Goal: Information Seeking & Learning: Learn about a topic

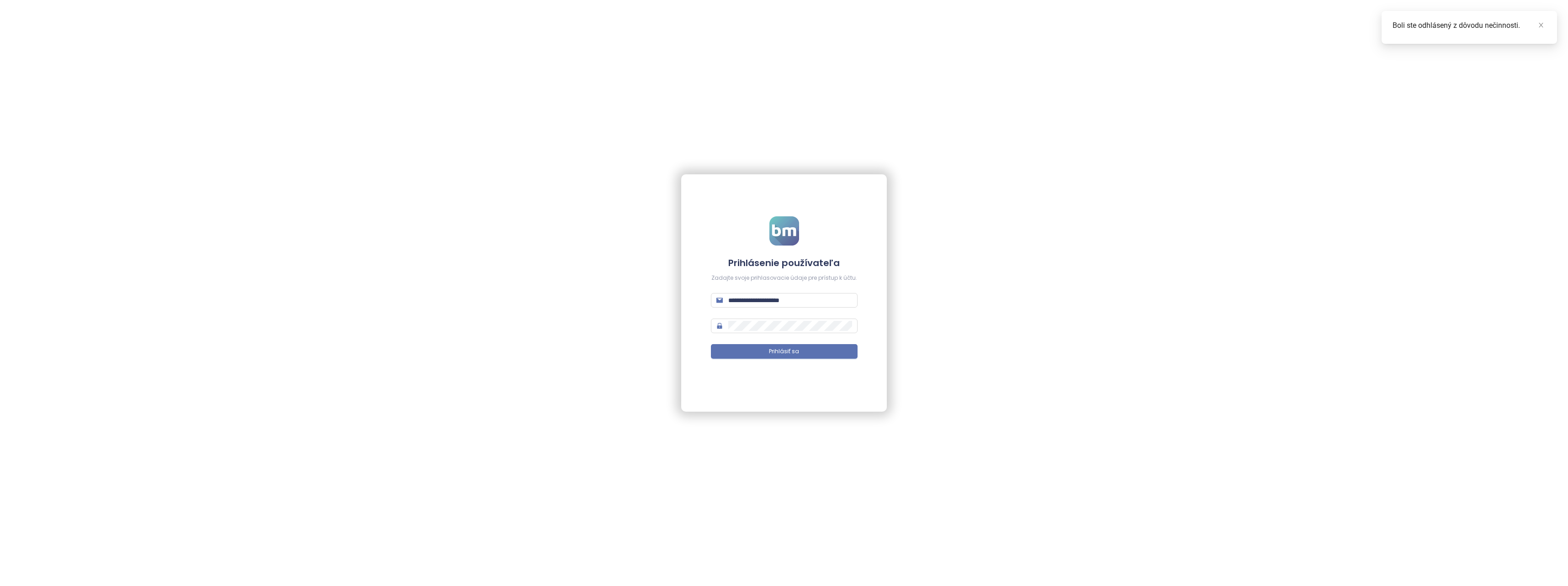
click at [769, 337] on form "**********" at bounding box center [784, 293] width 147 height 154
click at [771, 348] on span "Prihlásiť sa" at bounding box center [784, 352] width 30 height 9
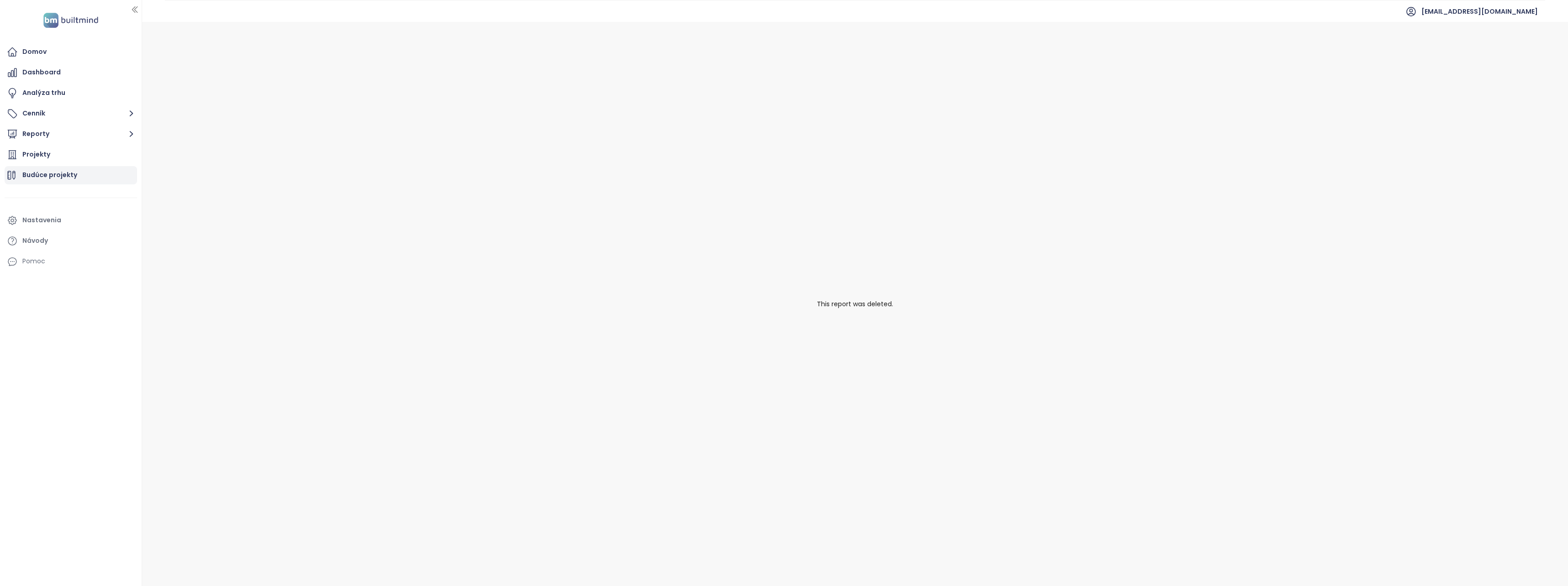
click at [80, 176] on div "Budúce projekty" at bounding box center [71, 175] width 132 height 19
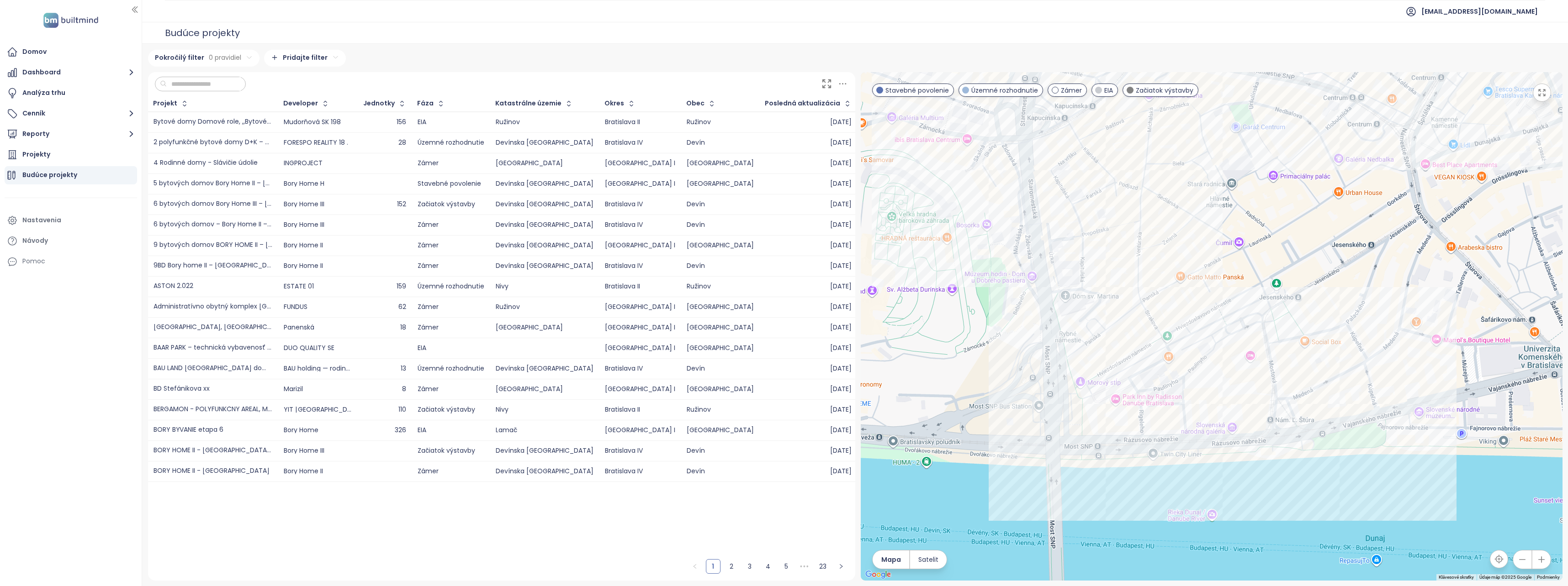
drag, startPoint x: 1374, startPoint y: 314, endPoint x: 1273, endPoint y: 389, distance: 125.8
click at [1273, 389] on div at bounding box center [1211, 326] width 701 height 509
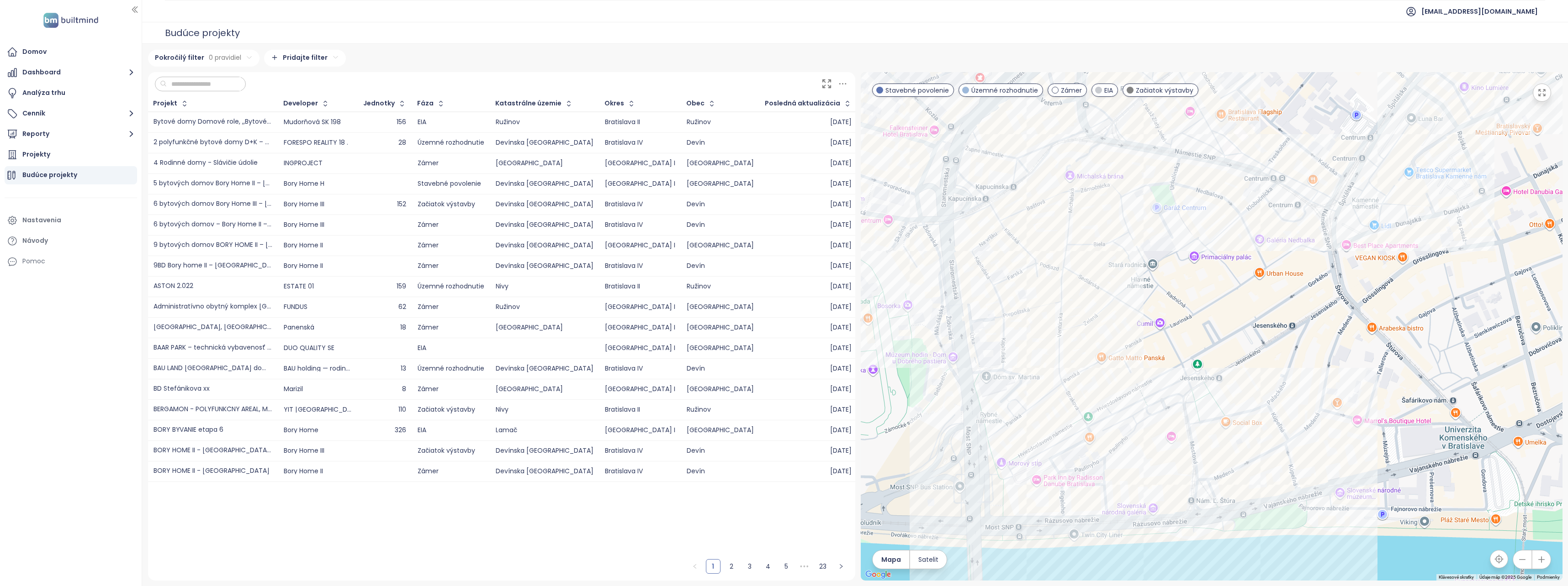
drag, startPoint x: 1297, startPoint y: 254, endPoint x: 1219, endPoint y: 337, distance: 113.9
click at [1219, 337] on div at bounding box center [1211, 326] width 701 height 509
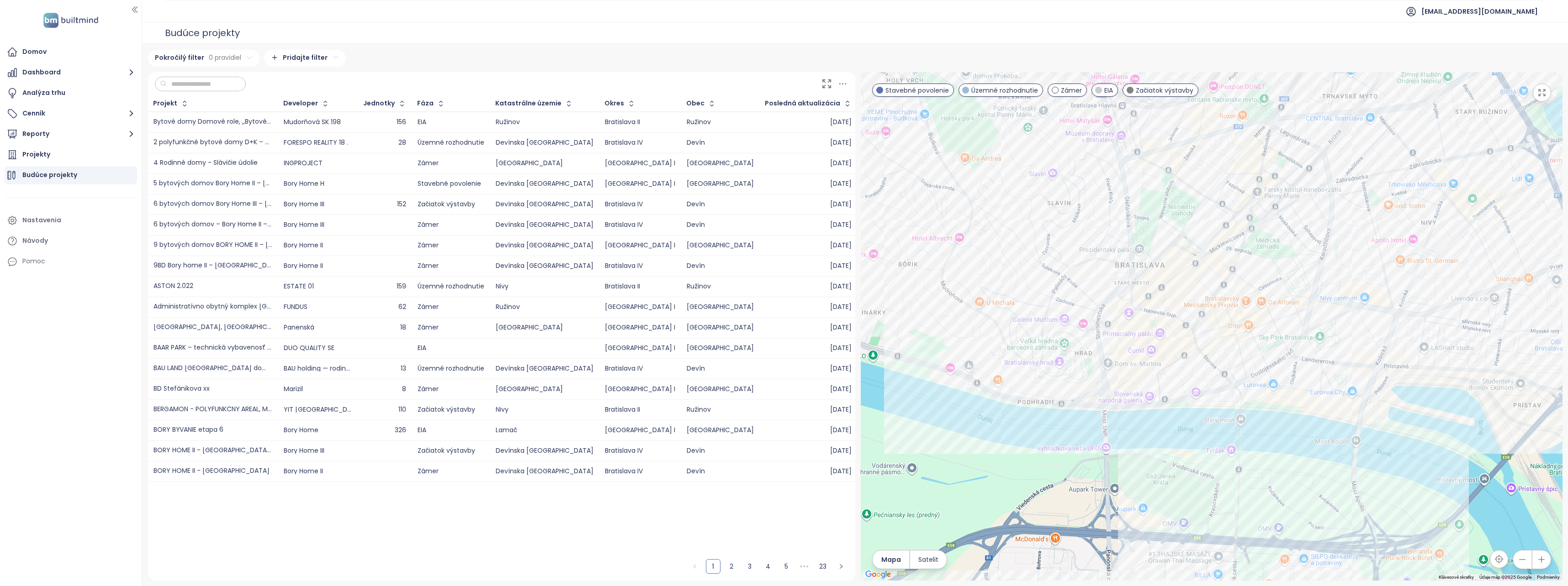
drag, startPoint x: 1310, startPoint y: 337, endPoint x: 1192, endPoint y: 360, distance: 120.2
click at [1192, 360] on div at bounding box center [1211, 326] width 701 height 509
click at [1270, 481] on div "Bytový dom Studnička" at bounding box center [1211, 326] width 701 height 509
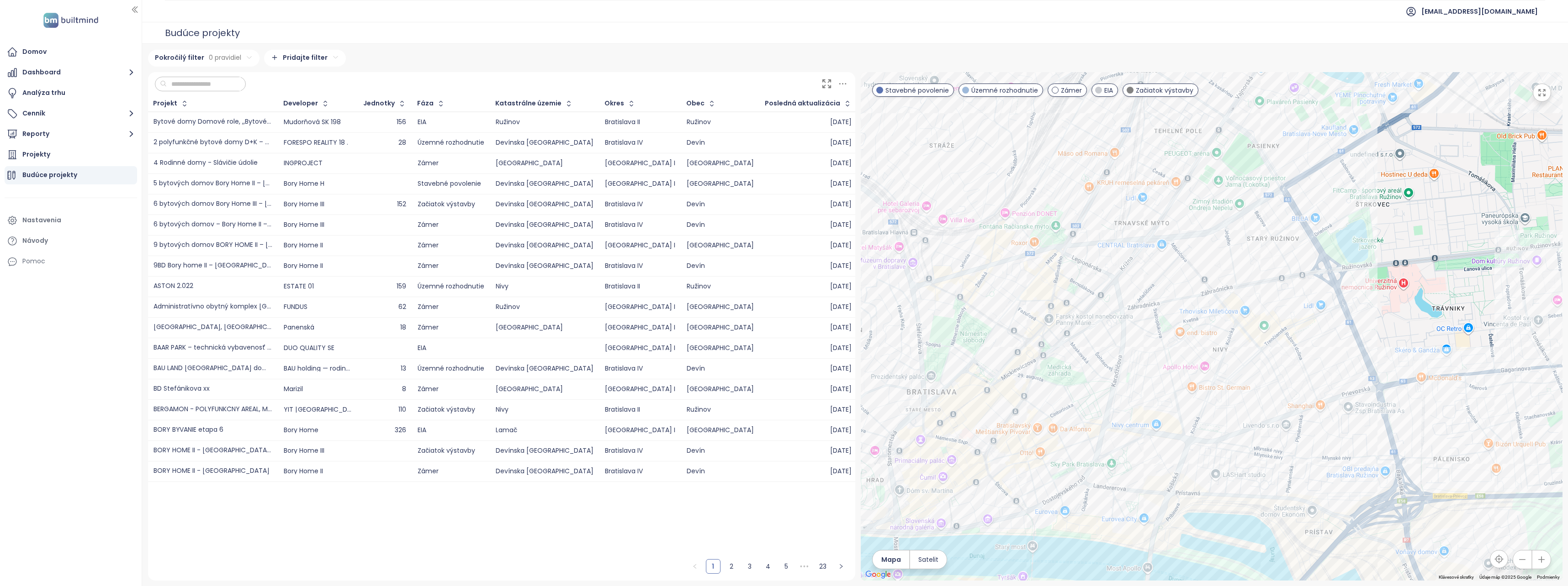
drag, startPoint x: 1380, startPoint y: 378, endPoint x: 1187, endPoint y: 467, distance: 212.5
click at [1170, 504] on div at bounding box center [1211, 326] width 701 height 509
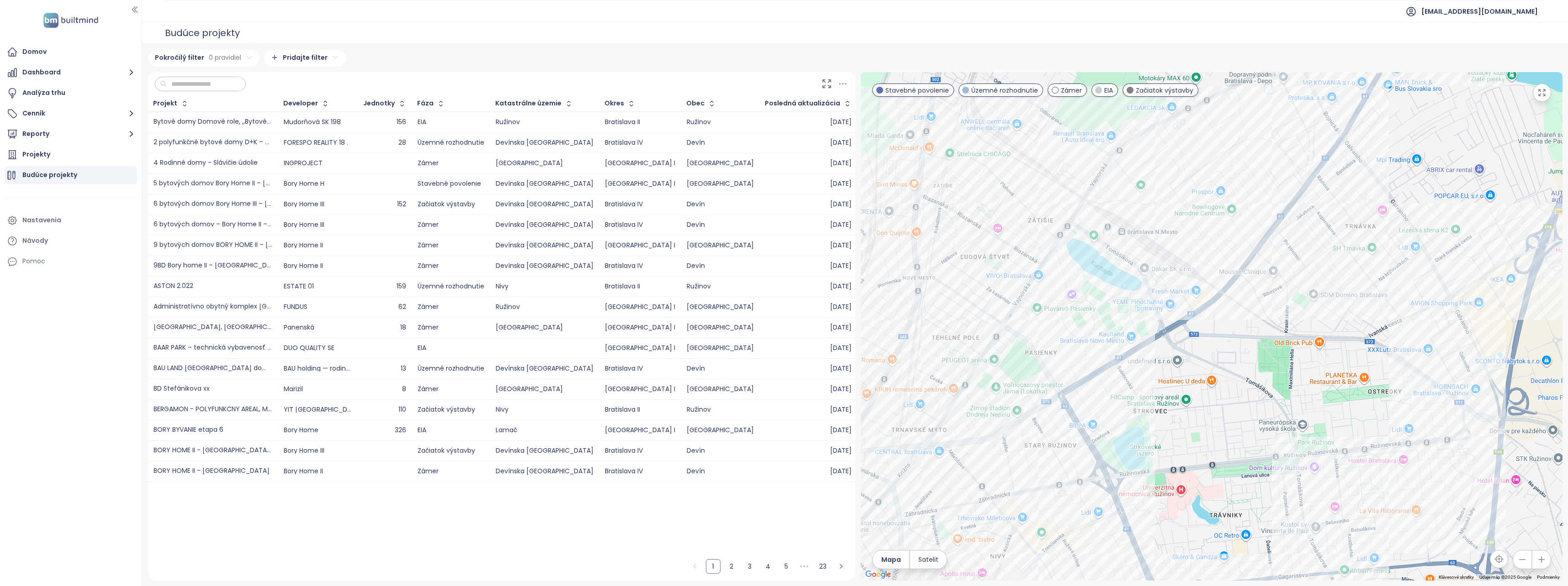
drag, startPoint x: 1350, startPoint y: 248, endPoint x: 1155, endPoint y: 441, distance: 274.4
click at [1155, 441] on div at bounding box center [1211, 326] width 701 height 509
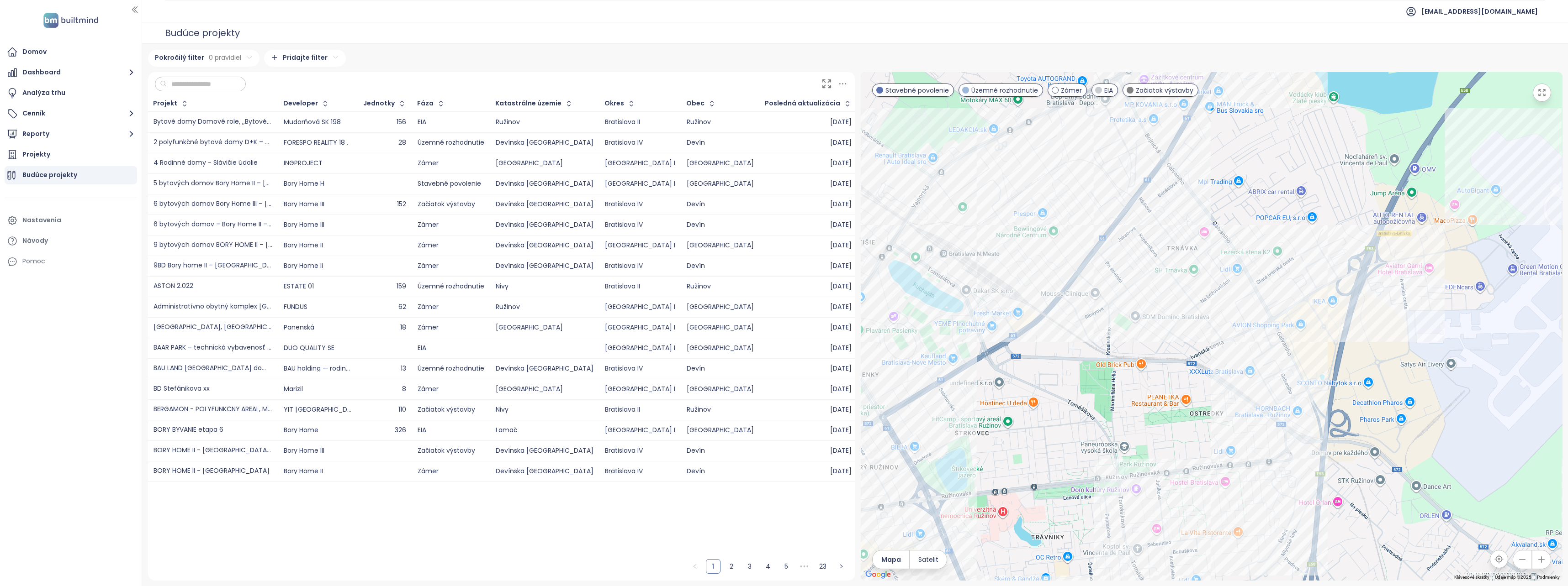
drag, startPoint x: 1185, startPoint y: 443, endPoint x: 1019, endPoint y: 441, distance: 166.0
click at [1008, 463] on div at bounding box center [1211, 326] width 701 height 509
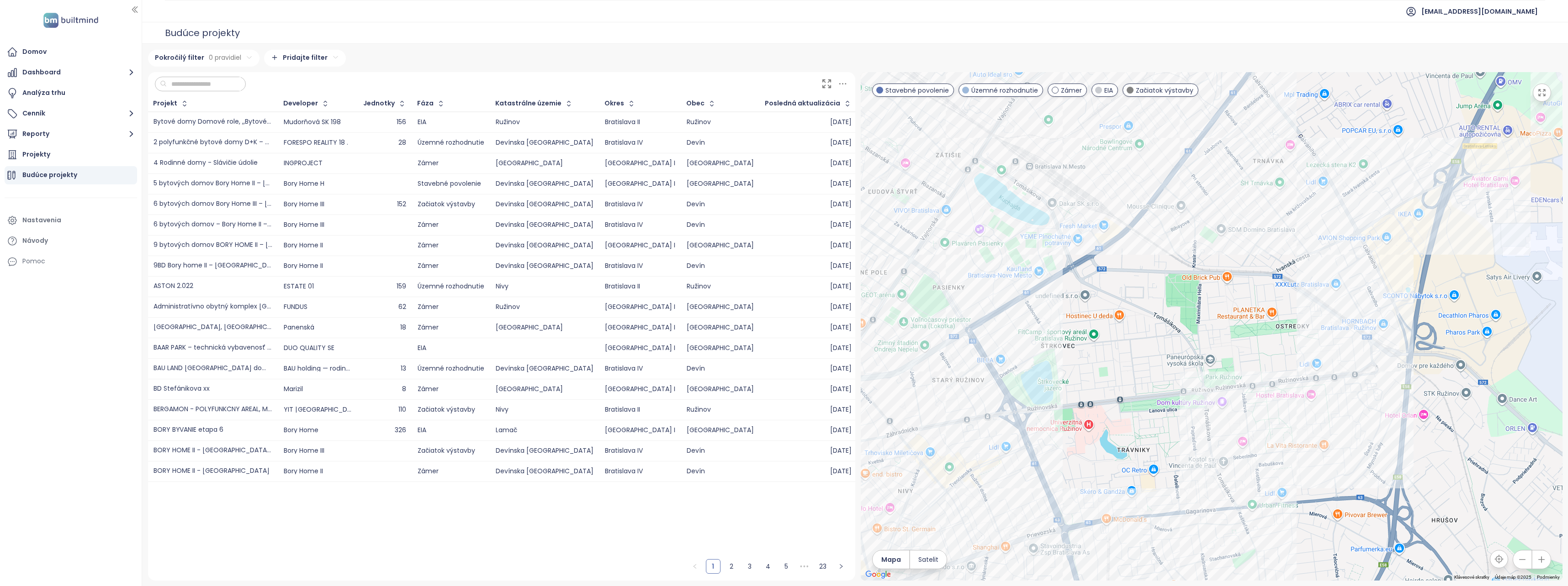
drag, startPoint x: 1108, startPoint y: 424, endPoint x: 1203, endPoint y: 330, distance: 133.6
click at [1203, 330] on div at bounding box center [1211, 326] width 701 height 509
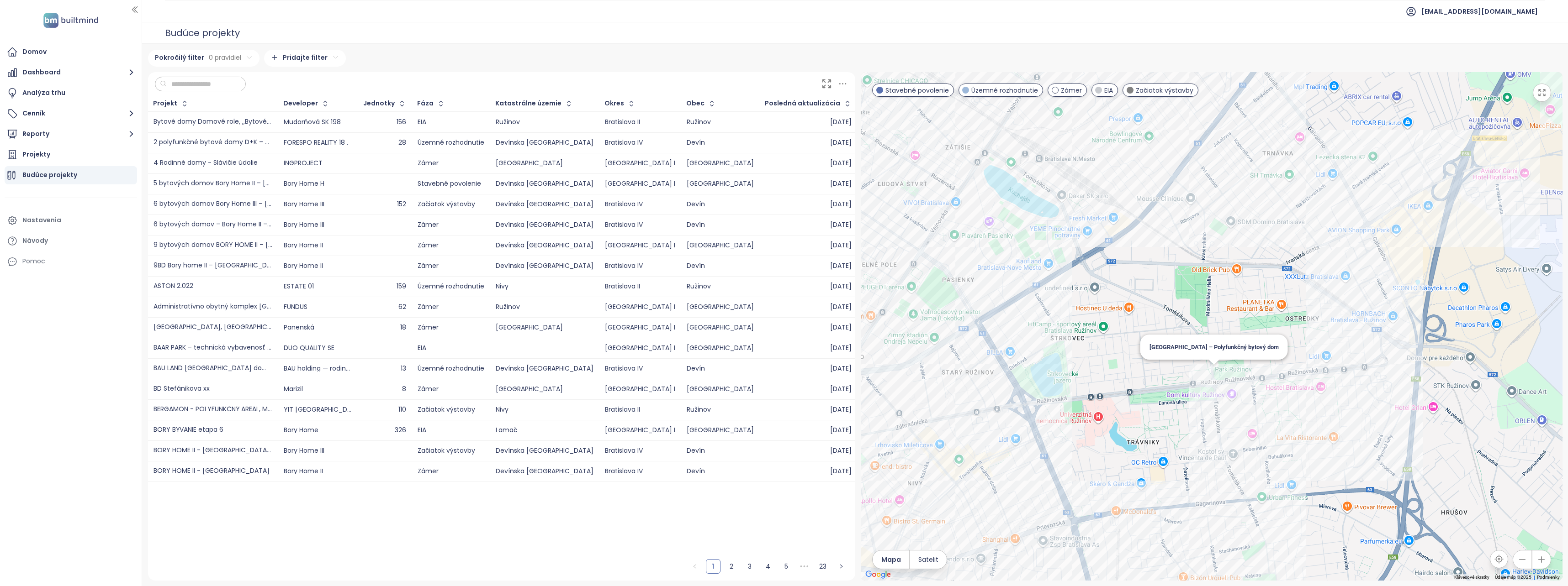
click at [1208, 373] on div "[GEOGRAPHIC_DATA] – Polyfunkčný bytový dom" at bounding box center [1211, 326] width 701 height 509
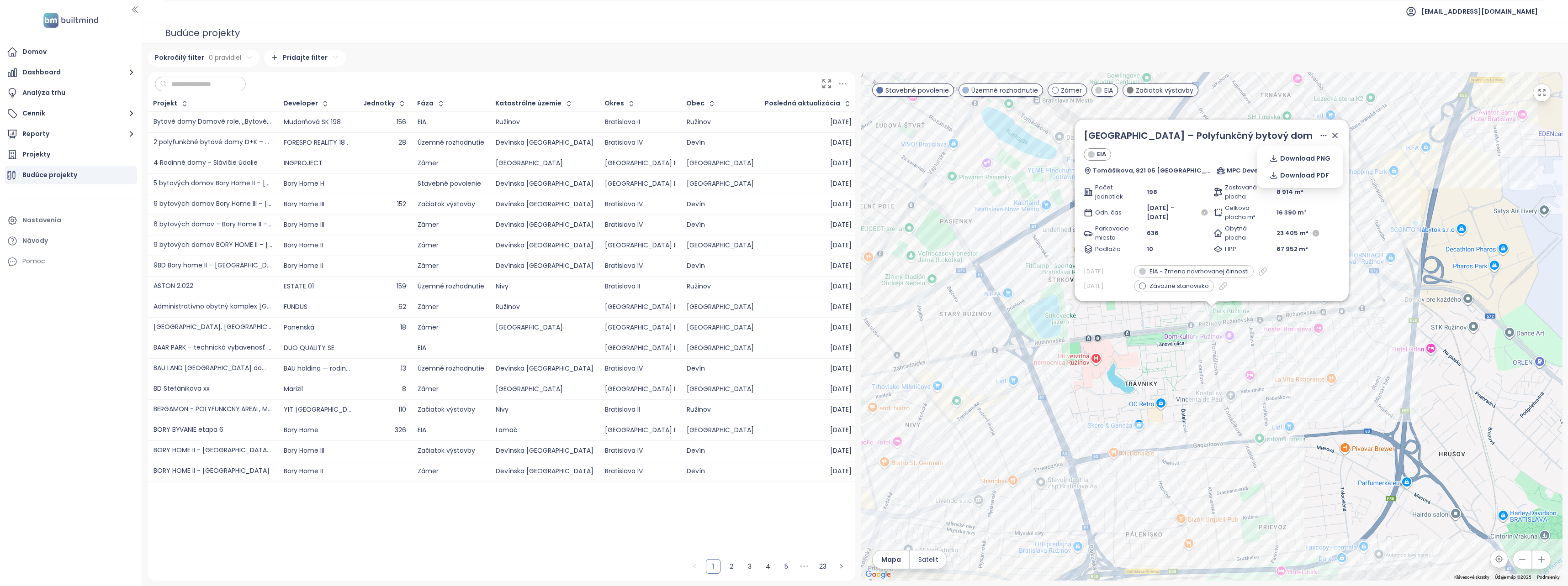
click at [1321, 136] on icon at bounding box center [1323, 135] width 5 height 1
click at [1246, 132] on span "[GEOGRAPHIC_DATA] – Polyfunkčný bytový dom" at bounding box center [1198, 136] width 229 height 13
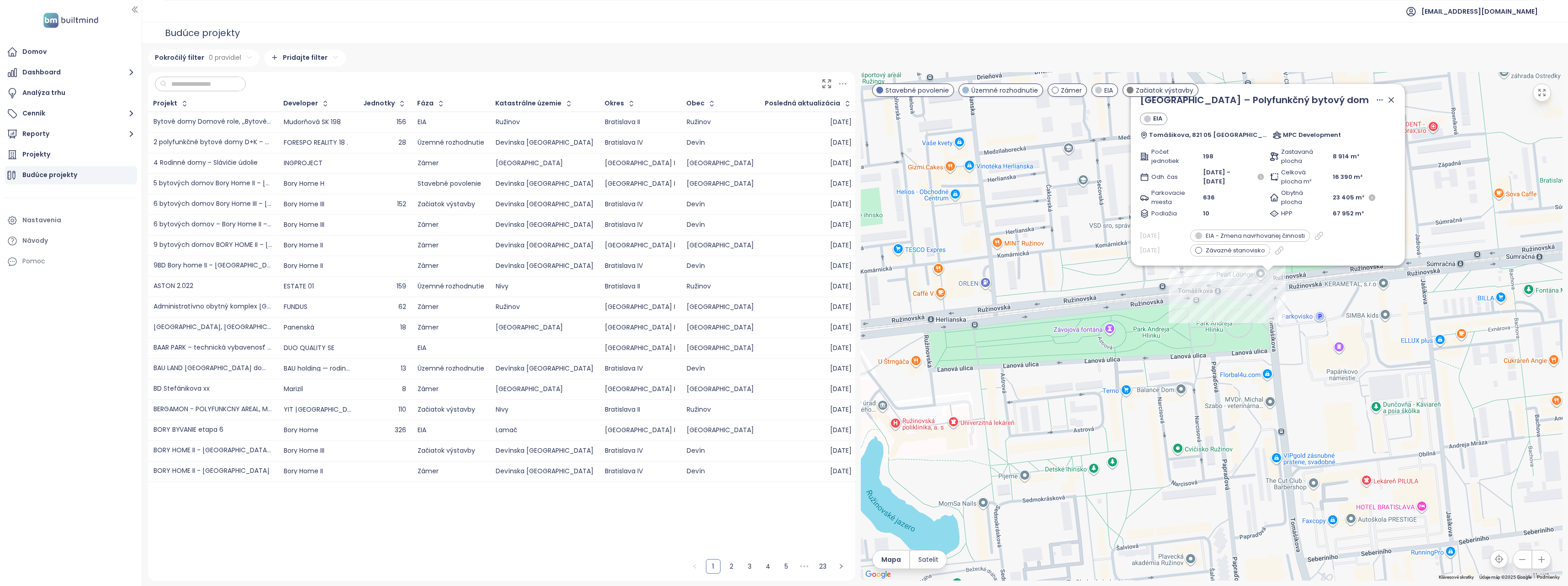
drag, startPoint x: 1051, startPoint y: 339, endPoint x: 1188, endPoint y: 332, distance: 137.2
click at [1188, 332] on div "[GEOGRAPHIC_DATA] – Polyfunkčný bytový dom [PERSON_NAME], 821 05 Bratislava MPC…" at bounding box center [1211, 326] width 701 height 509
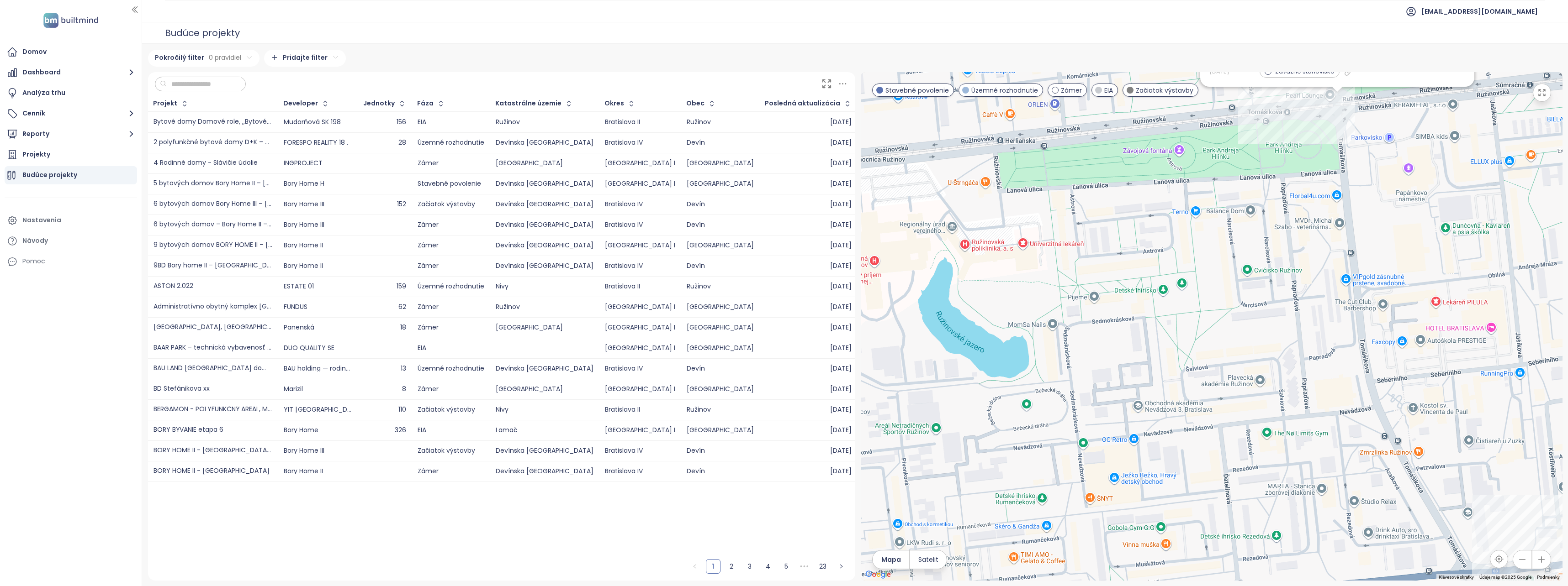
drag, startPoint x: 1227, startPoint y: 430, endPoint x: 1289, endPoint y: 271, distance: 170.7
click at [1289, 271] on div "[GEOGRAPHIC_DATA] – Polyfunkčný bytový dom [PERSON_NAME], 821 05 Bratislava MPC…" at bounding box center [1211, 326] width 701 height 509
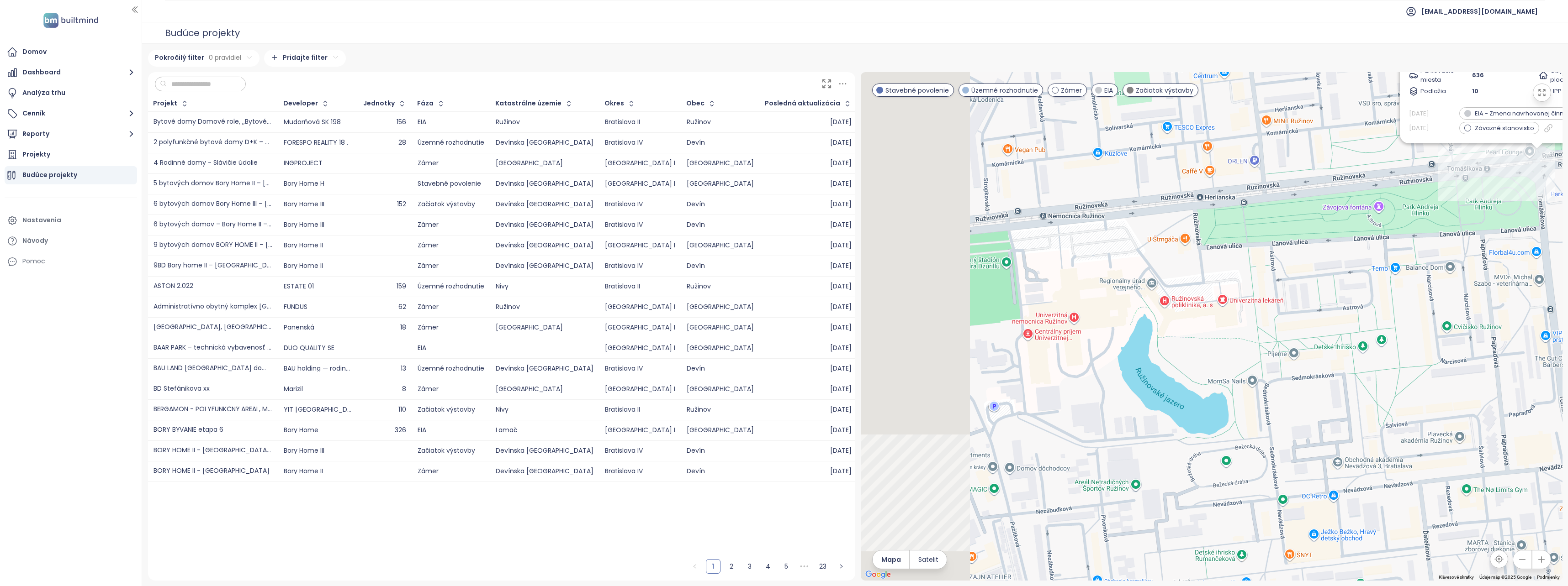
drag, startPoint x: 1089, startPoint y: 374, endPoint x: 1309, endPoint y: 443, distance: 230.6
click at [1309, 443] on div "[GEOGRAPHIC_DATA] – Polyfunkčný bytový dom [PERSON_NAME], 821 05 Bratislava MPC…" at bounding box center [1211, 326] width 701 height 509
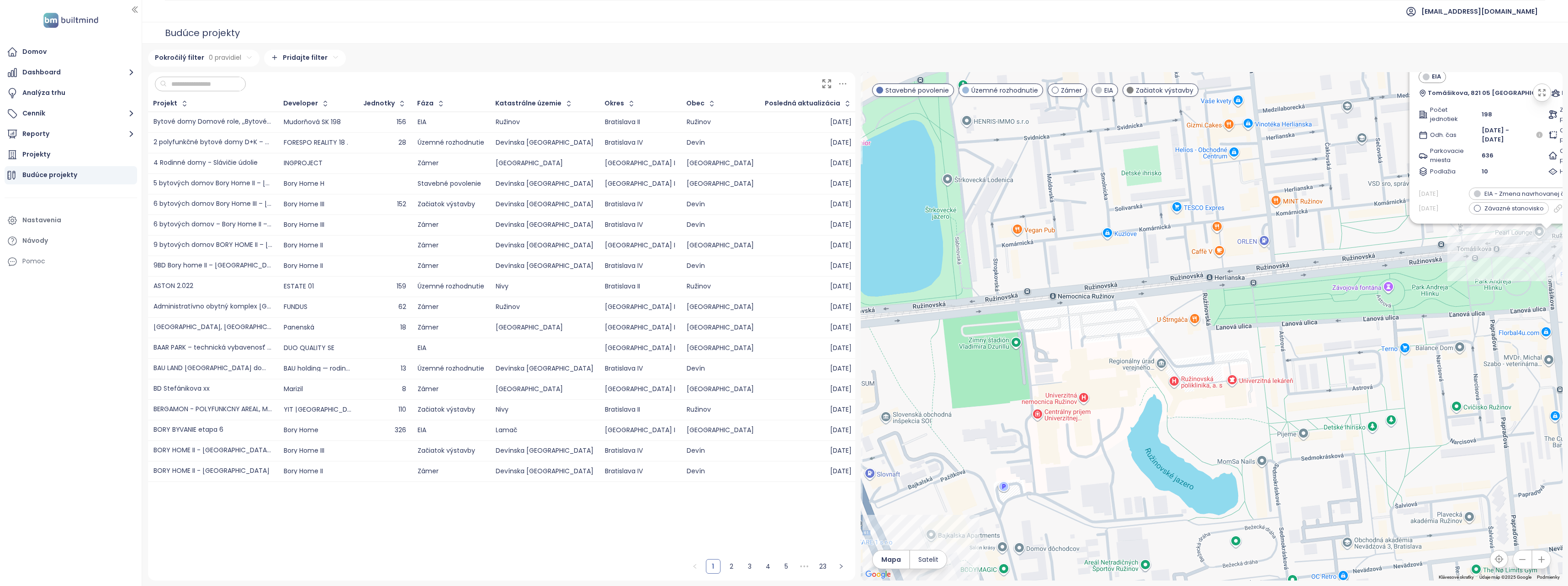
drag, startPoint x: 1286, startPoint y: 371, endPoint x: 1237, endPoint y: 426, distance: 73.7
click at [1237, 426] on div "[GEOGRAPHIC_DATA] – Polyfunkčný bytový dom [PERSON_NAME], 821 05 Bratislava MPC…" at bounding box center [1211, 326] width 701 height 509
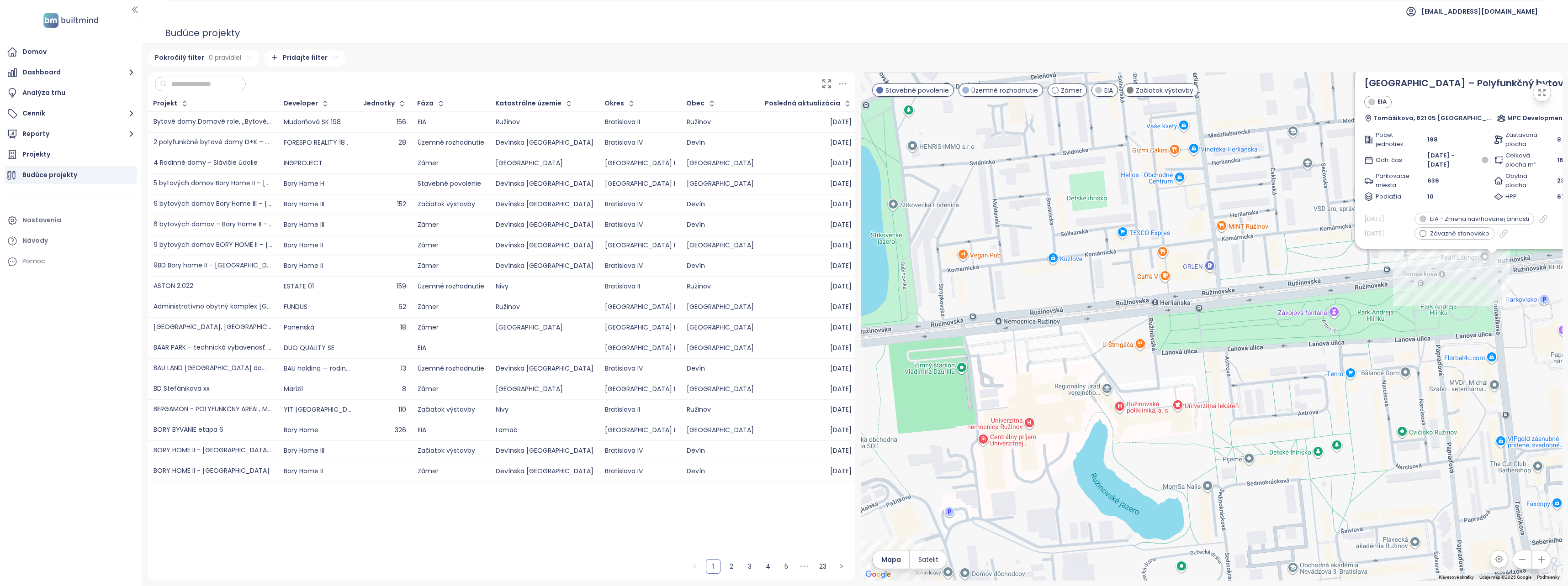
drag, startPoint x: 1244, startPoint y: 391, endPoint x: 1091, endPoint y: 450, distance: 164.0
click at [1091, 450] on div "[GEOGRAPHIC_DATA] – Polyfunkčný bytový dom [PERSON_NAME], 821 05 Bratislava MPC…" at bounding box center [1211, 326] width 701 height 509
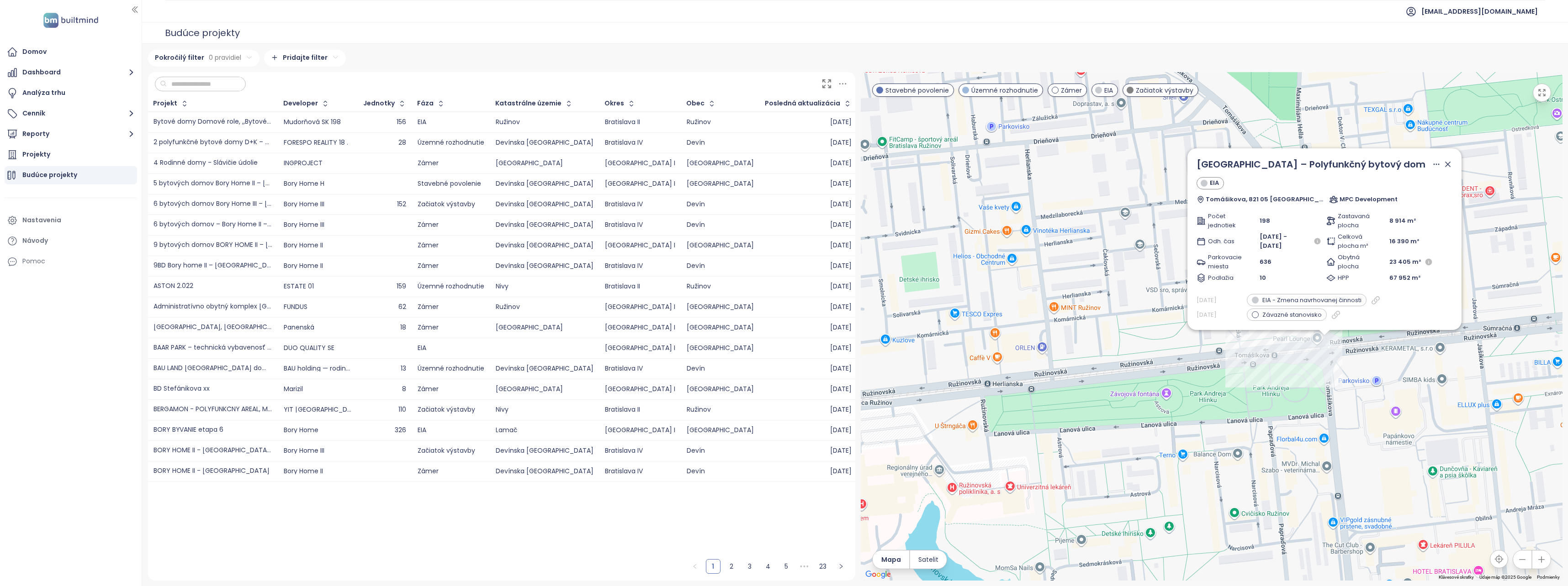
drag, startPoint x: 1205, startPoint y: 398, endPoint x: 1091, endPoint y: 470, distance: 134.8
click at [1091, 470] on div "[GEOGRAPHIC_DATA] – Polyfunkčný bytový dom [PERSON_NAME], 821 05 Bratislava MPC…" at bounding box center [1211, 326] width 701 height 509
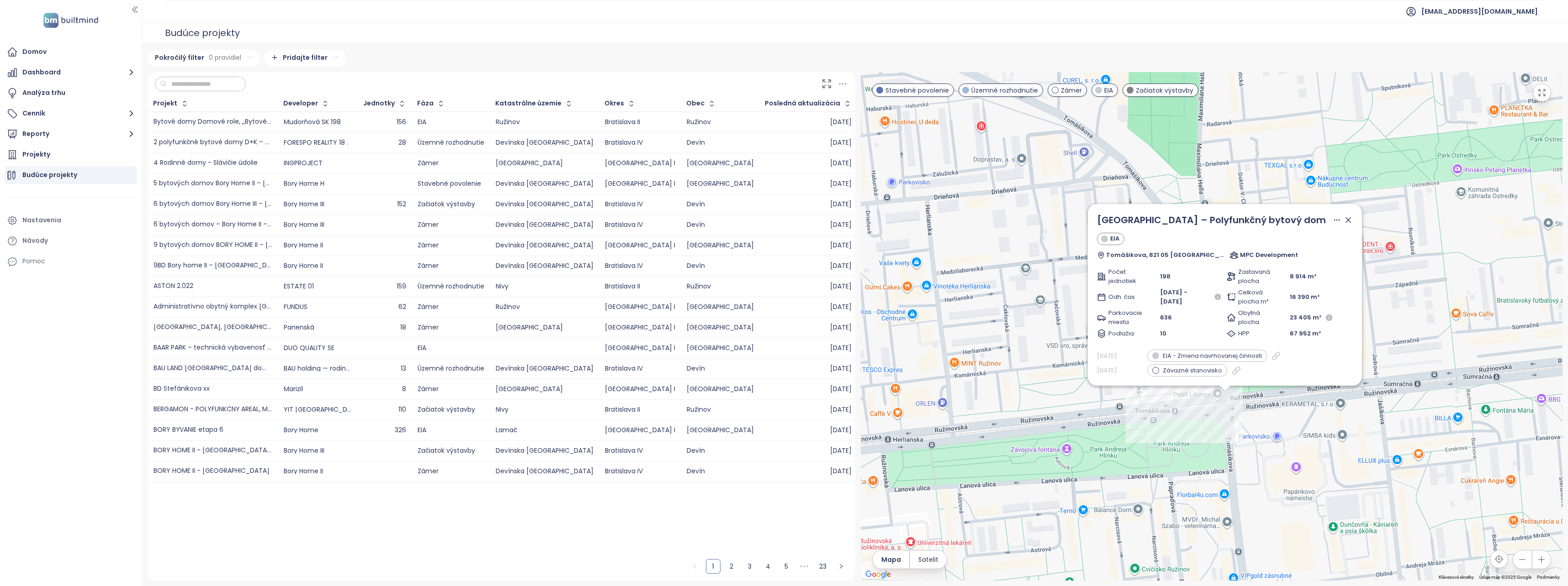
click at [767, 80] on div at bounding box center [501, 84] width 707 height 24
click at [837, 80] on icon at bounding box center [843, 84] width 12 height 12
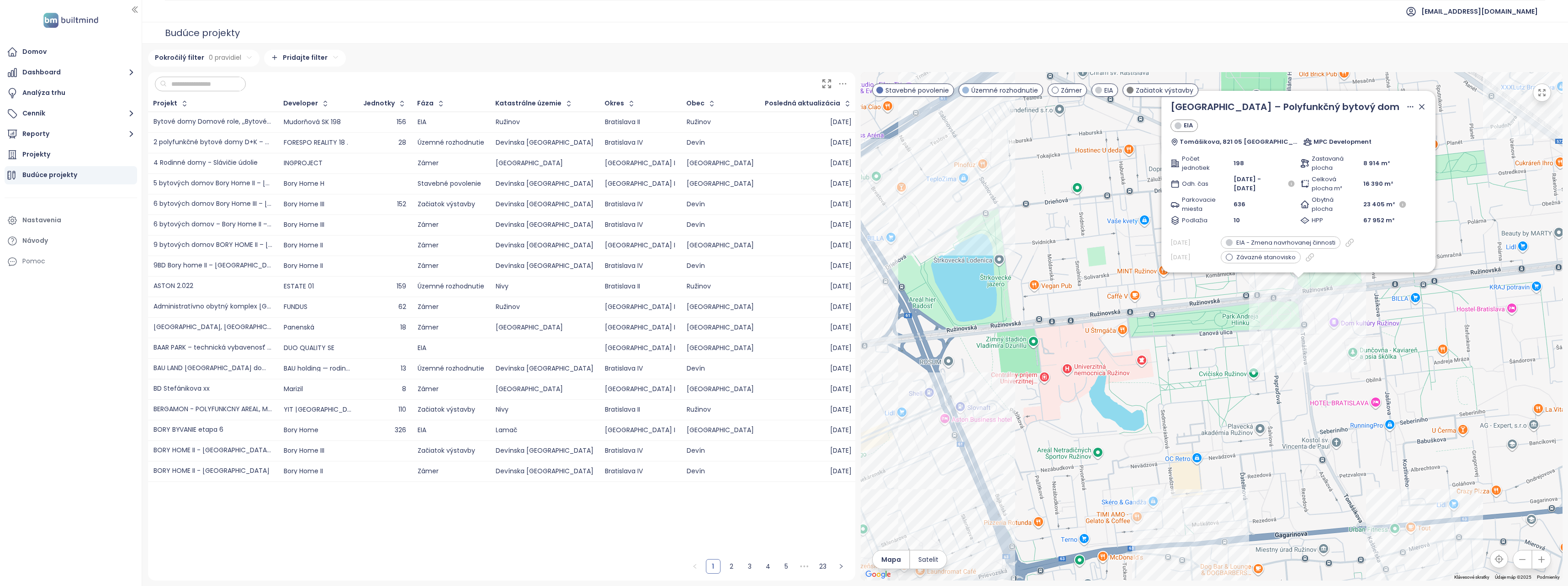
click at [1295, 352] on div "[GEOGRAPHIC_DATA] – Polyfunkčný bytový dom [PERSON_NAME], 821 05 Bratislava MPC…" at bounding box center [1211, 326] width 701 height 509
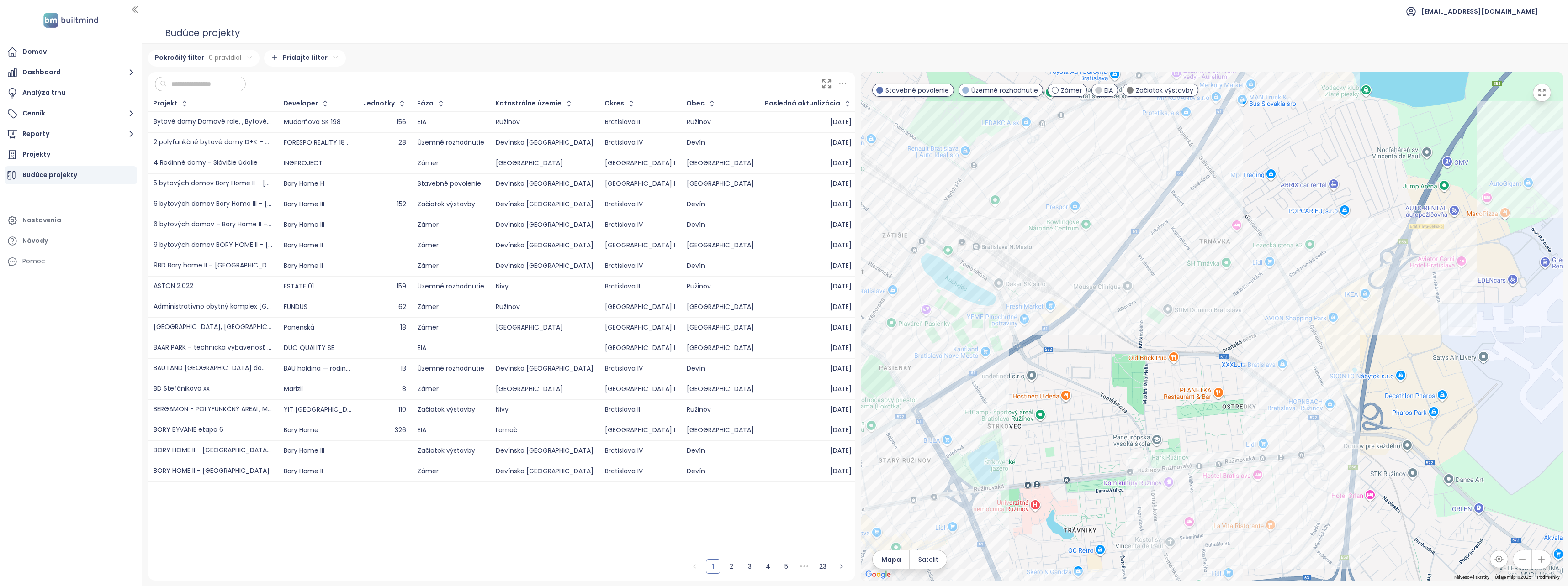
drag, startPoint x: 1280, startPoint y: 295, endPoint x: 1177, endPoint y: 453, distance: 188.6
click at [1177, 453] on div at bounding box center [1211, 326] width 701 height 509
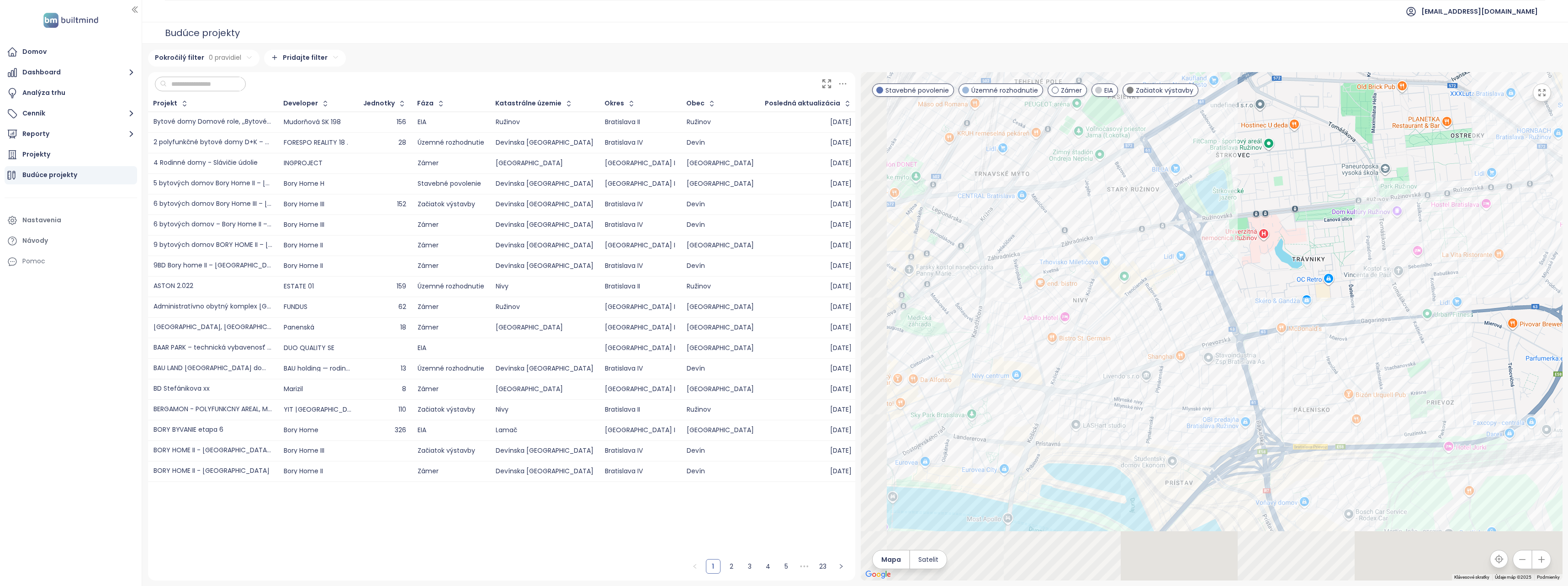
drag, startPoint x: 979, startPoint y: 485, endPoint x: 1218, endPoint y: 198, distance: 373.5
click at [1218, 199] on div at bounding box center [1211, 326] width 701 height 509
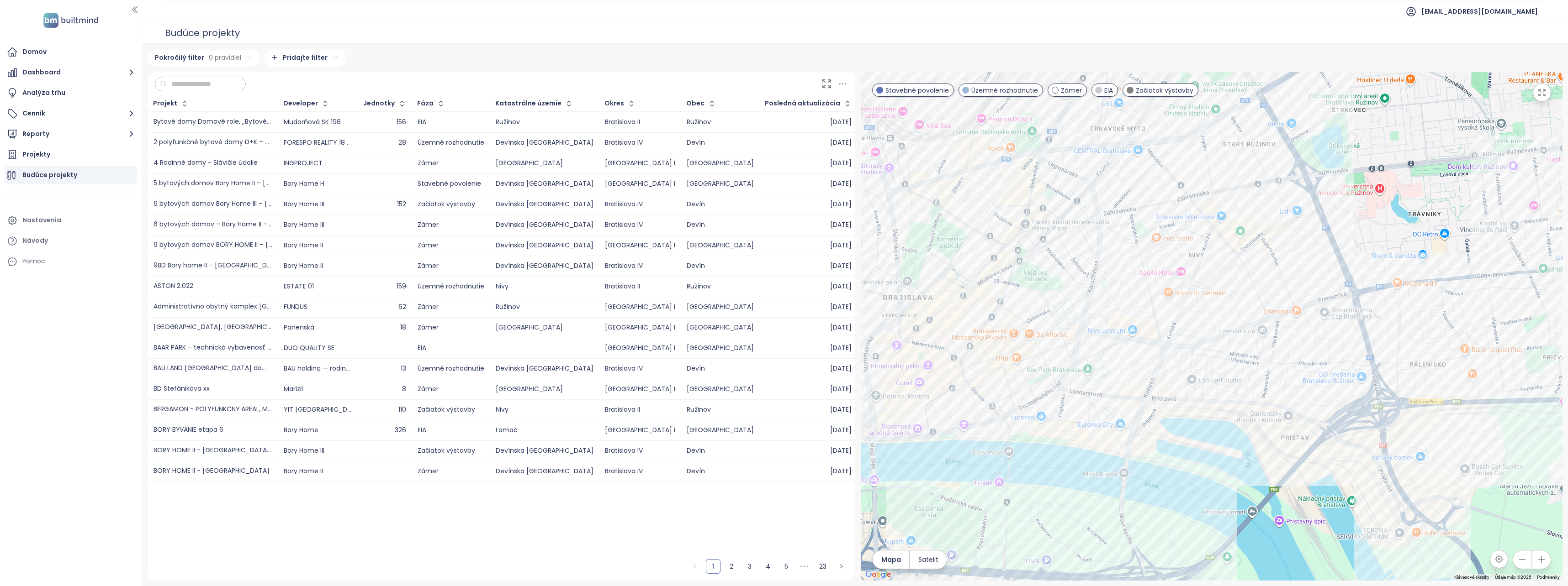
drag, startPoint x: 1144, startPoint y: 296, endPoint x: 1133, endPoint y: 380, distance: 84.7
click at [1133, 380] on div at bounding box center [1211, 326] width 701 height 509
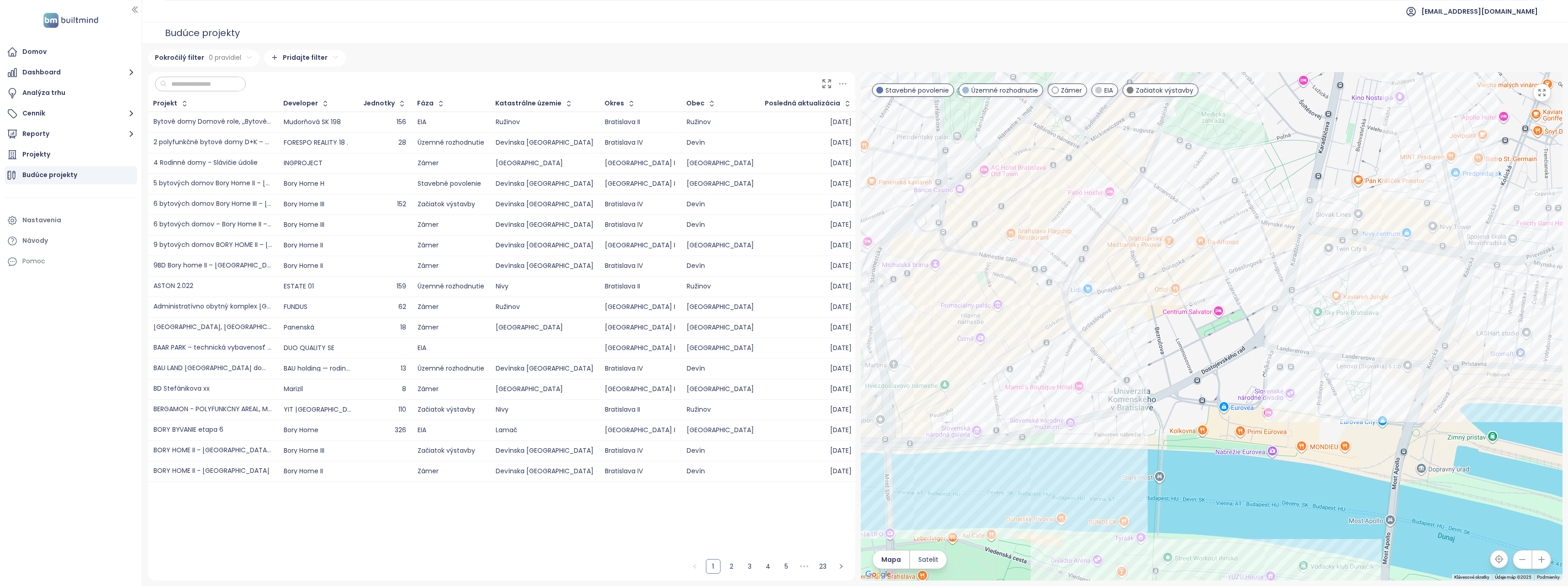
drag, startPoint x: 1010, startPoint y: 418, endPoint x: 1239, endPoint y: 363, distance: 235.5
click at [1239, 363] on div at bounding box center [1211, 326] width 701 height 509
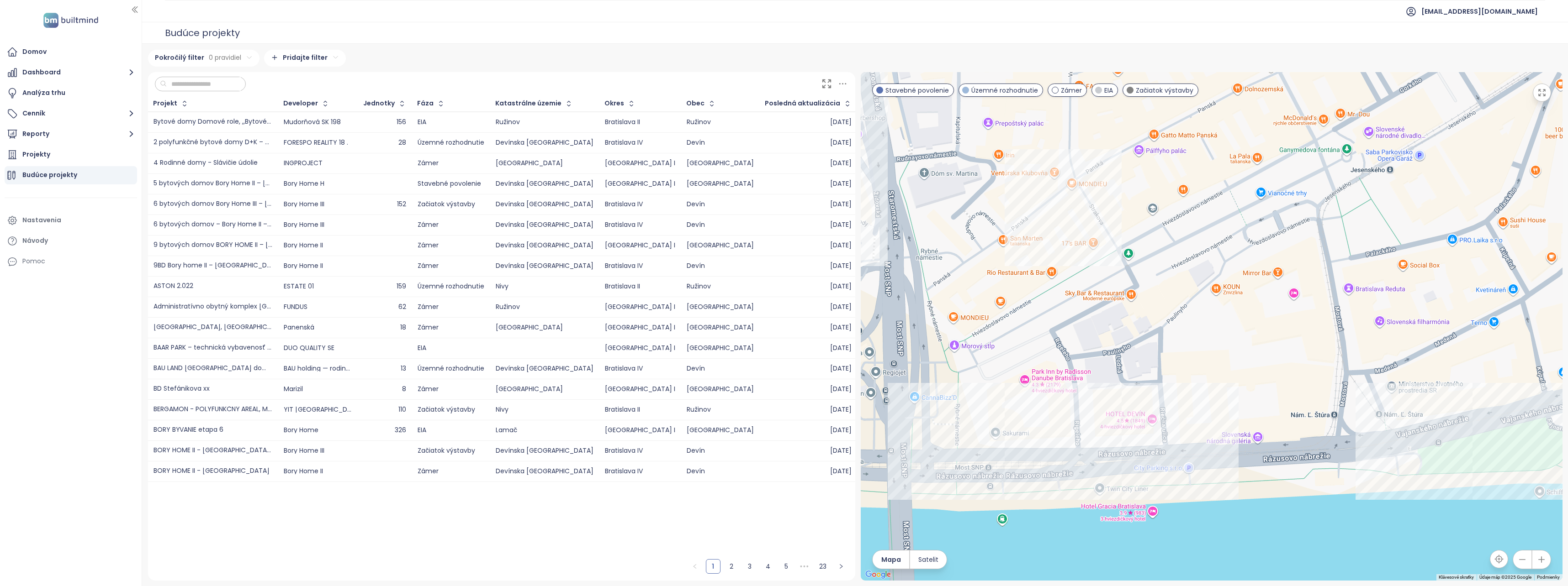
drag, startPoint x: 1040, startPoint y: 400, endPoint x: 1263, endPoint y: 391, distance: 223.2
click at [1263, 391] on div at bounding box center [1211, 326] width 701 height 509
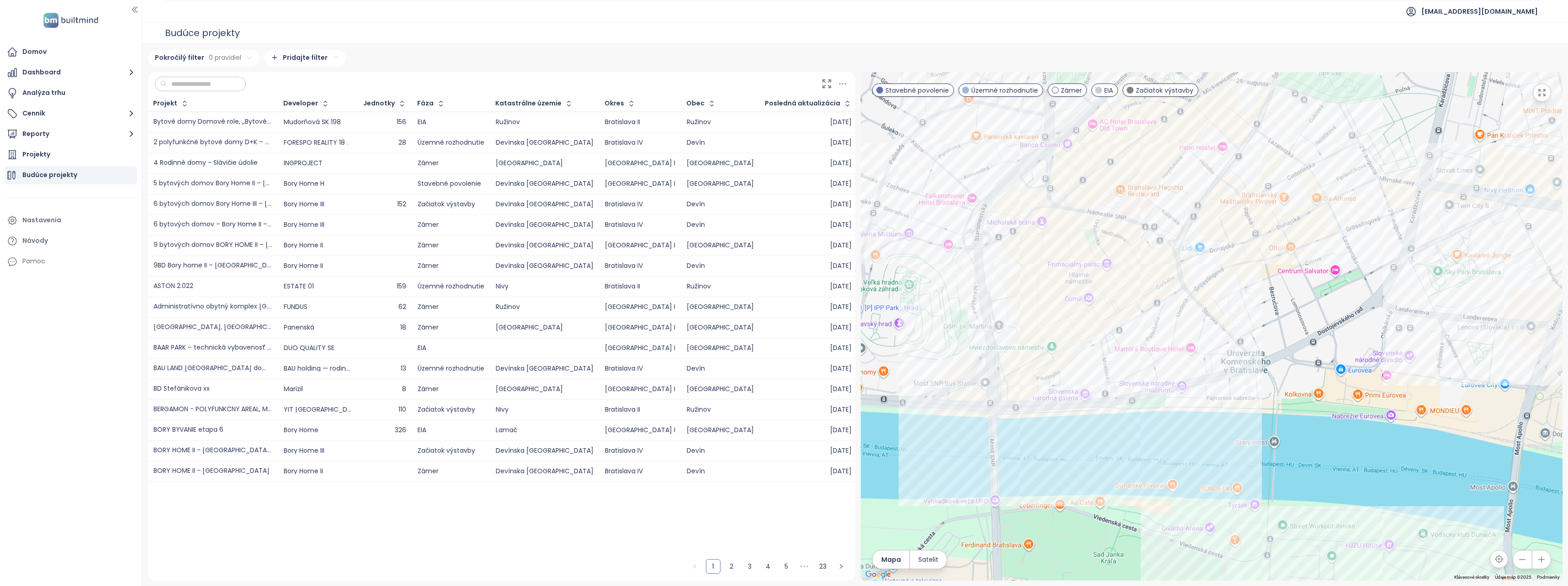
drag, startPoint x: 1438, startPoint y: 309, endPoint x: 1201, endPoint y: 371, distance: 245.0
click at [1201, 371] on div at bounding box center [1211, 326] width 701 height 509
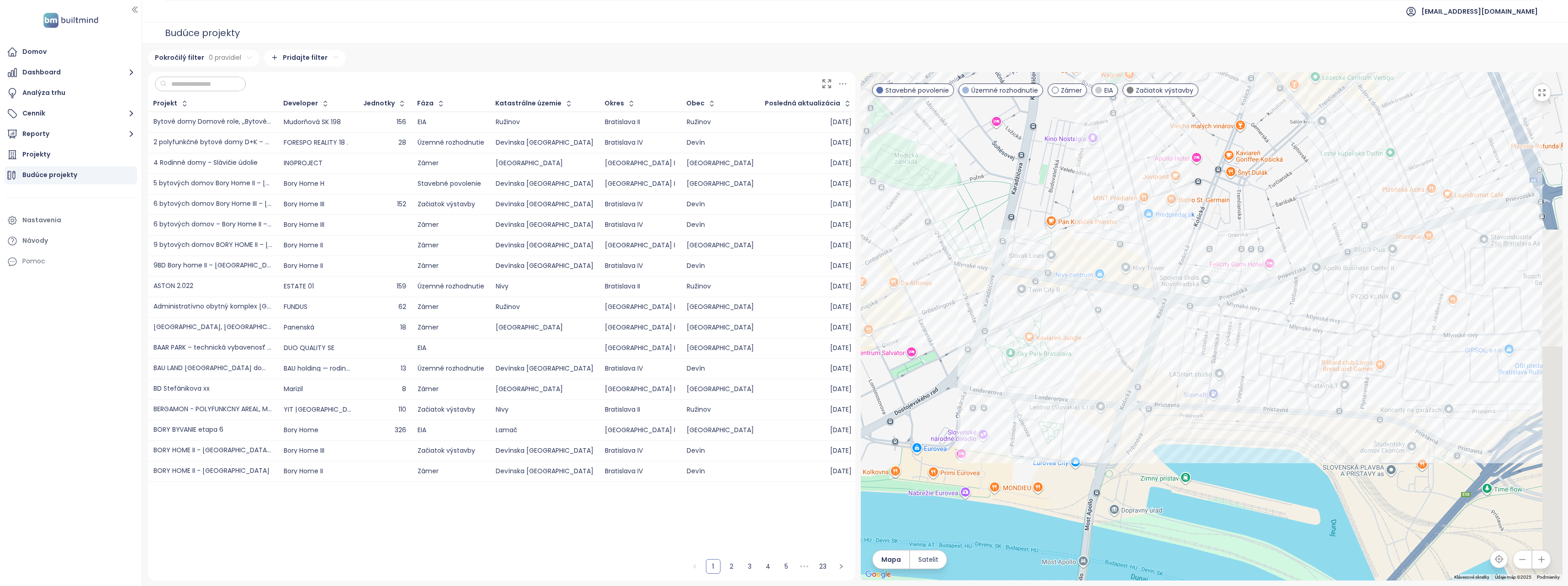
drag, startPoint x: 1316, startPoint y: 340, endPoint x: 1046, endPoint y: 384, distance: 273.6
click at [1046, 384] on div at bounding box center [1211, 326] width 701 height 509
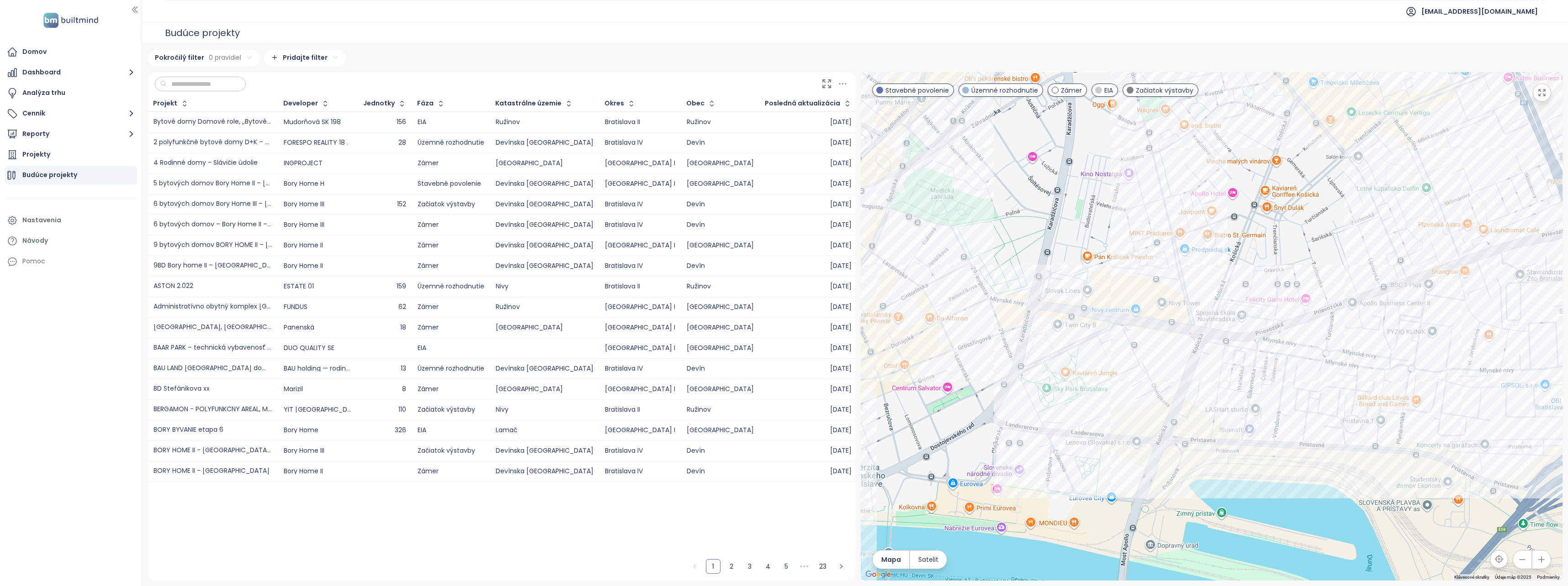
drag, startPoint x: 1287, startPoint y: 339, endPoint x: 1329, endPoint y: 378, distance: 57.3
click at [1329, 378] on div at bounding box center [1211, 326] width 701 height 509
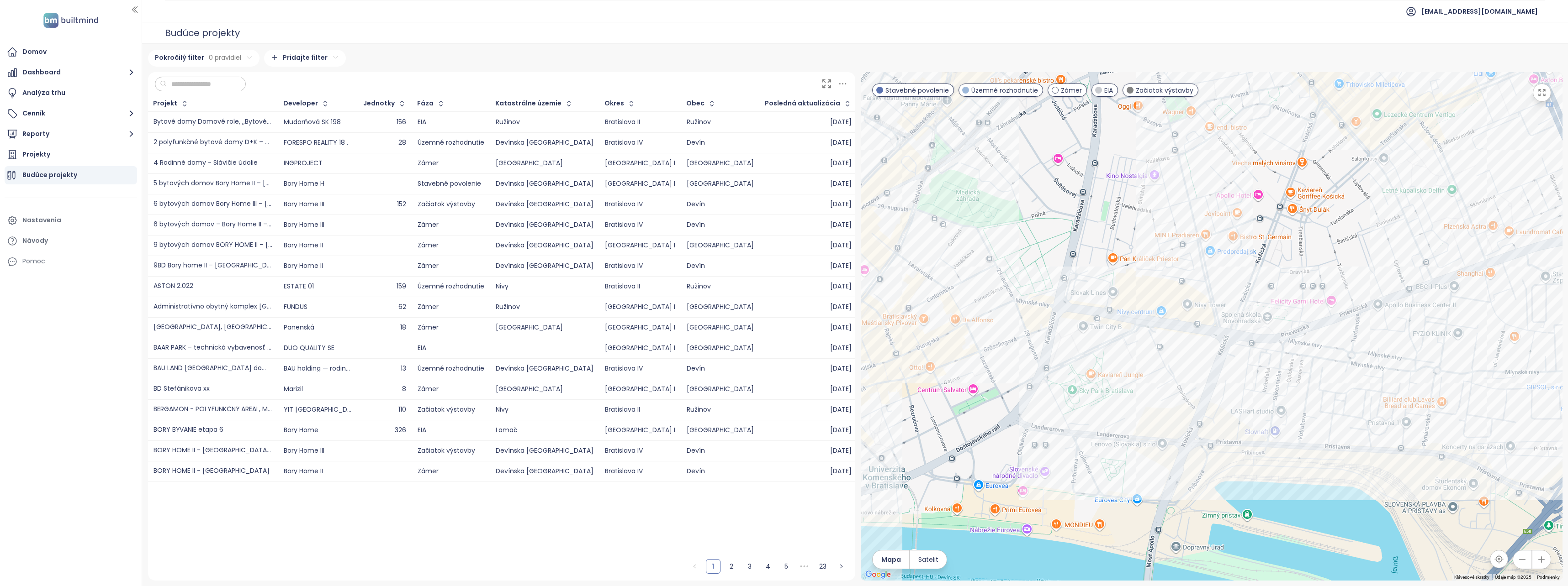
drag, startPoint x: 1059, startPoint y: 319, endPoint x: 1079, endPoint y: 319, distance: 20.0
click at [1079, 319] on div at bounding box center [1211, 326] width 701 height 509
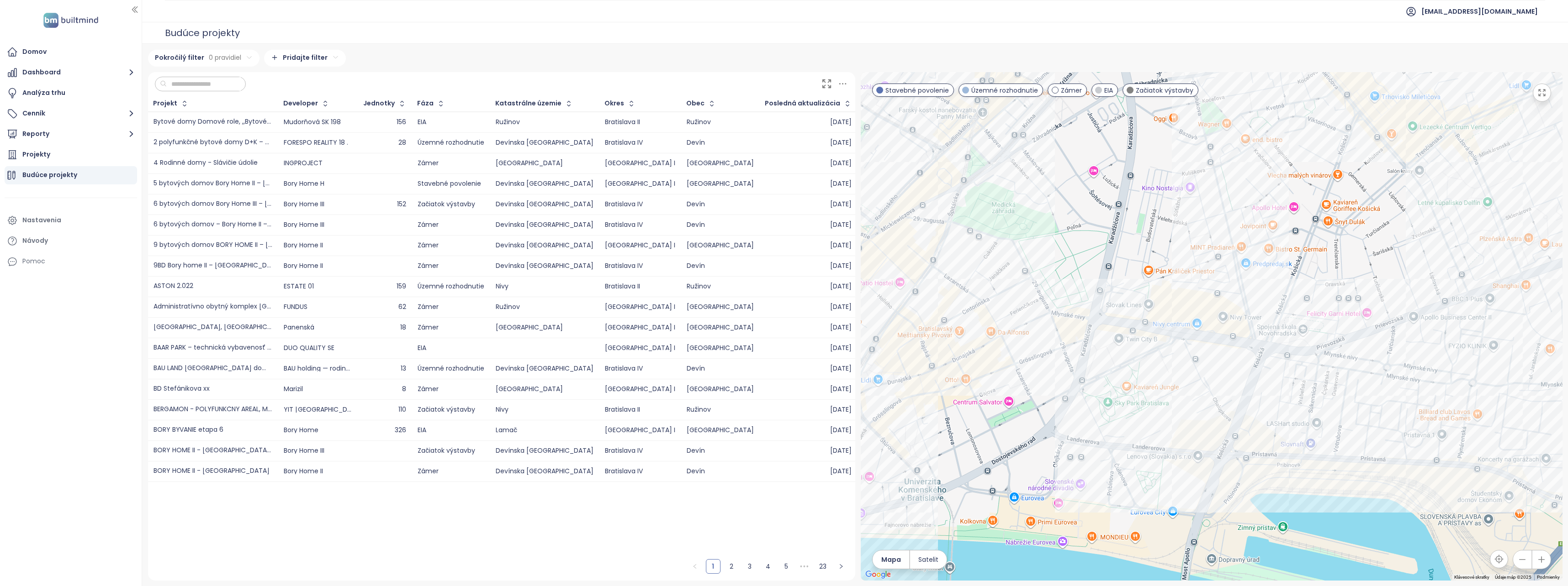
drag, startPoint x: 1134, startPoint y: 284, endPoint x: 1171, endPoint y: 295, distance: 38.6
click at [1171, 295] on div at bounding box center [1211, 326] width 701 height 509
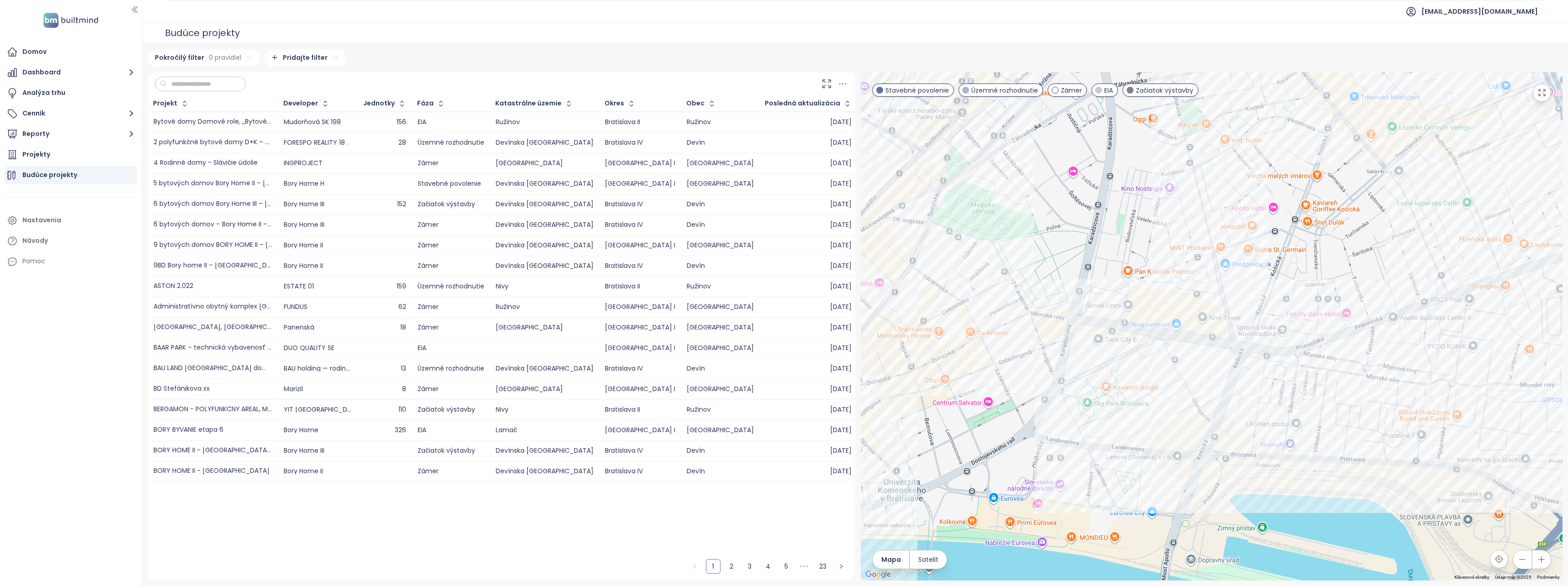
drag, startPoint x: 1188, startPoint y: 276, endPoint x: 1167, endPoint y: 278, distance: 21.1
click at [1167, 278] on div at bounding box center [1211, 326] width 701 height 509
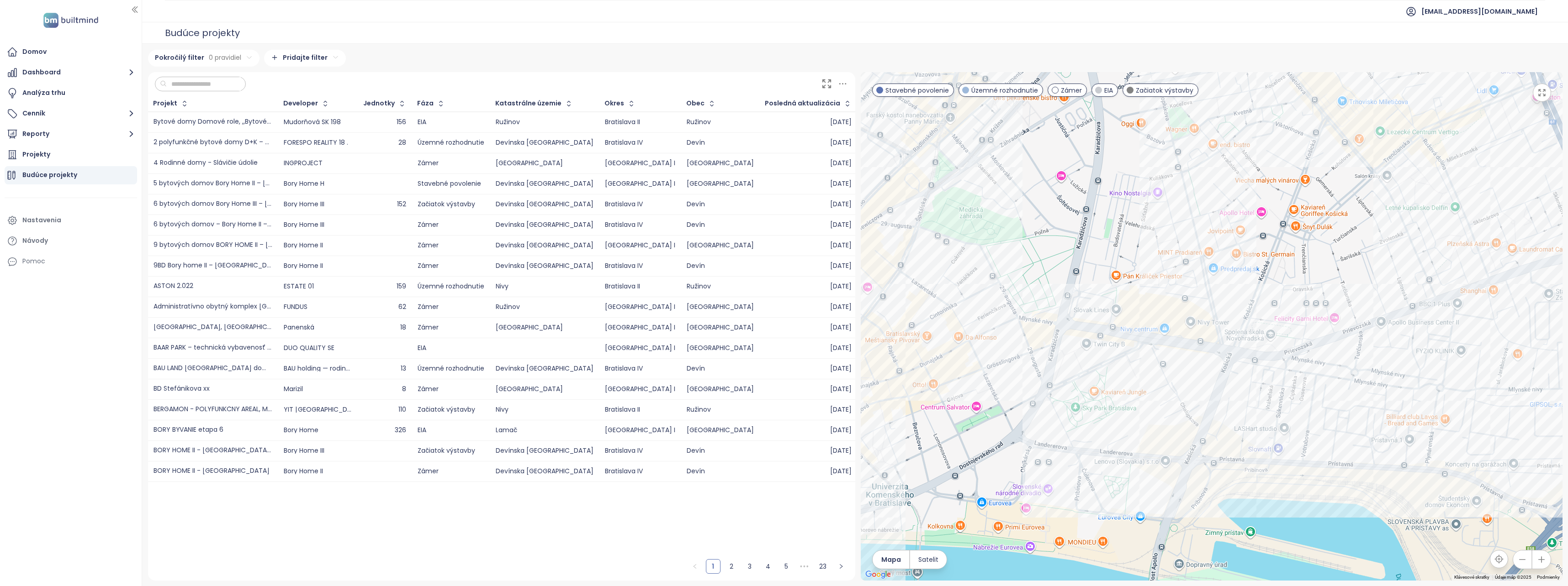
drag, startPoint x: 1353, startPoint y: 415, endPoint x: 1338, endPoint y: 417, distance: 15.1
click at [1338, 419] on div at bounding box center [1211, 326] width 701 height 509
click at [1154, 374] on div "Blok 5.1" at bounding box center [1211, 326] width 701 height 509
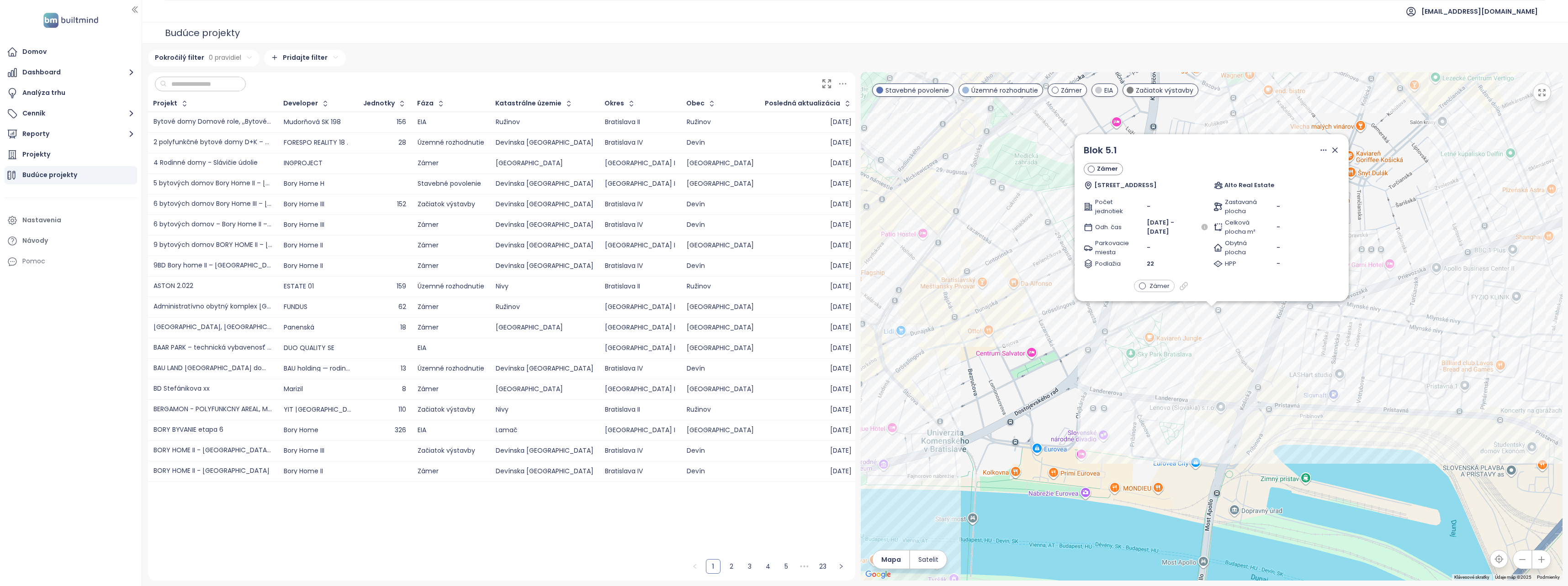
click at [1159, 285] on span "Zámer" at bounding box center [1159, 285] width 20 height 9
click at [1179, 284] on icon at bounding box center [1183, 286] width 8 height 8
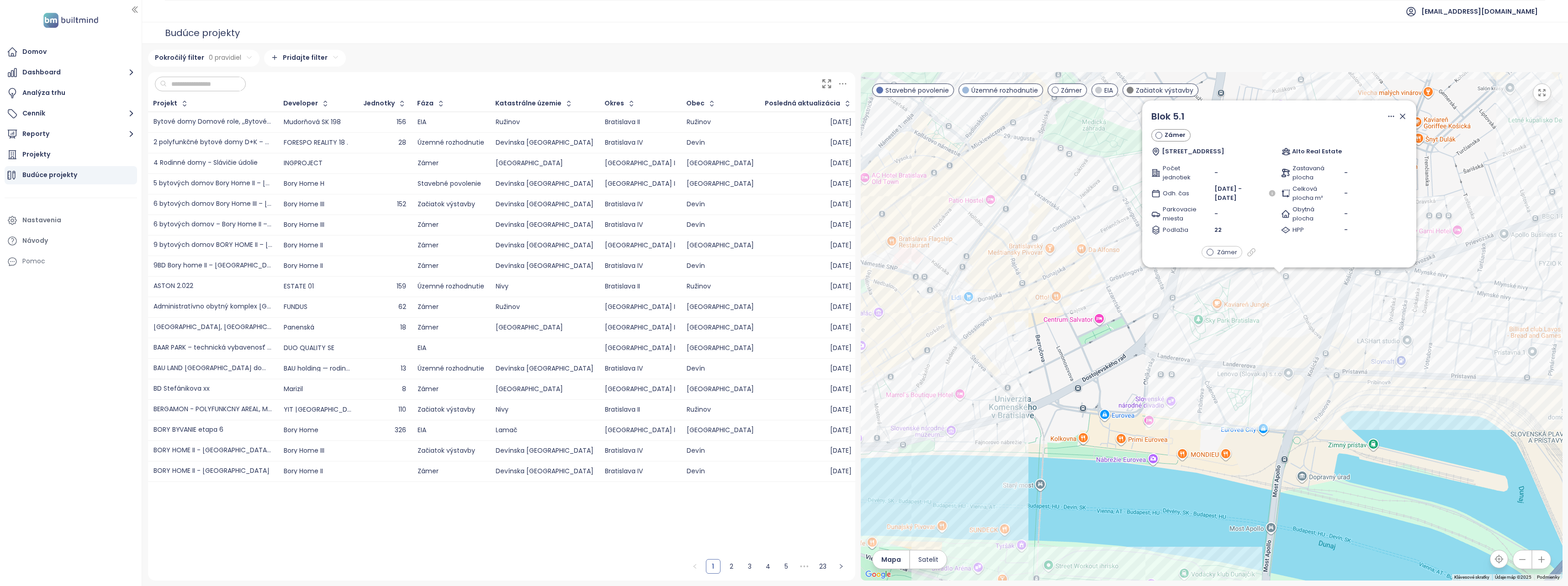
drag, startPoint x: 1013, startPoint y: 439, endPoint x: 1108, endPoint y: 399, distance: 103.1
click at [1108, 399] on div "Blok 5.1 Zámer Bottova 7, 811 09 Bratislava Alto Real Estate Počet jednotiek - …" at bounding box center [1211, 326] width 701 height 509
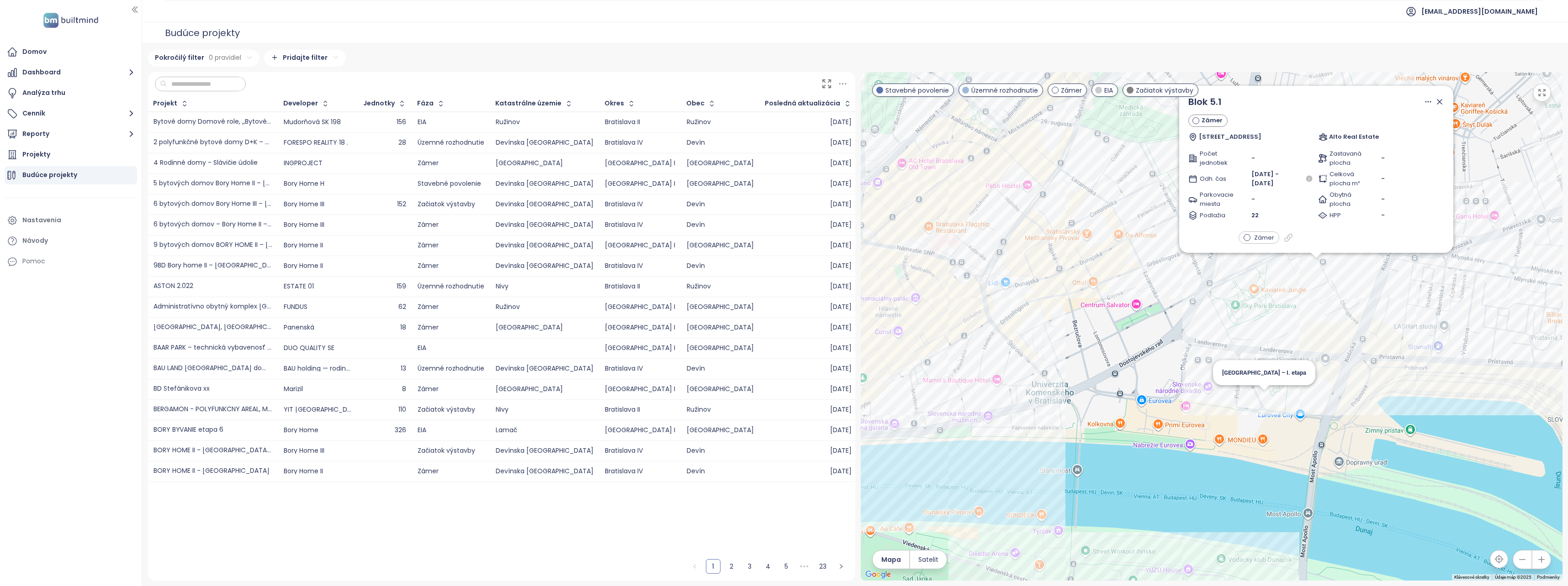
click at [1257, 401] on div "Blok 5.1 Zámer Bottova 7, 811 09 Bratislava Alto Real Estate Počet jednotiek - …" at bounding box center [1211, 326] width 701 height 509
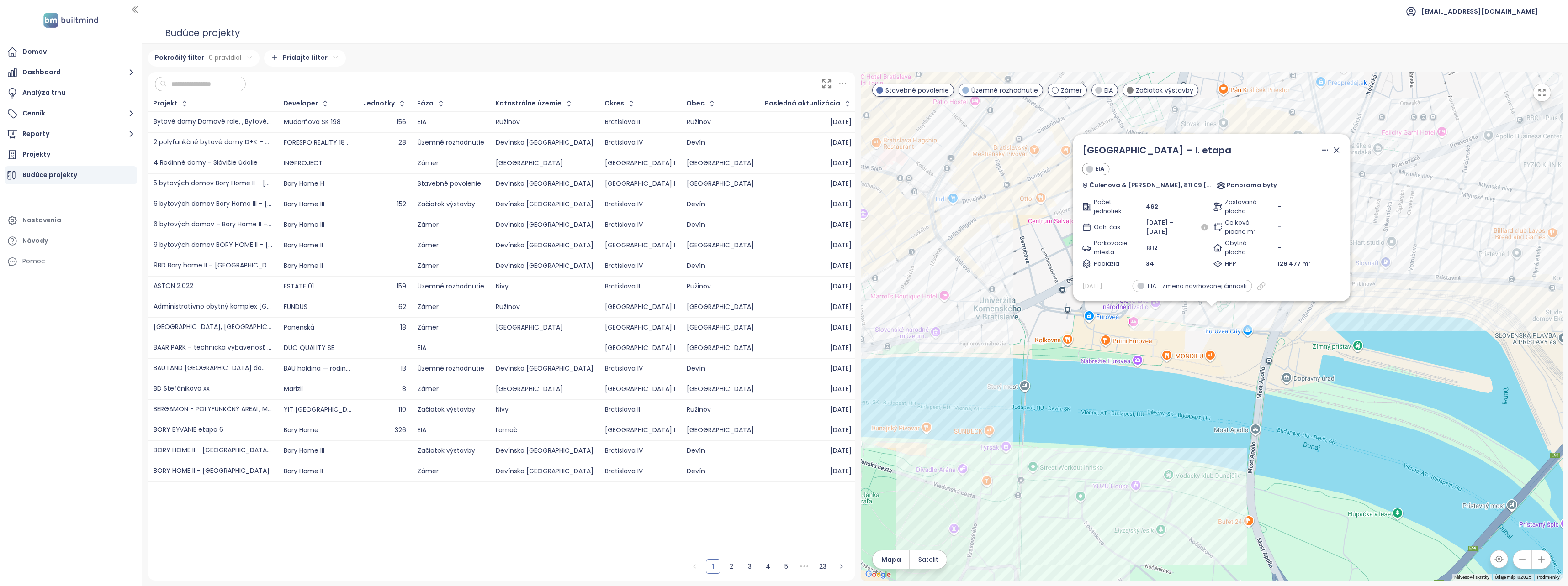
click at [1020, 269] on div "[GEOGRAPHIC_DATA] – I. etapa EIA Čulenova & [PERSON_NAME], 811 09 [GEOGRAPHIC_D…" at bounding box center [1211, 326] width 701 height 509
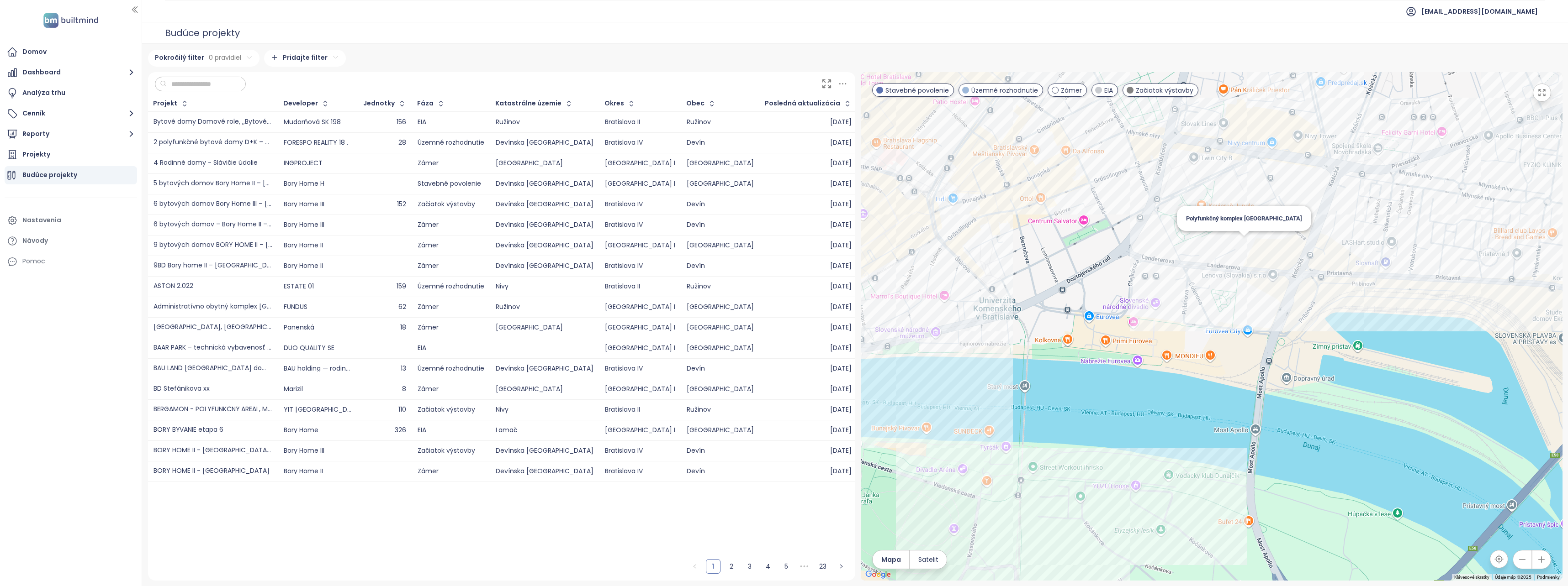
click at [1242, 247] on div "Polyfunkčný komplex [GEOGRAPHIC_DATA]" at bounding box center [1211, 326] width 701 height 509
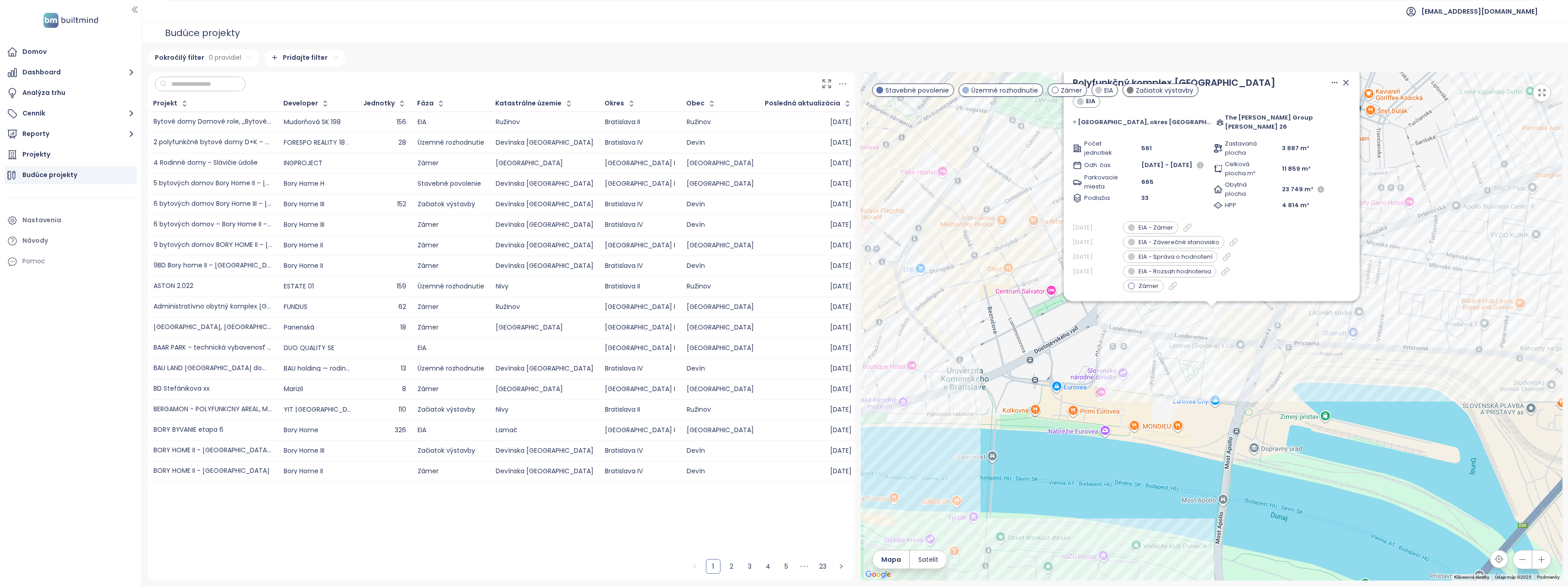
click at [1157, 328] on div "Polyfunkčný komplex [GEOGRAPHIC_DATA] EIA [GEOGRAPHIC_DATA], okres [GEOGRAPHIC_…" at bounding box center [1211, 326] width 701 height 509
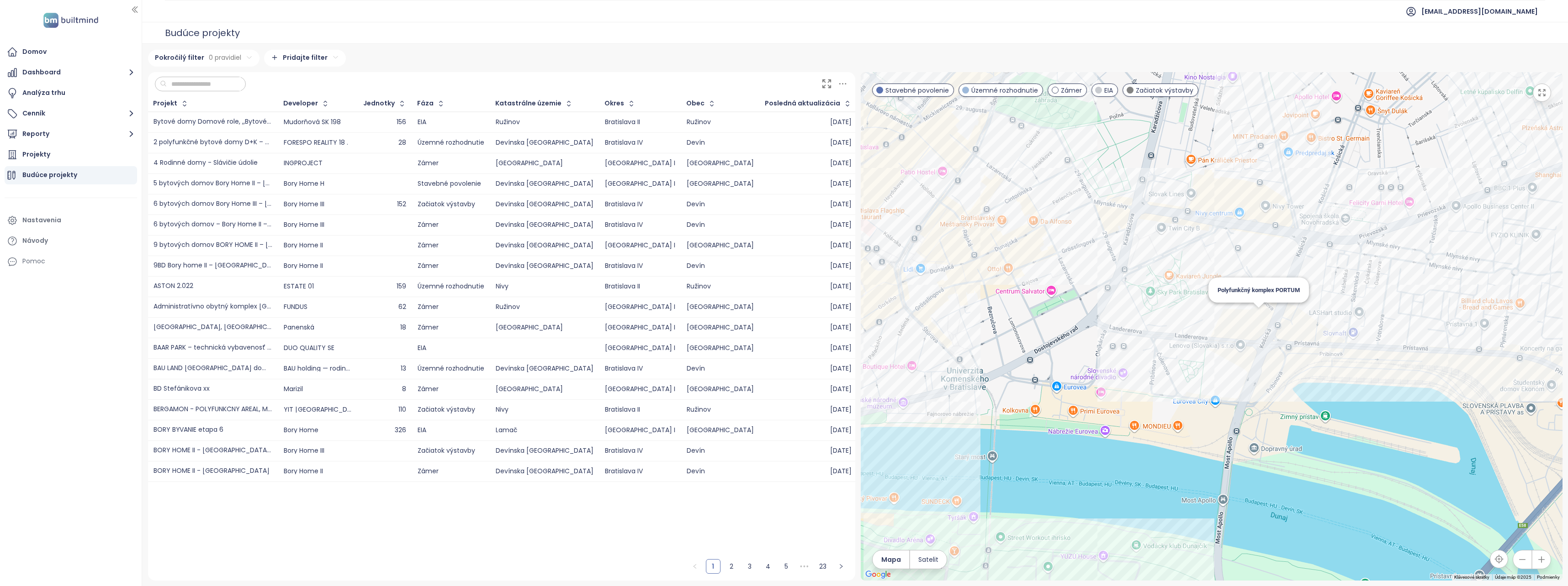
click at [1257, 325] on div "Polyfunkčný komplex PORTUM" at bounding box center [1211, 326] width 701 height 509
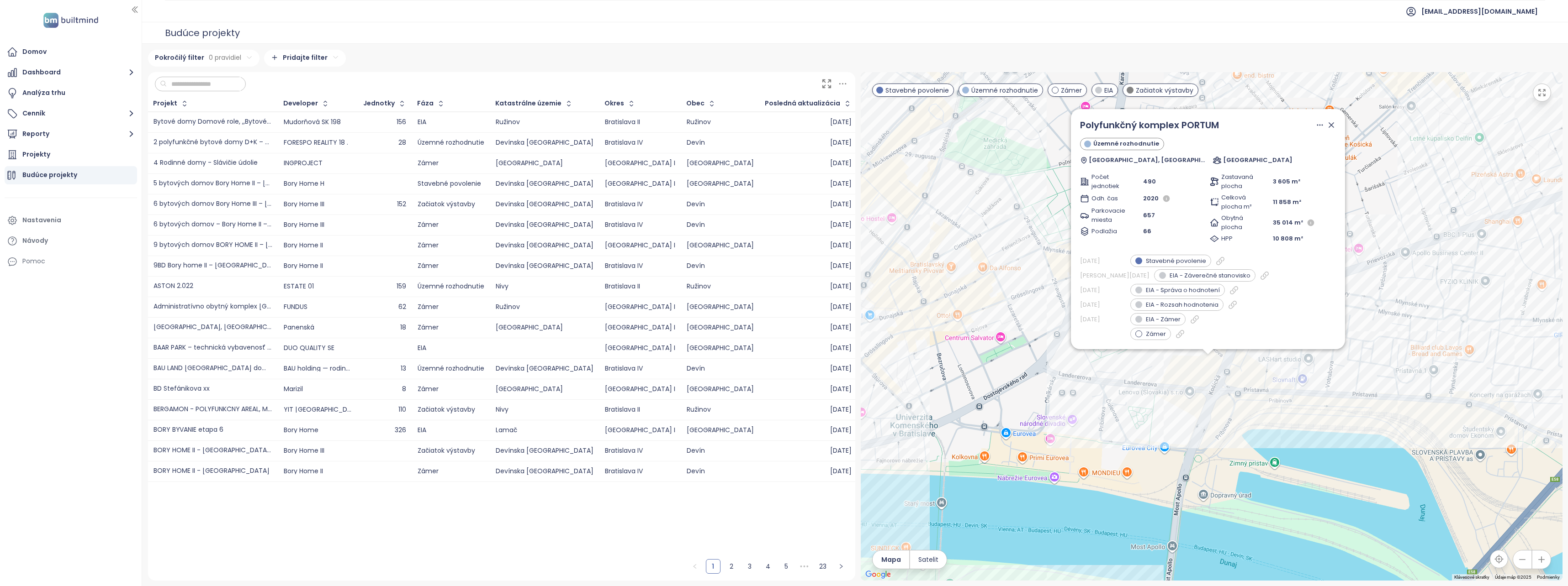
drag, startPoint x: 1009, startPoint y: 287, endPoint x: 1004, endPoint y: 331, distance: 44.3
click at [1004, 337] on div "Polyfunkčný komplex PORTUM Územné rozhodnutie Landererova ulica, [GEOGRAPHIC_DA…" at bounding box center [1211, 326] width 701 height 509
click at [994, 318] on div "Polyfunkčný komplex PORTUM Územné rozhodnutie Landererova ulica, [GEOGRAPHIC_DA…" at bounding box center [1211, 326] width 701 height 509
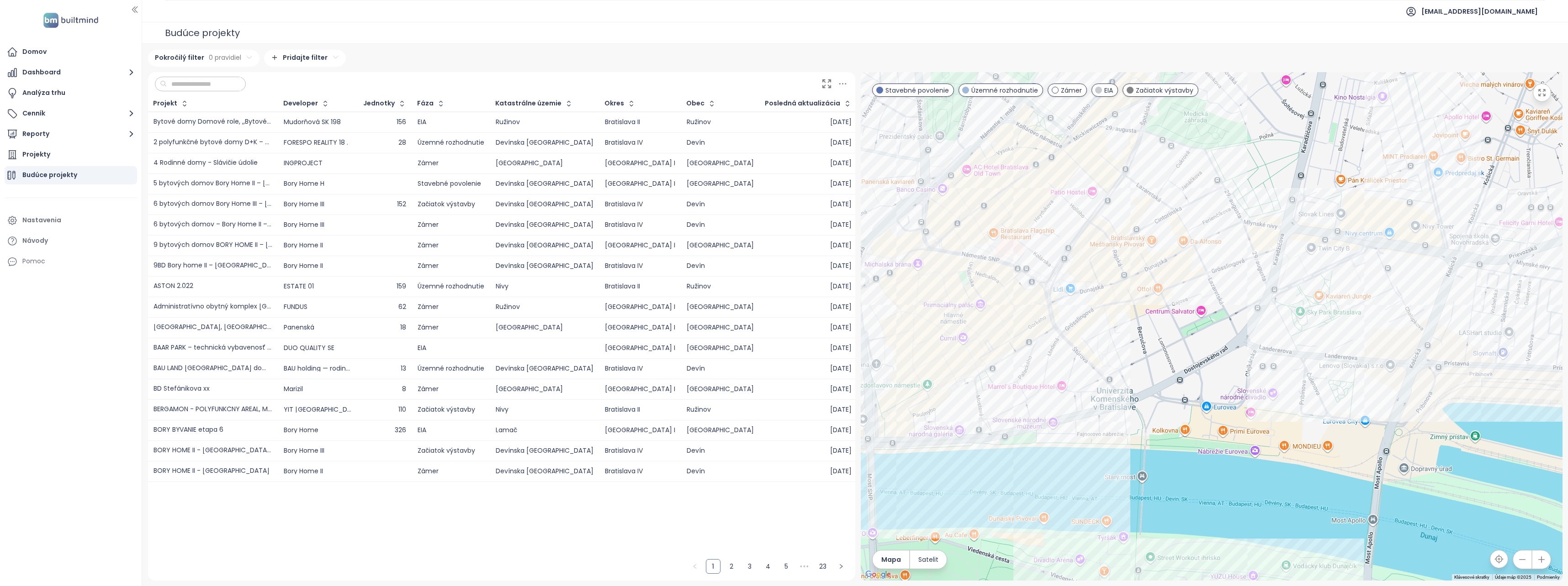
drag, startPoint x: 994, startPoint y: 318, endPoint x: 1205, endPoint y: 287, distance: 213.3
click at [1205, 287] on div at bounding box center [1211, 326] width 701 height 509
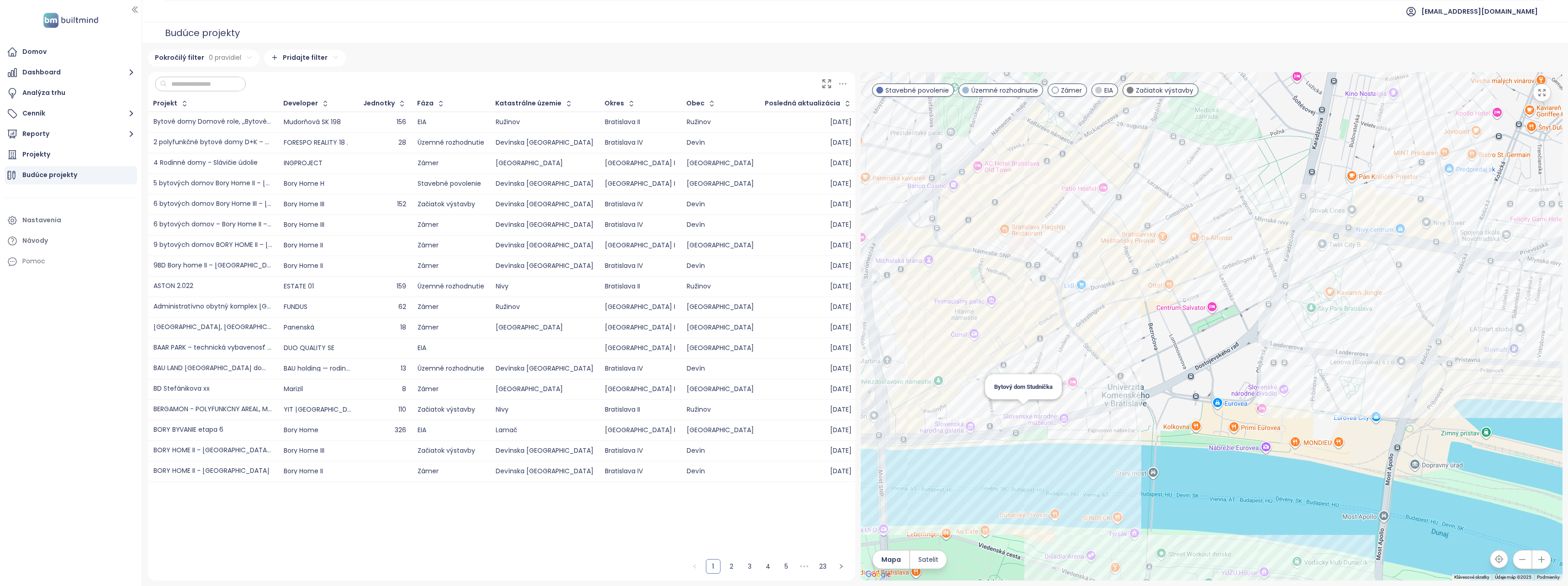
click at [1020, 414] on div "Bytový dom Studnička" at bounding box center [1211, 326] width 701 height 509
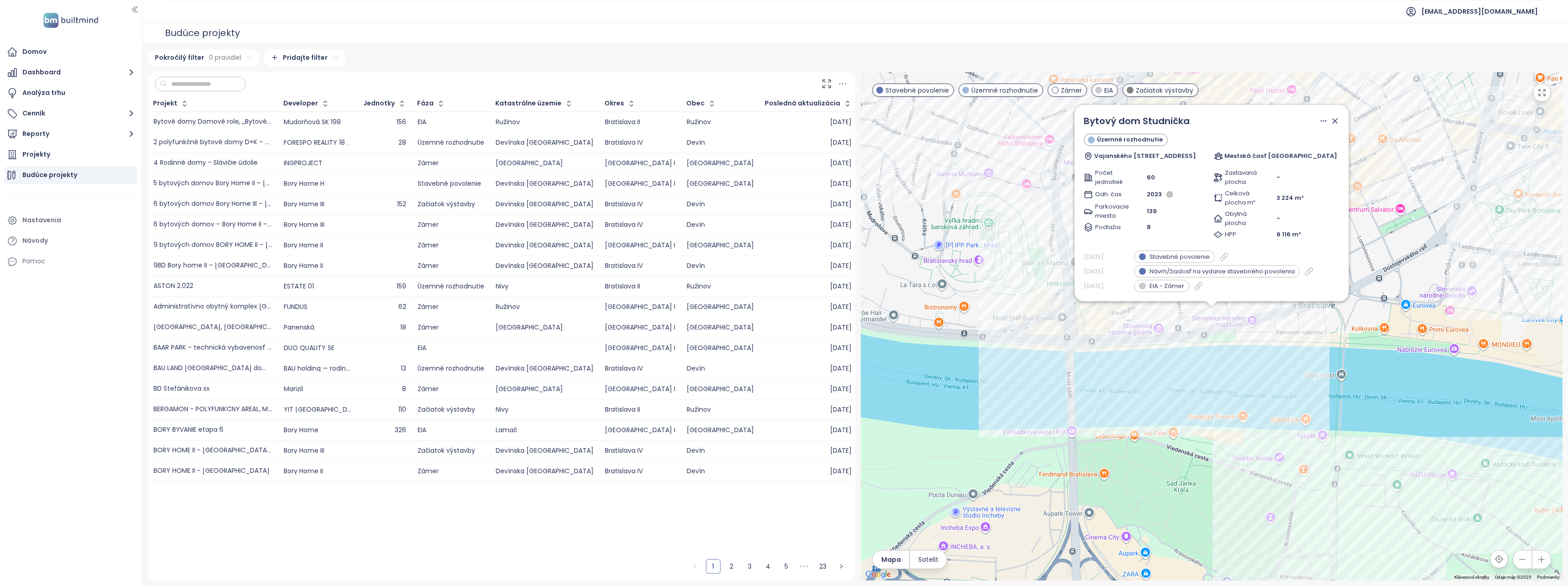
click at [1075, 361] on div "Bytový dom Studnička Územné rozhodnutie Vajanského nábrežie 3, 814 21 Bratislav…" at bounding box center [1211, 326] width 701 height 509
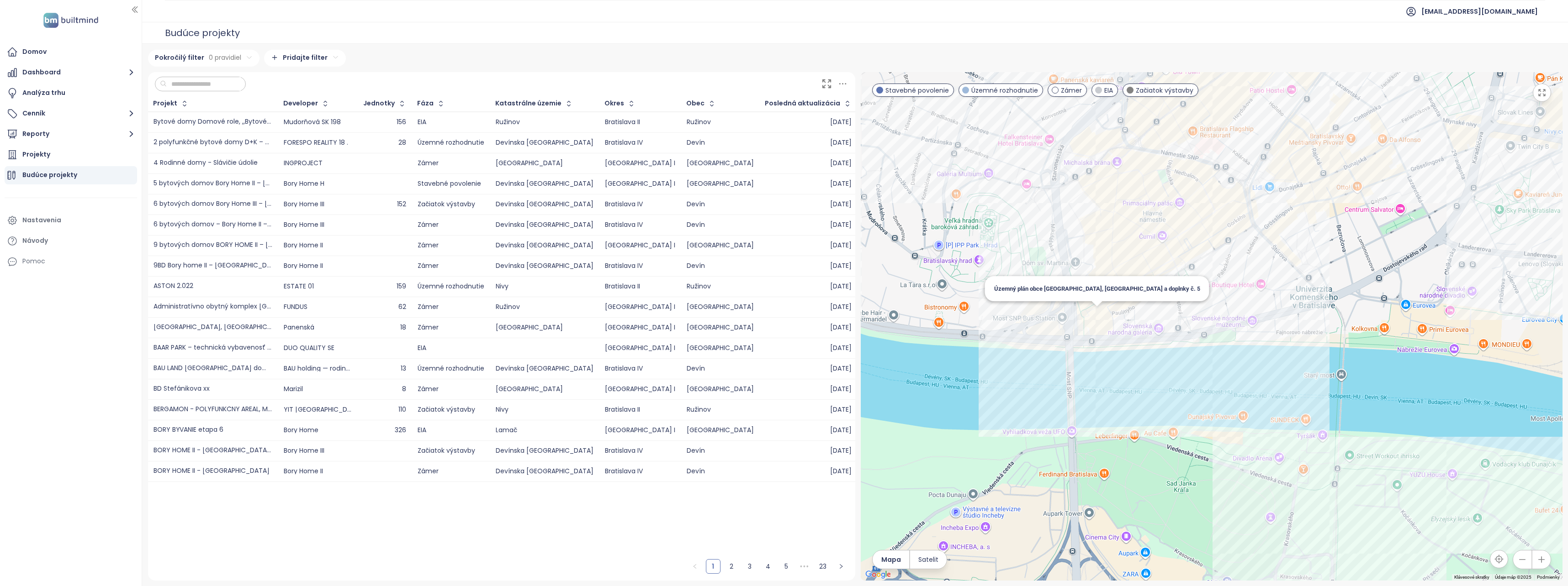
click at [1093, 310] on div "Územný plán obce [GEOGRAPHIC_DATA], [GEOGRAPHIC_DATA] a doplnky č. 5" at bounding box center [1211, 326] width 701 height 509
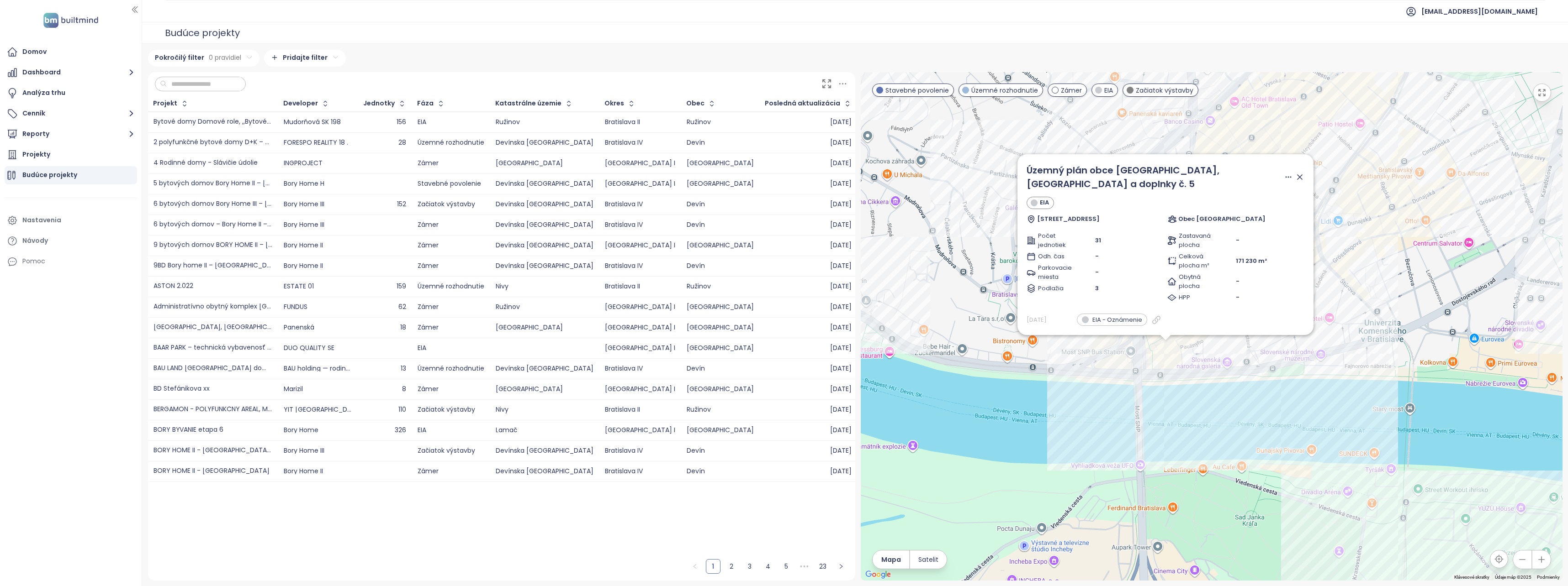
drag, startPoint x: 1069, startPoint y: 305, endPoint x: 1025, endPoint y: 334, distance: 52.7
click at [1024, 336] on div "Územný plán obce [GEOGRAPHIC_DATA], [GEOGRAPHIC_DATA] a doplnky č. 5 EIA Rázuso…" at bounding box center [1211, 326] width 701 height 509
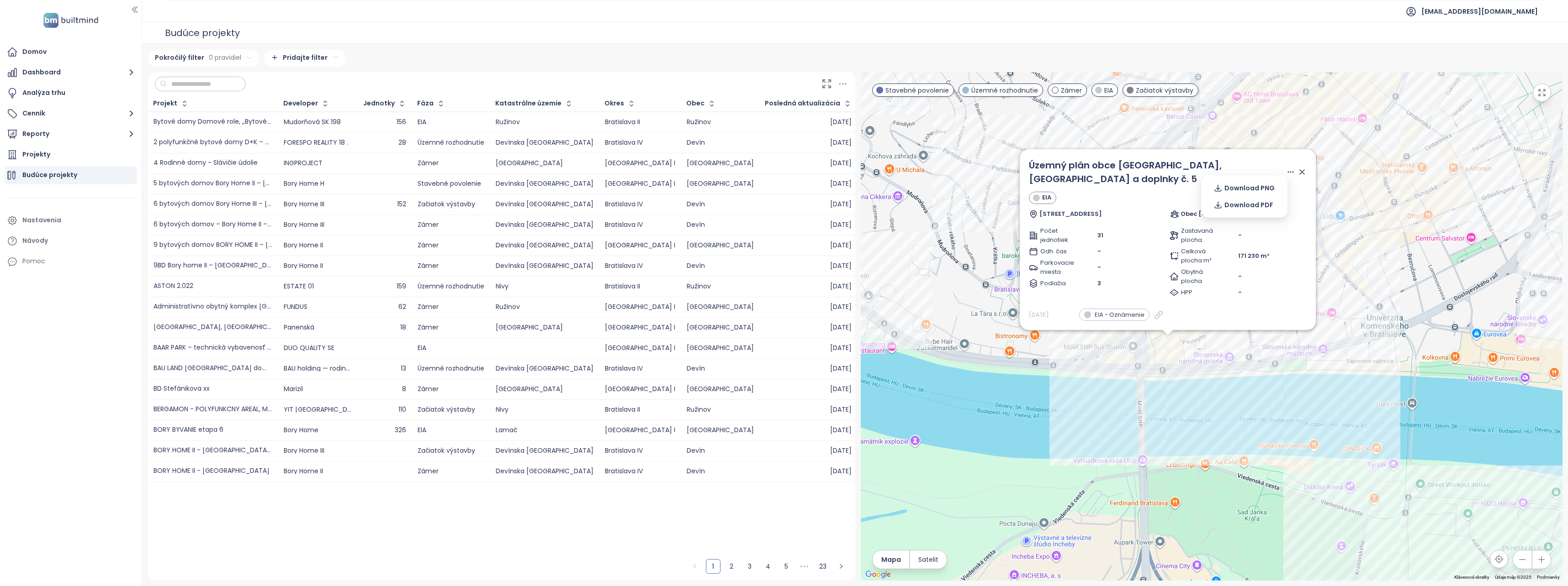
click at [1297, 177] on icon at bounding box center [1301, 172] width 9 height 9
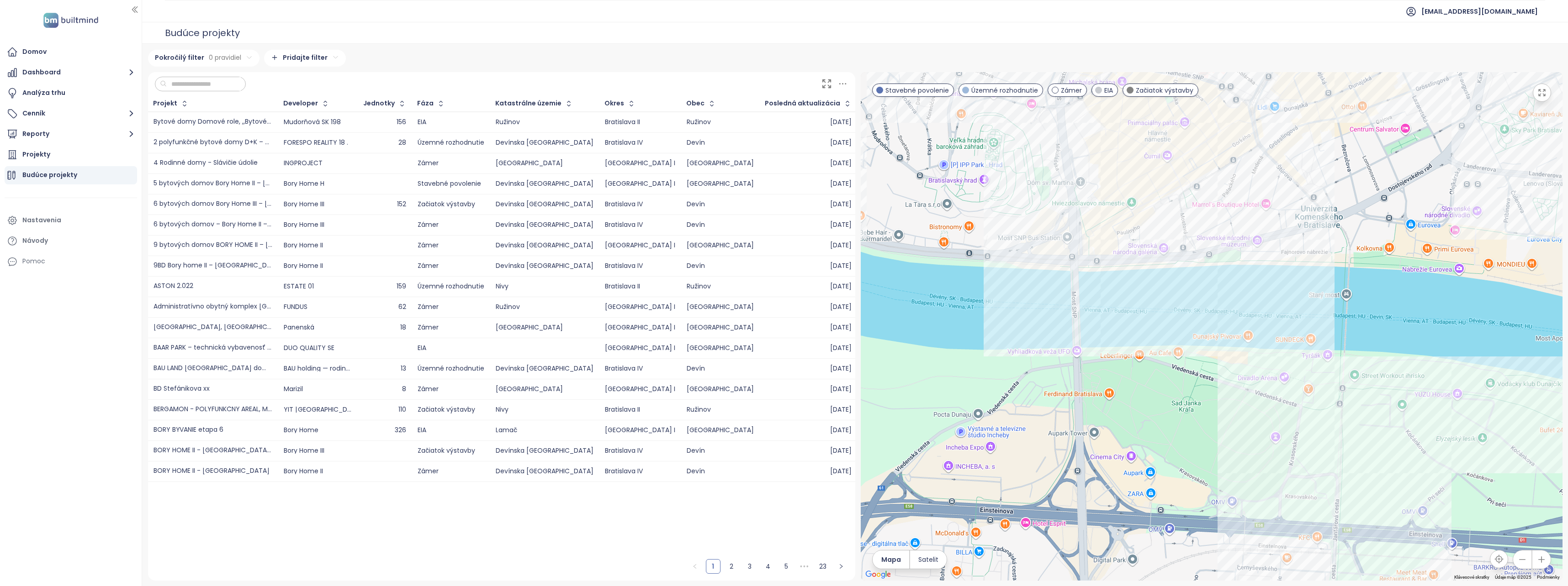
drag, startPoint x: 1347, startPoint y: 410, endPoint x: 1257, endPoint y: 264, distance: 171.5
click at [1257, 263] on div at bounding box center [1211, 326] width 701 height 509
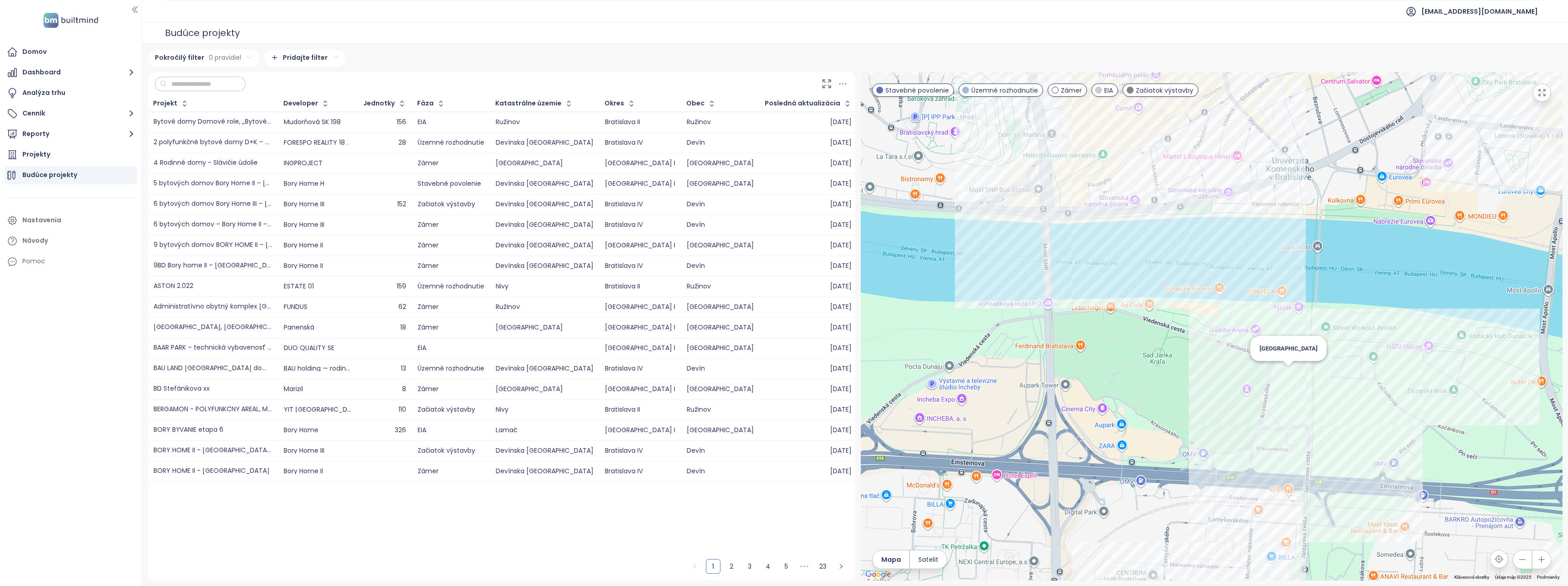
click at [1287, 373] on div "[GEOGRAPHIC_DATA]" at bounding box center [1211, 326] width 701 height 509
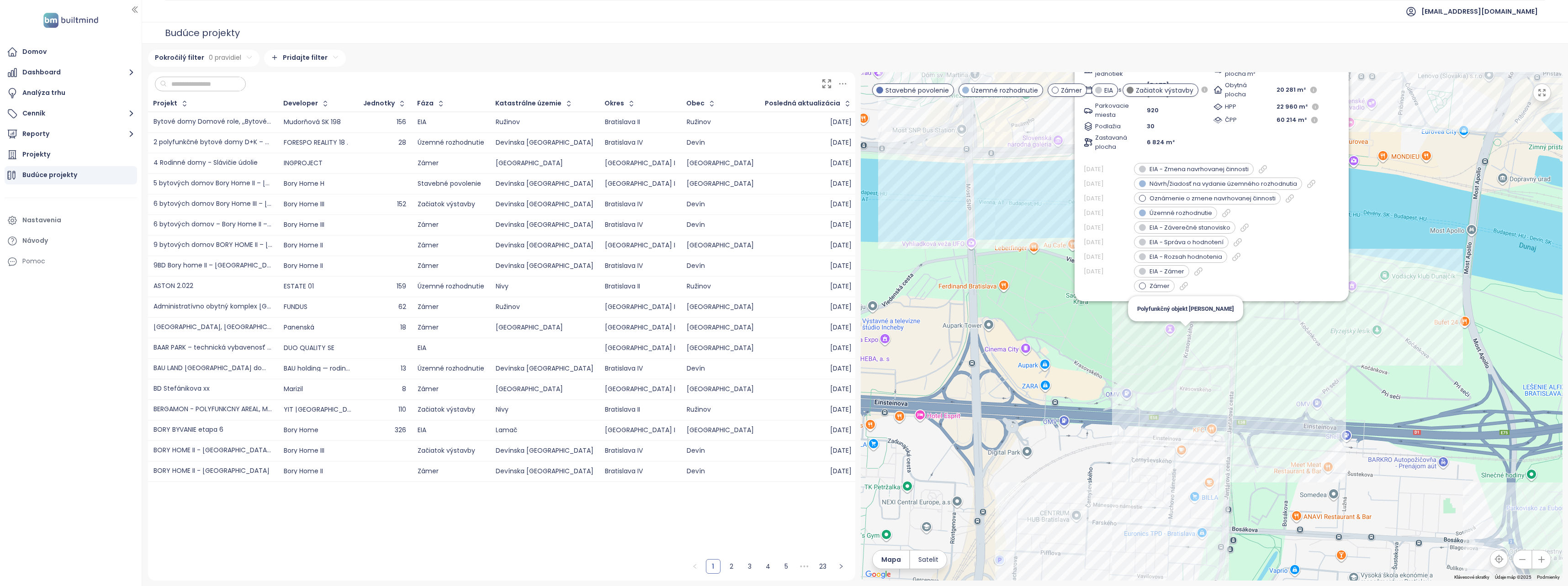
click at [1179, 339] on div "Green Park Územné rozhodnutie Petržalka, Bratislava GRAFOBAL GROUP development …" at bounding box center [1211, 326] width 701 height 509
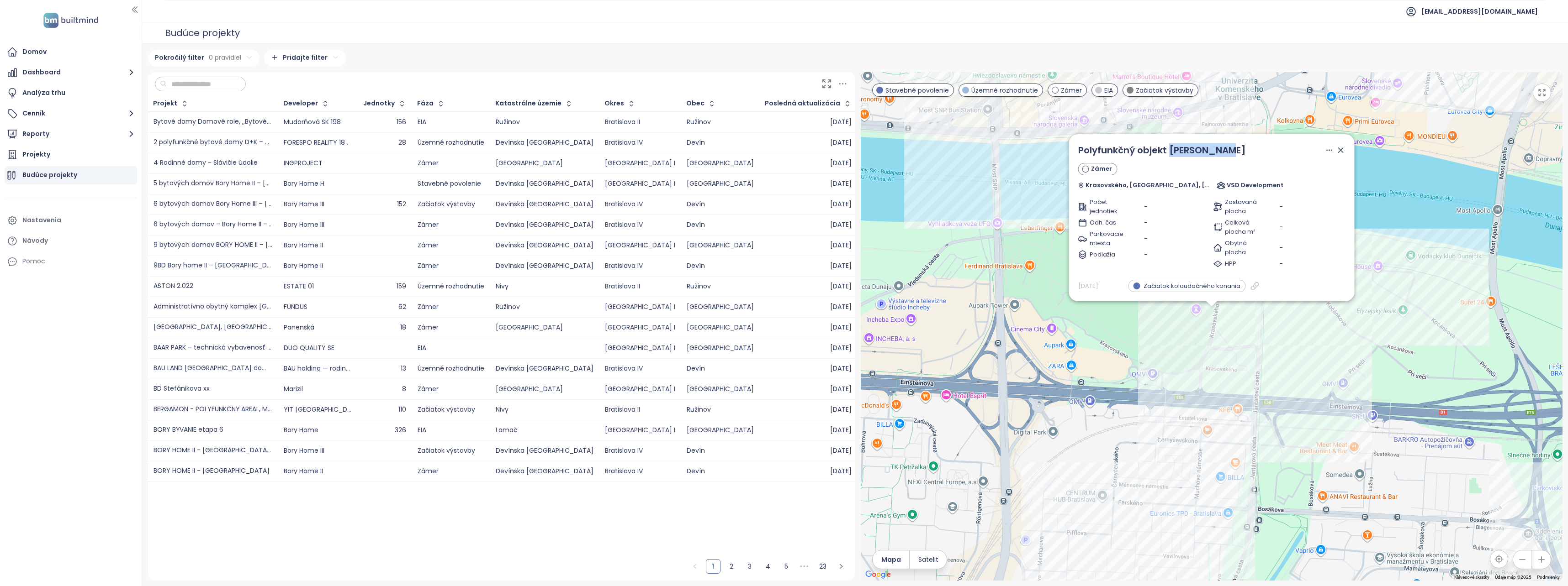
drag, startPoint x: 1241, startPoint y: 152, endPoint x: 1174, endPoint y: 155, distance: 67.1
click at [1174, 155] on div "Polyfunkčný objekt [PERSON_NAME]" at bounding box center [1211, 150] width 267 height 14
click at [1083, 150] on span "Polyfunkčný objekt [PERSON_NAME]" at bounding box center [1161, 150] width 168 height 13
click at [1085, 150] on span "Polyfunkčný objekt [PERSON_NAME]" at bounding box center [1161, 150] width 168 height 13
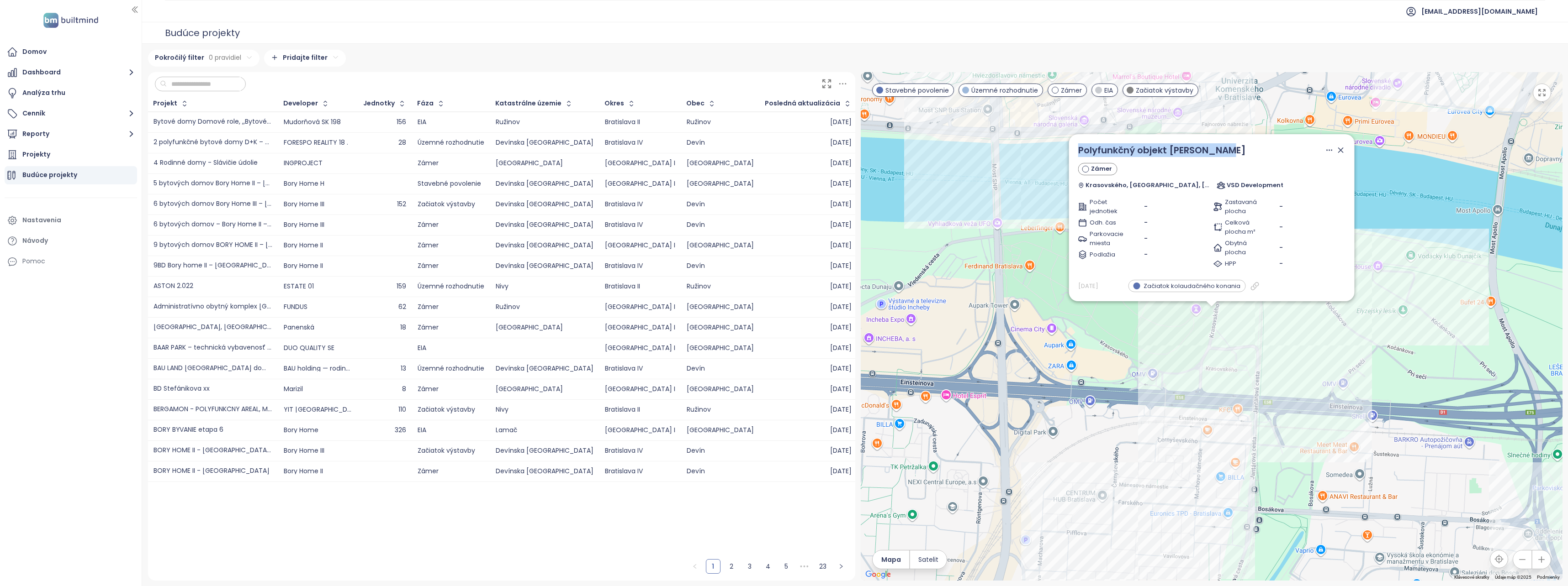
drag, startPoint x: 1085, startPoint y: 150, endPoint x: 1242, endPoint y: 153, distance: 157.0
click at [1242, 153] on div "Polyfunkčný objekt [PERSON_NAME]" at bounding box center [1211, 150] width 267 height 14
copy span "Polyfunkčný objekt [PERSON_NAME]"
click at [1161, 385] on div "Polyfunkčný objekt Krasovského Zámer Krasovského, [GEOGRAPHIC_DATA], Petržalka …" at bounding box center [1211, 326] width 701 height 509
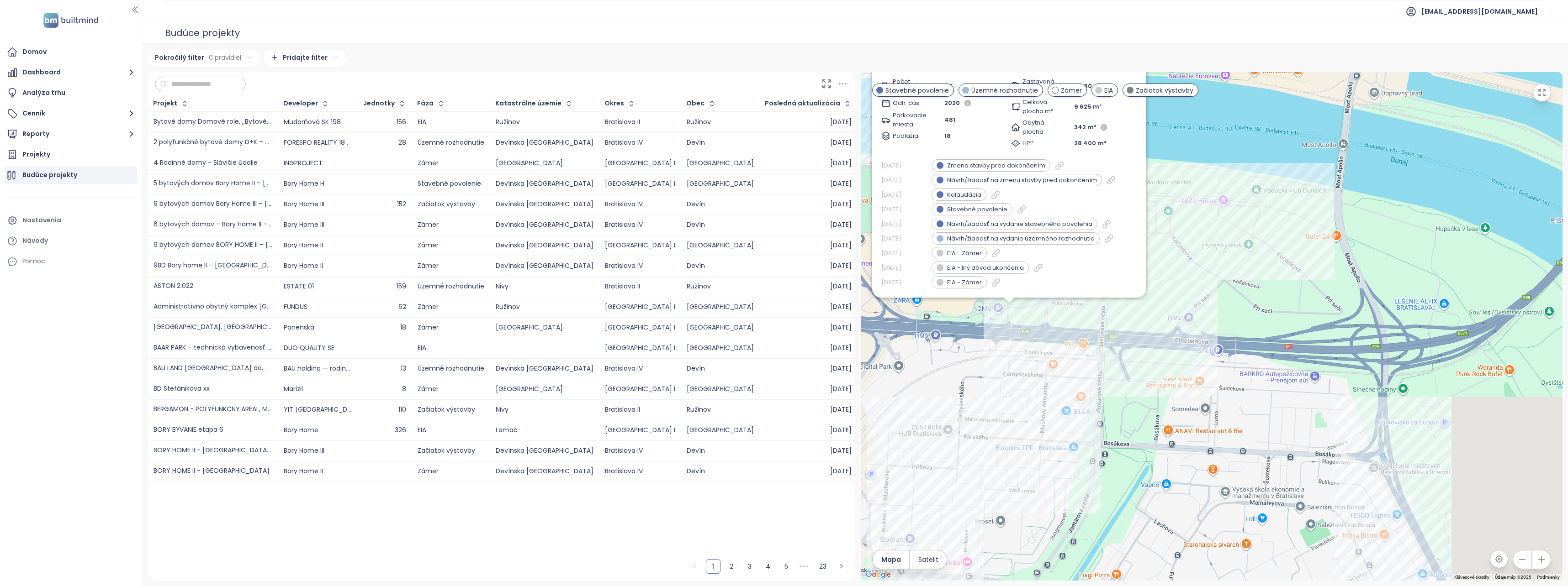
drag, startPoint x: 1399, startPoint y: 441, endPoint x: 1200, endPoint y: 437, distance: 199.0
click at [1200, 437] on div "Polyfunkčné centrum - [GEOGRAPHIC_DATA] výstavby [GEOGRAPHIC_DATA], [GEOGRAPHIC…" at bounding box center [1211, 326] width 701 height 509
click at [1281, 284] on div "Polyfunkčné centrum - [GEOGRAPHIC_DATA] výstavby [GEOGRAPHIC_DATA], [GEOGRAPHIC…" at bounding box center [1211, 326] width 701 height 509
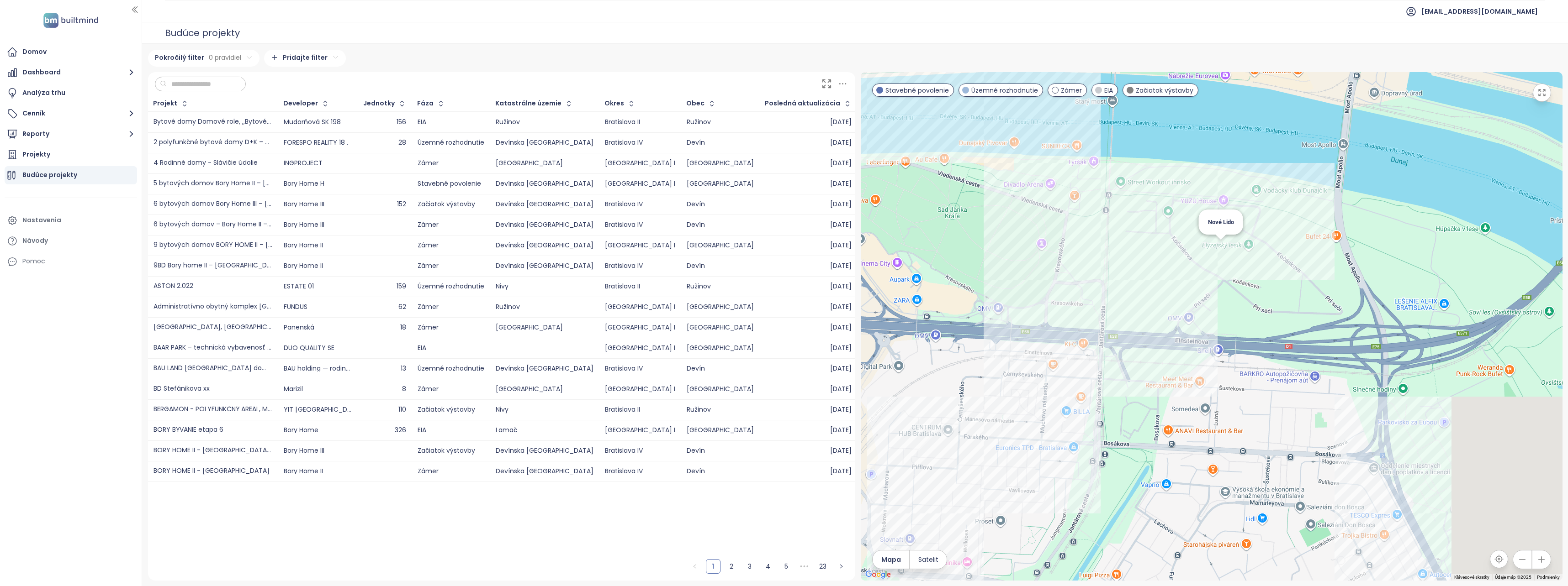
click at [1222, 255] on div "Nové Lido" at bounding box center [1211, 326] width 701 height 509
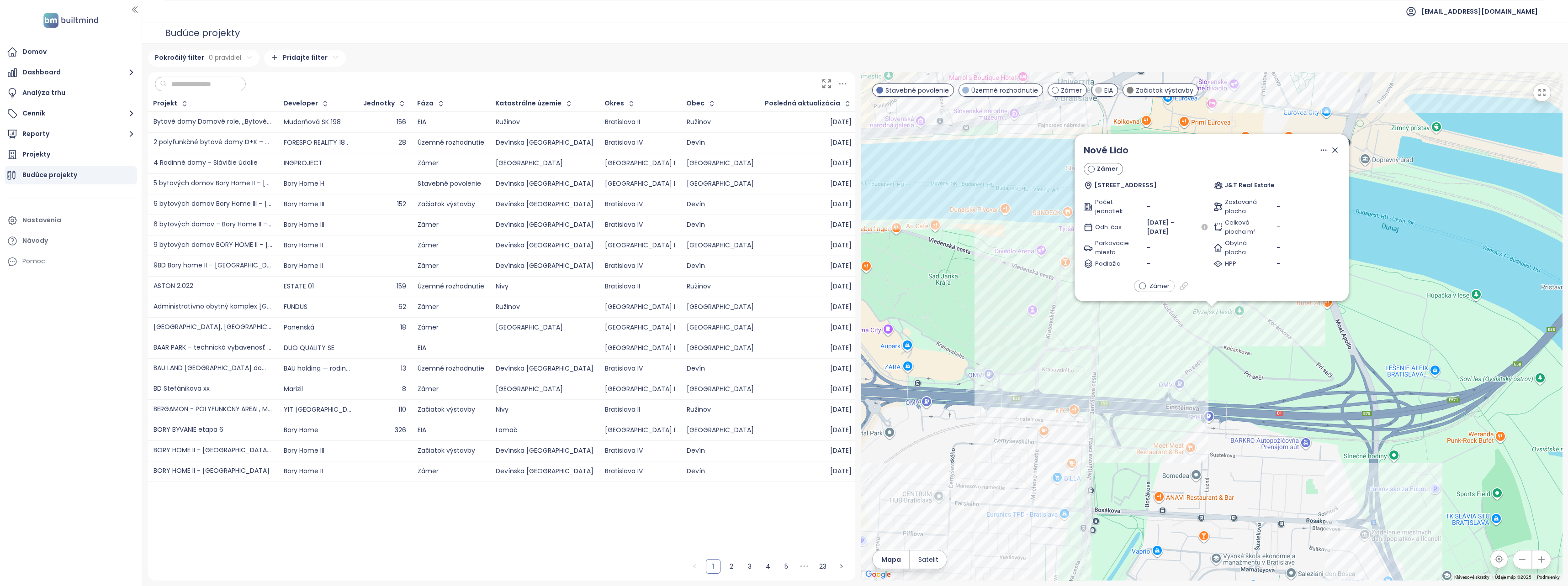
click at [1303, 313] on div "Nové Lido Zámer Kočánkova 7, 851 04 Bratislava J&T Real Estate Počet jednotiek …" at bounding box center [1211, 326] width 701 height 509
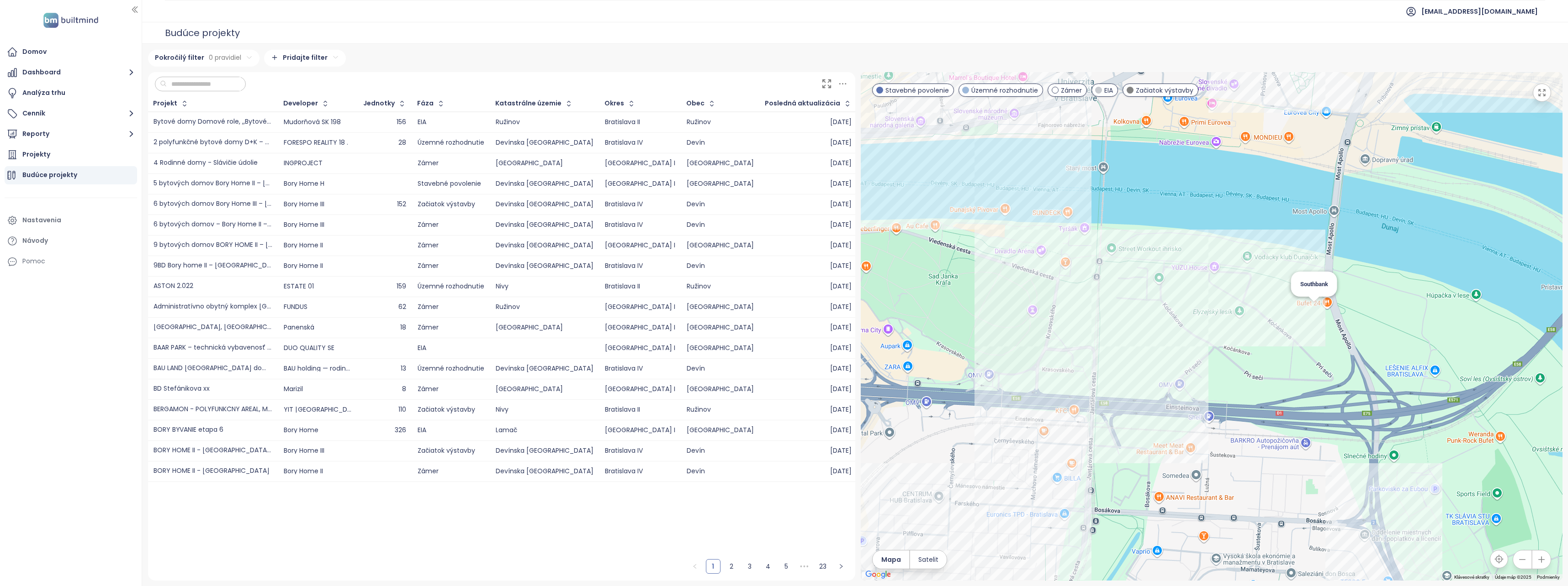
click at [1307, 311] on div "Southbank" at bounding box center [1211, 326] width 701 height 509
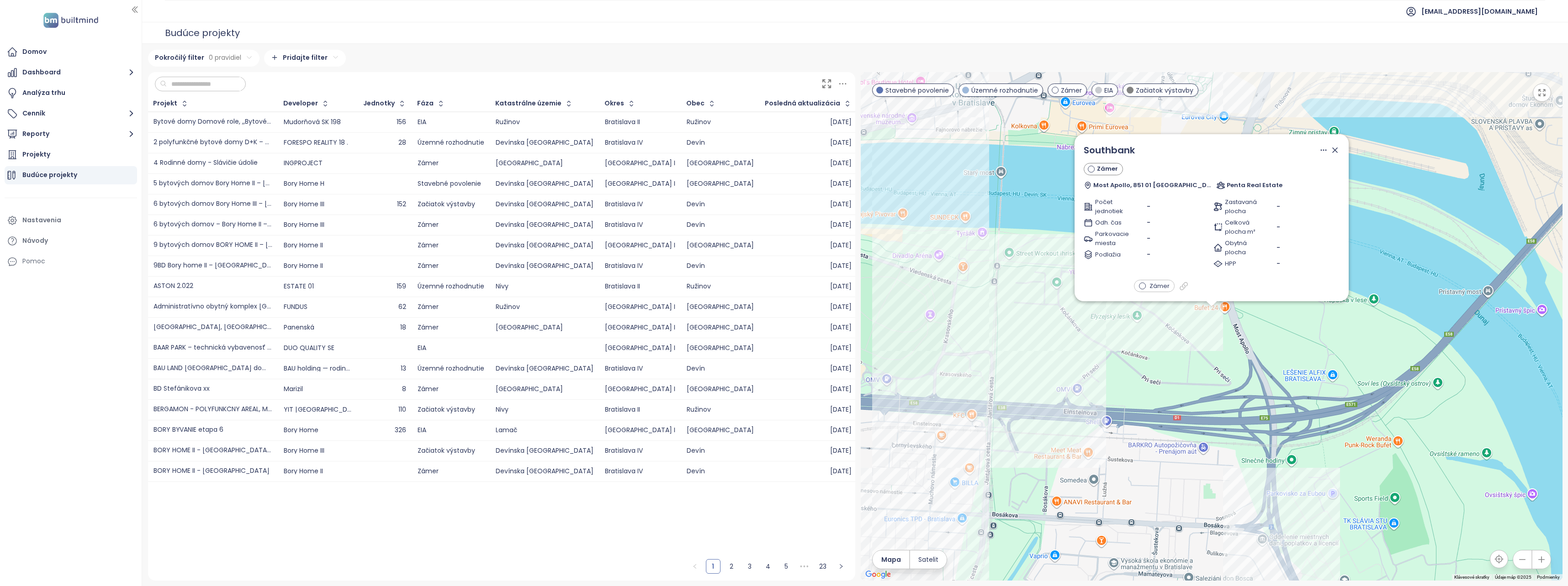
click at [1159, 344] on div "Southbank Zámer Most Apollo, 851 01 Bratislava Penta Real Estate Počet jednotie…" at bounding box center [1211, 326] width 701 height 509
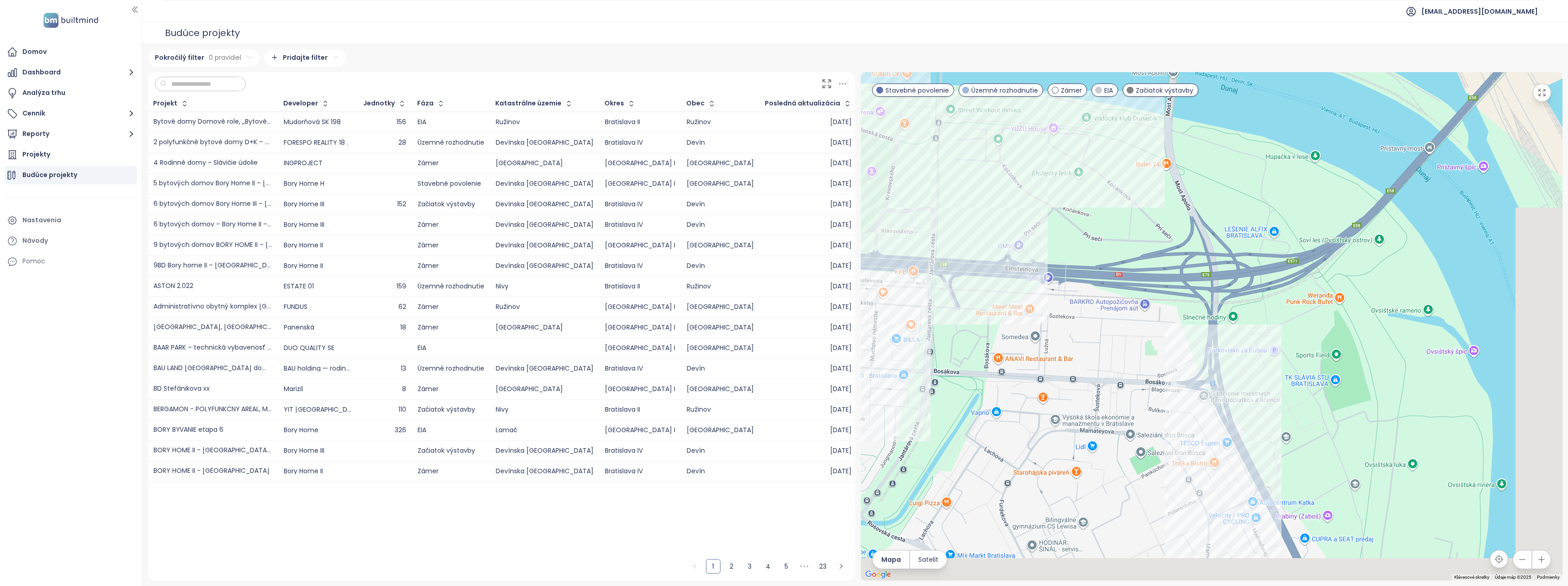
drag, startPoint x: 1178, startPoint y: 395, endPoint x: 1113, endPoint y: 236, distance: 171.8
click at [1113, 236] on div at bounding box center [1211, 326] width 701 height 509
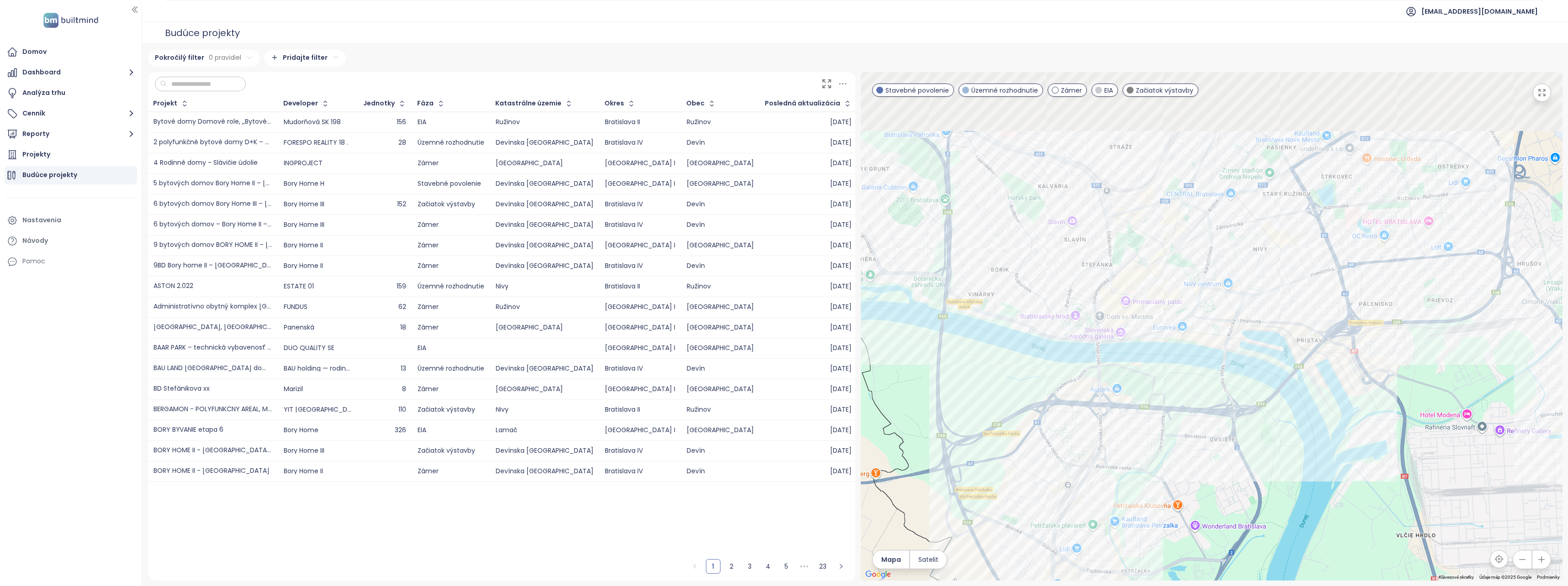
drag, startPoint x: 1153, startPoint y: 392, endPoint x: 1174, endPoint y: 441, distance: 53.3
click at [1174, 441] on div at bounding box center [1211, 326] width 701 height 509
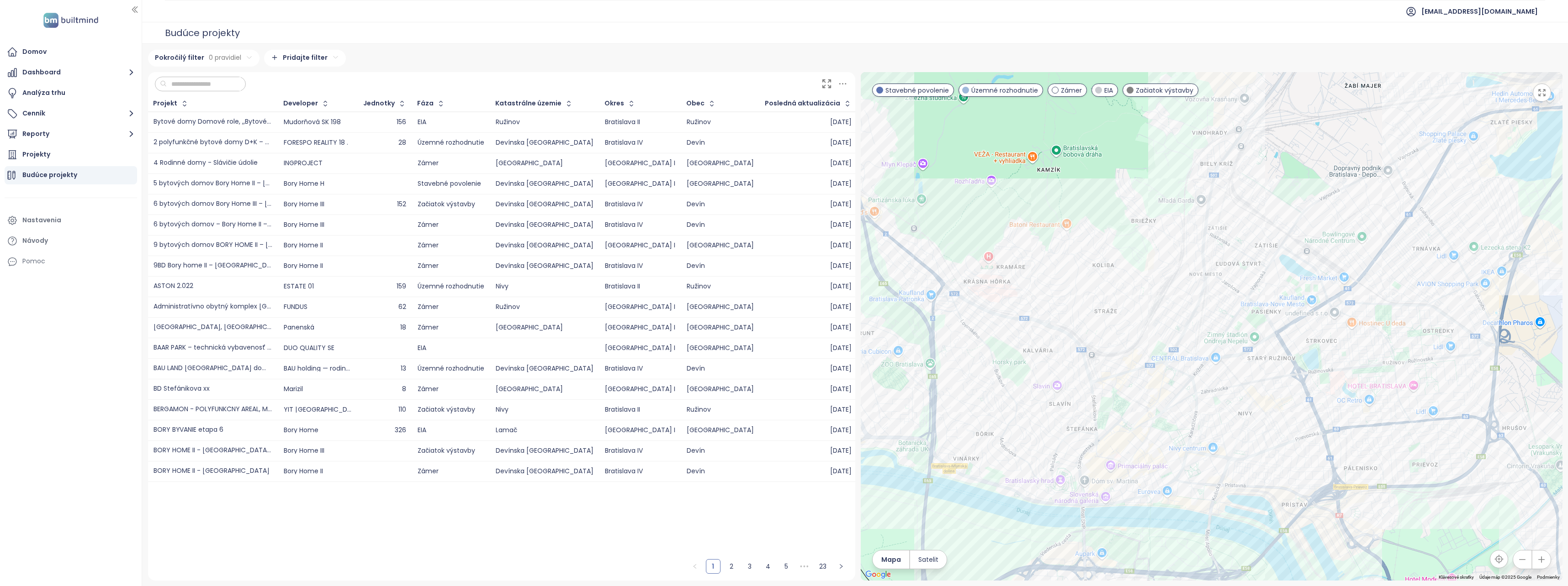
drag, startPoint x: 1181, startPoint y: 329, endPoint x: 1155, endPoint y: 467, distance: 140.4
click at [1155, 468] on div at bounding box center [1211, 326] width 701 height 509
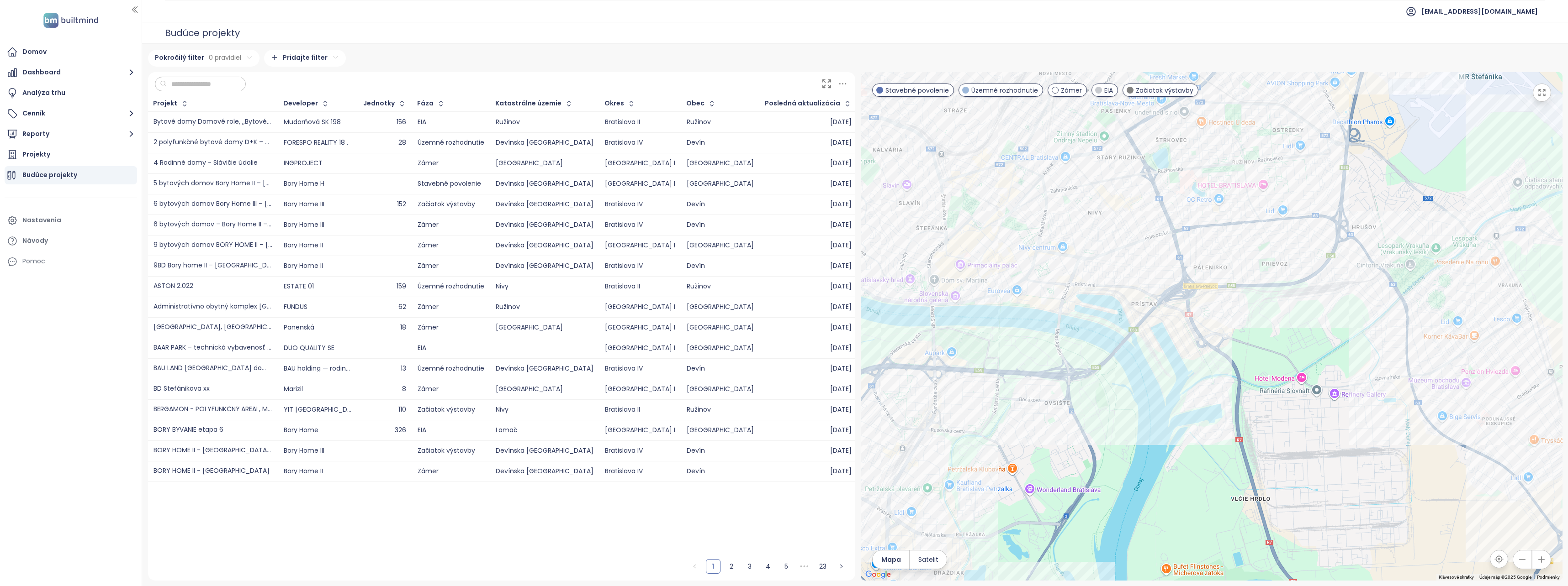
drag, startPoint x: 1183, startPoint y: 439, endPoint x: 1038, endPoint y: 231, distance: 253.6
click at [1038, 231] on div at bounding box center [1211, 326] width 701 height 509
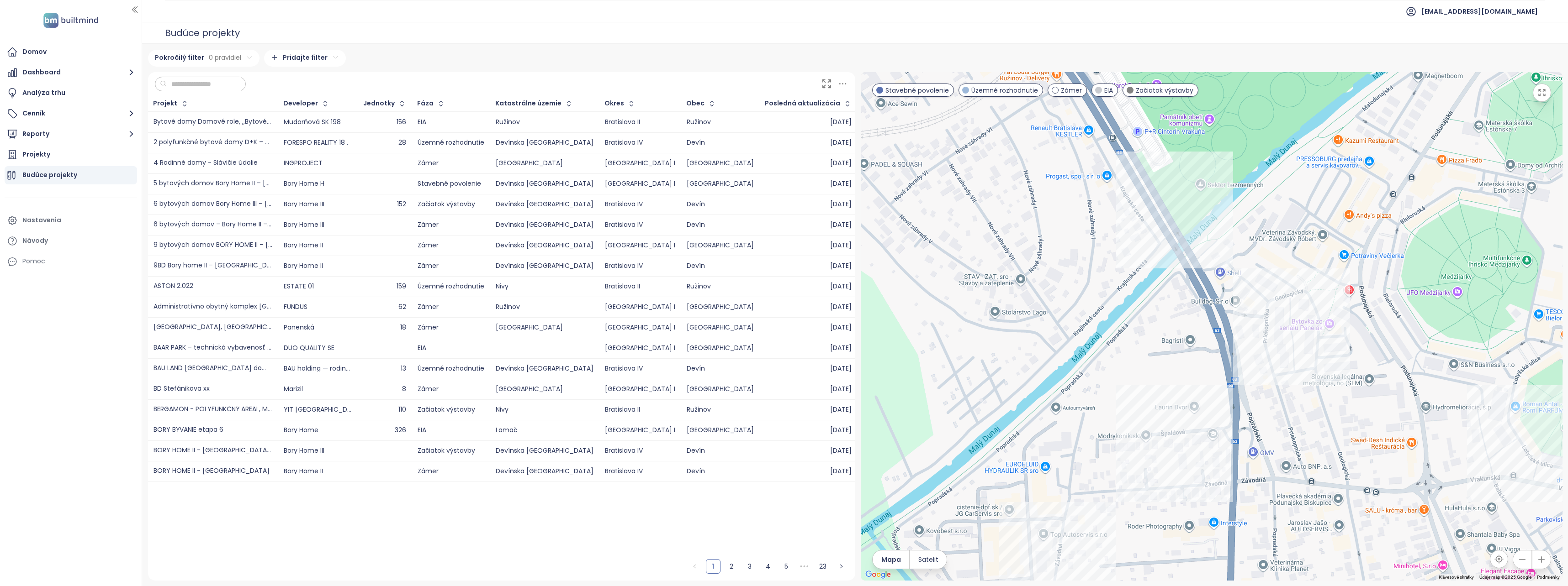
drag, startPoint x: 1410, startPoint y: 323, endPoint x: 1201, endPoint y: 417, distance: 229.2
click at [1201, 417] on div at bounding box center [1211, 326] width 701 height 509
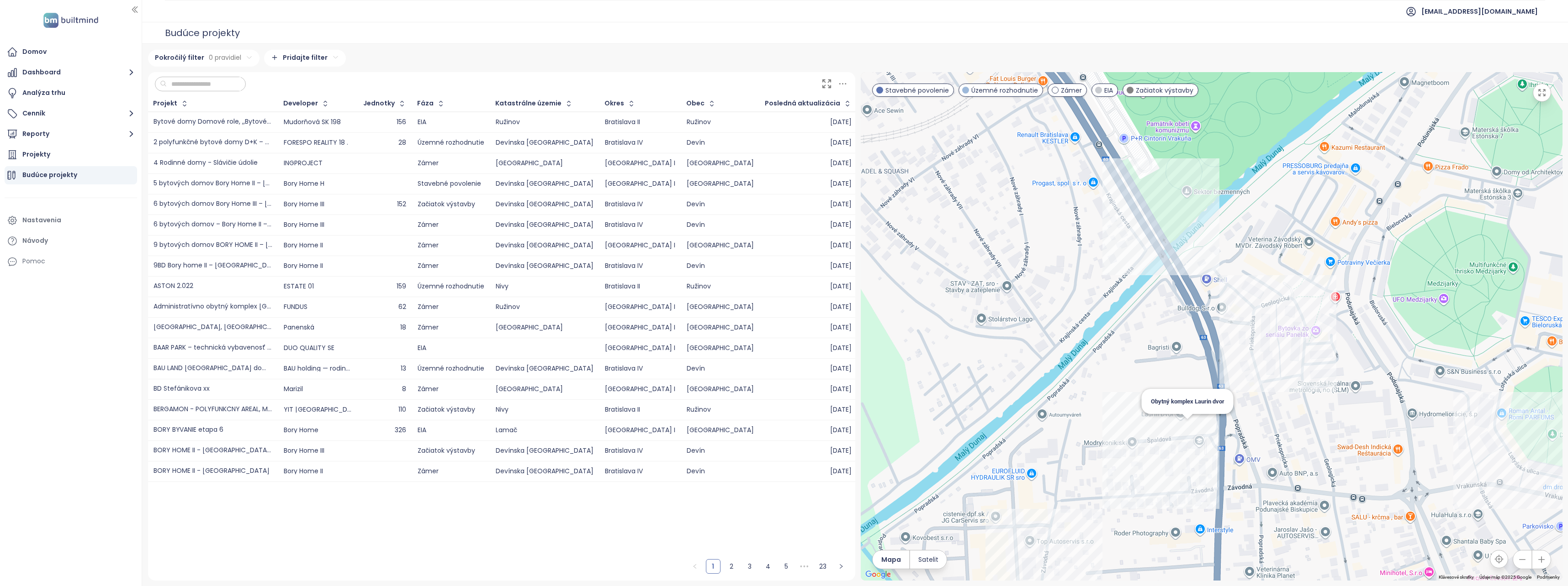
click at [1189, 426] on div "Obytný komplex Laurin dvor" at bounding box center [1211, 326] width 701 height 509
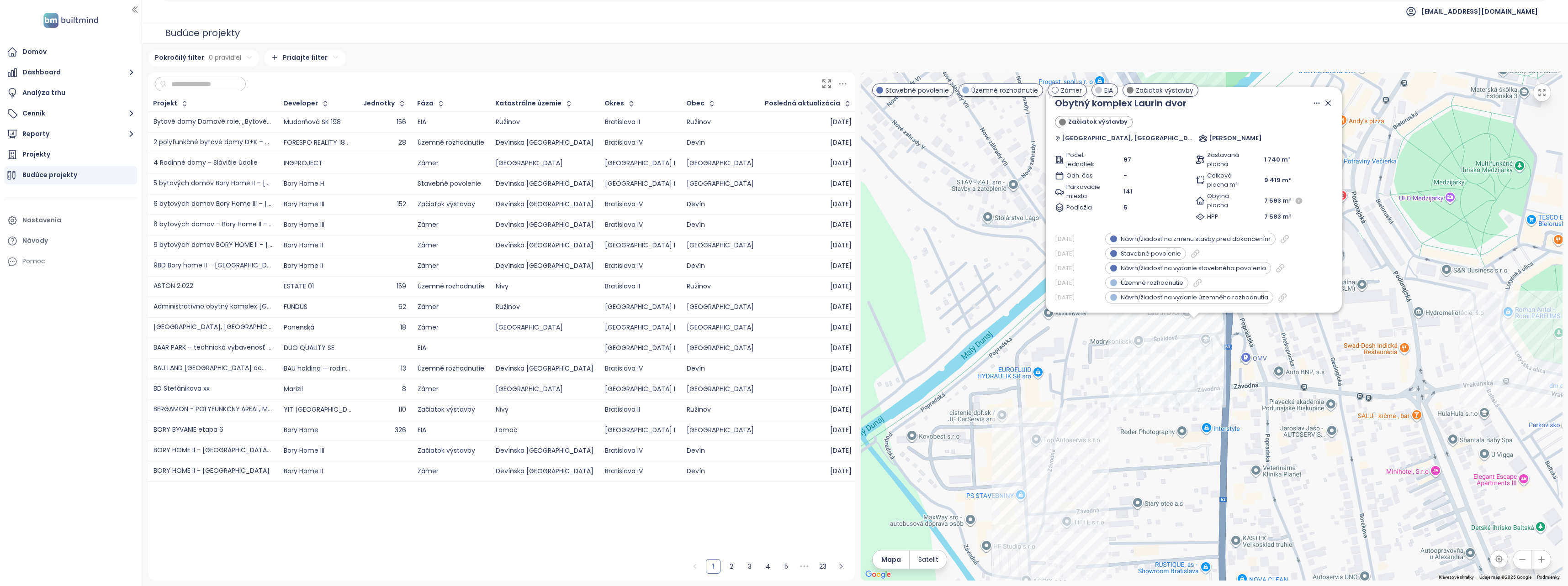
drag, startPoint x: 1219, startPoint y: 384, endPoint x: 1195, endPoint y: 400, distance: 28.8
click at [1195, 400] on div "Obytný komplex Laurin dvor [GEOGRAPHIC_DATA] výstavby [GEOGRAPHIC_DATA], [GEOGR…" at bounding box center [1211, 326] width 701 height 509
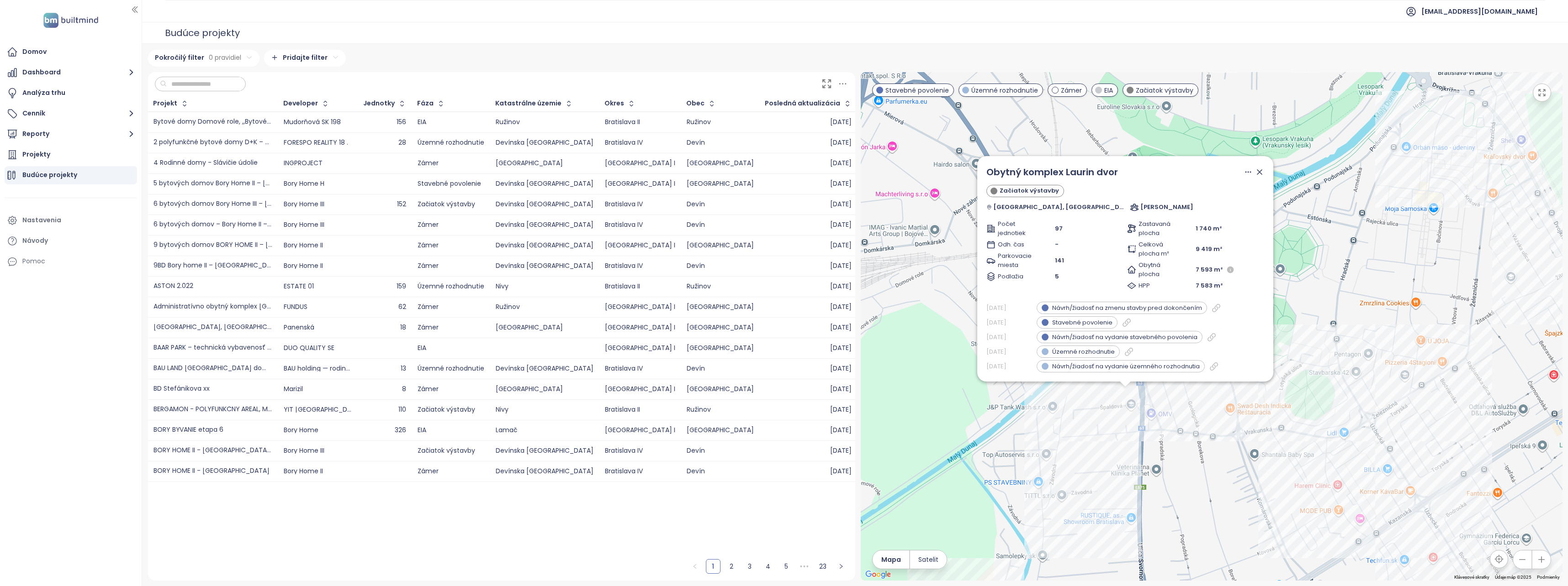
click at [1379, 387] on div "Obytný komplex Laurin dvor [GEOGRAPHIC_DATA] výstavby [GEOGRAPHIC_DATA], [GEOGR…" at bounding box center [1211, 326] width 701 height 509
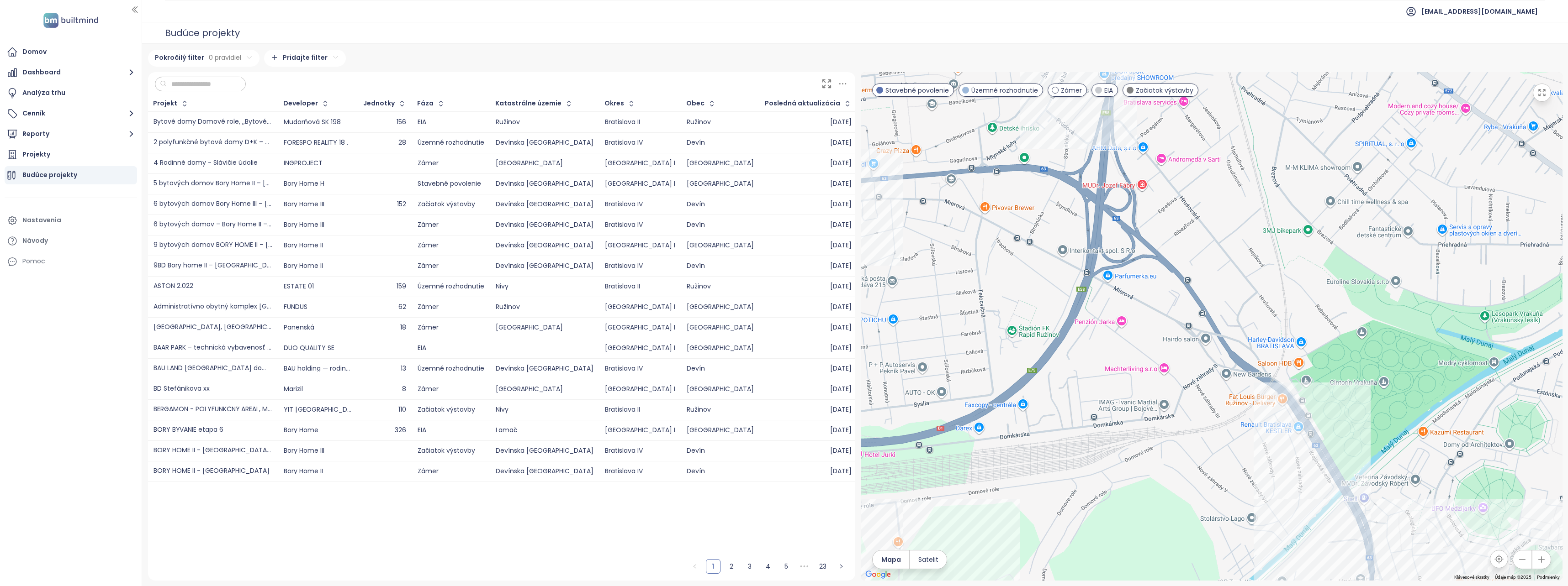
drag, startPoint x: 1050, startPoint y: 240, endPoint x: 1280, endPoint y: 408, distance: 284.8
click at [1280, 408] on div at bounding box center [1211, 326] width 701 height 509
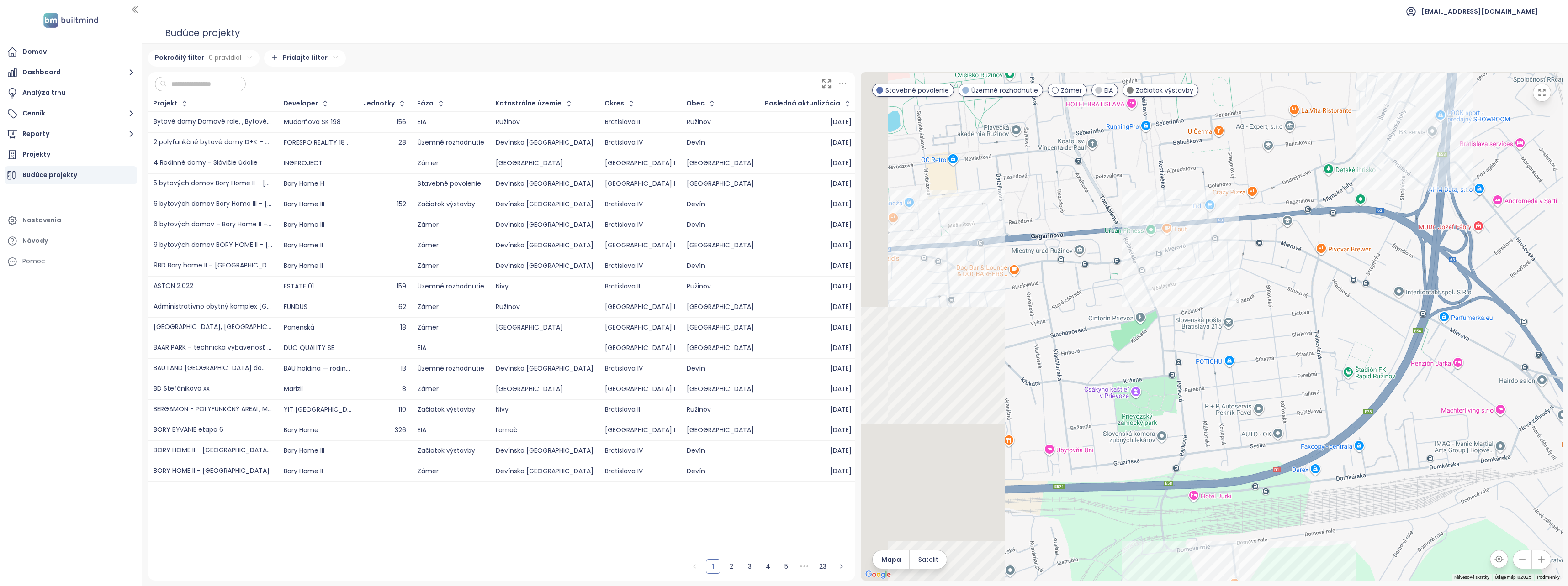
drag, startPoint x: 1020, startPoint y: 322, endPoint x: 1350, endPoint y: 350, distance: 331.2
click at [1350, 349] on div at bounding box center [1211, 326] width 701 height 509
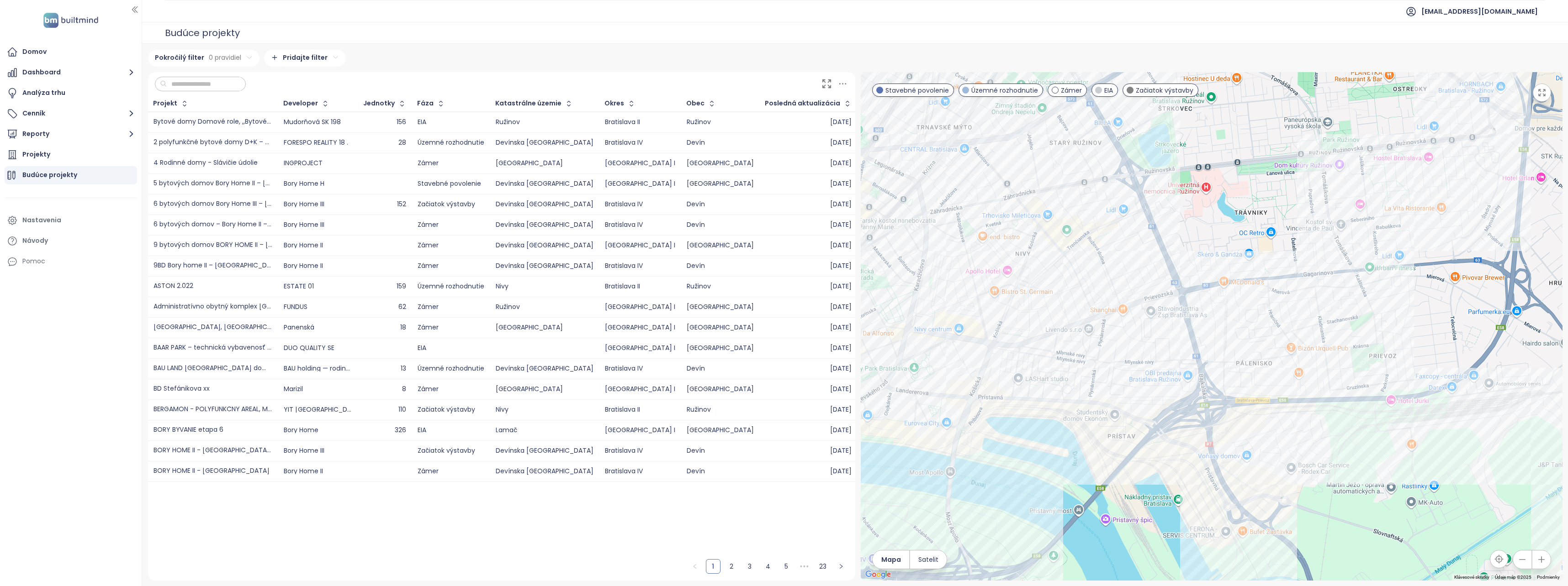
drag, startPoint x: 1070, startPoint y: 417, endPoint x: 1148, endPoint y: 386, distance: 83.9
click at [1148, 386] on div at bounding box center [1211, 326] width 701 height 509
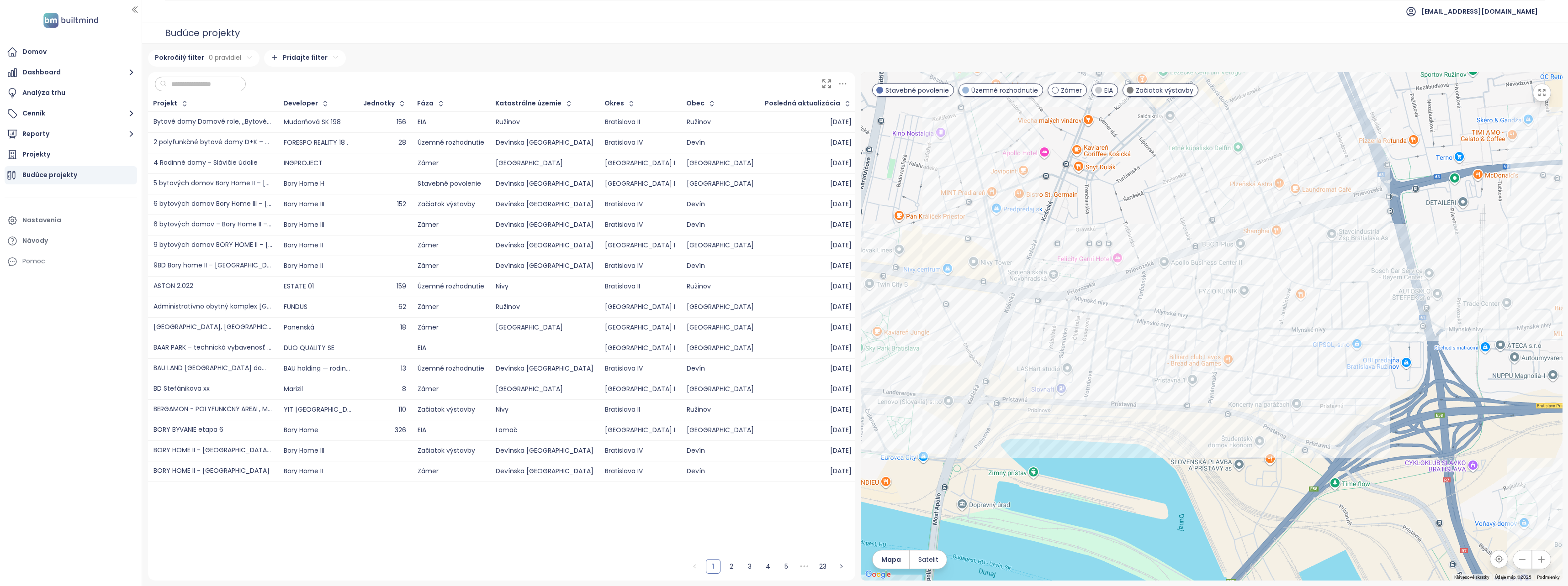
click at [965, 435] on div at bounding box center [1211, 326] width 701 height 509
click at [1088, 352] on div "Polyfunkčný areál, [GEOGRAPHIC_DATA]." at bounding box center [1211, 326] width 701 height 509
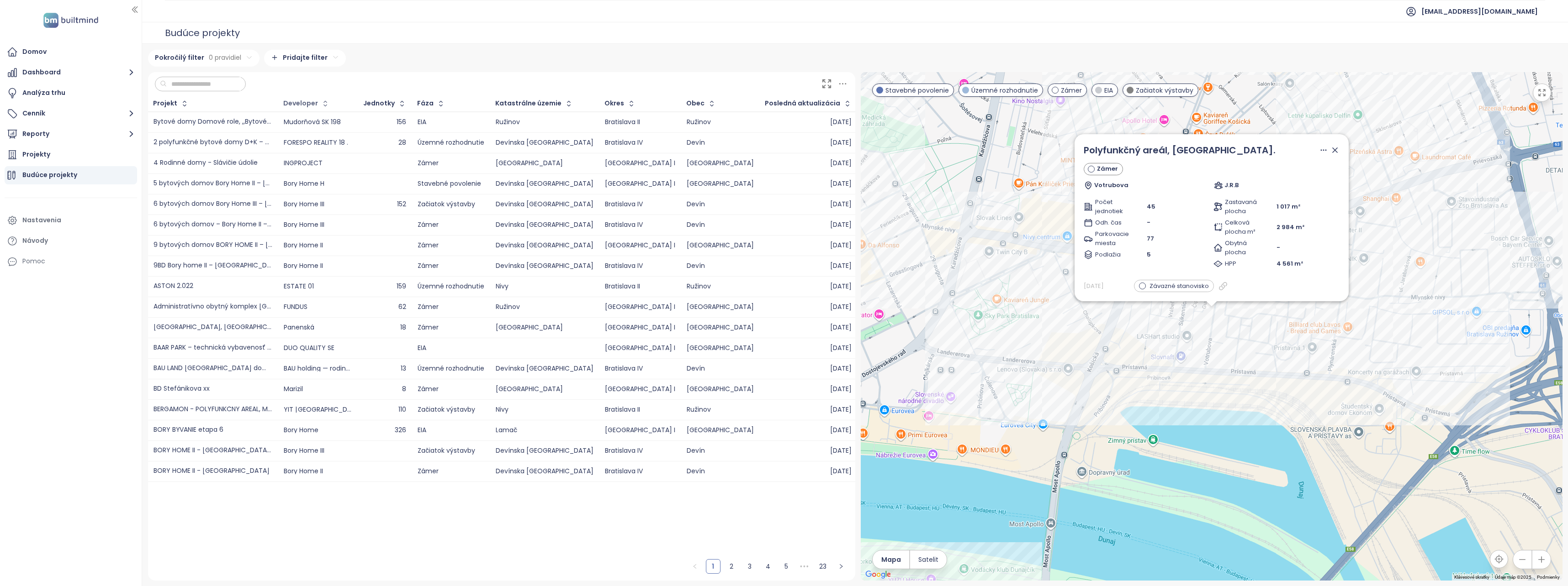
click at [307, 105] on div "Developer" at bounding box center [300, 103] width 35 height 6
click at [231, 84] on input "text" at bounding box center [204, 84] width 74 height 14
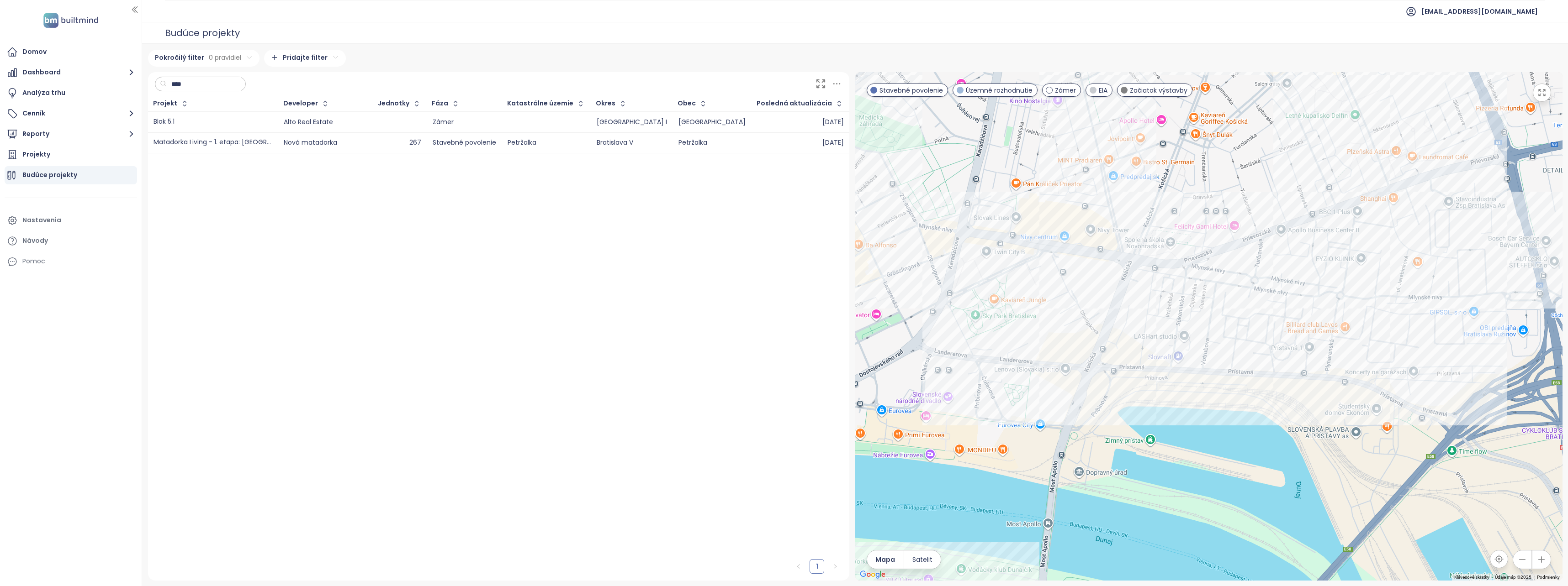
type input "****"
click at [289, 139] on td "Nová matadorka" at bounding box center [318, 143] width 80 height 21
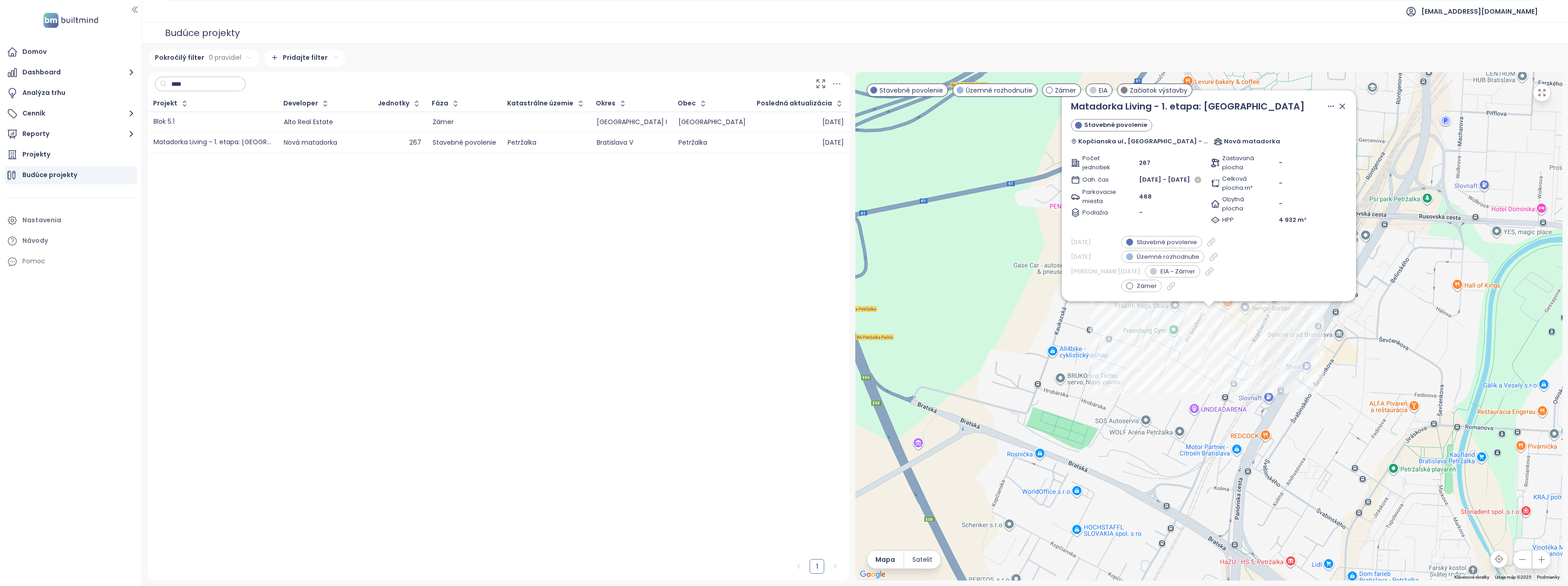
click at [278, 121] on td "Blok 5.1" at bounding box center [213, 122] width 130 height 21
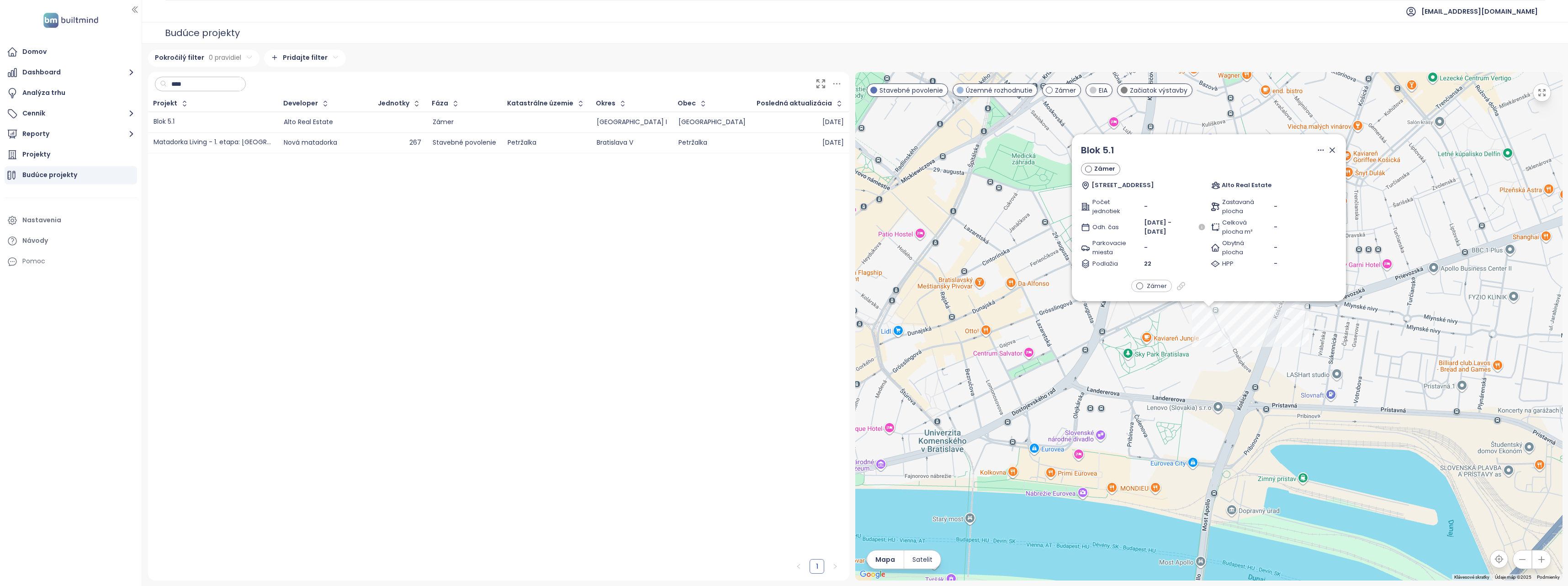
click at [1332, 150] on icon at bounding box center [1331, 150] width 5 height 5
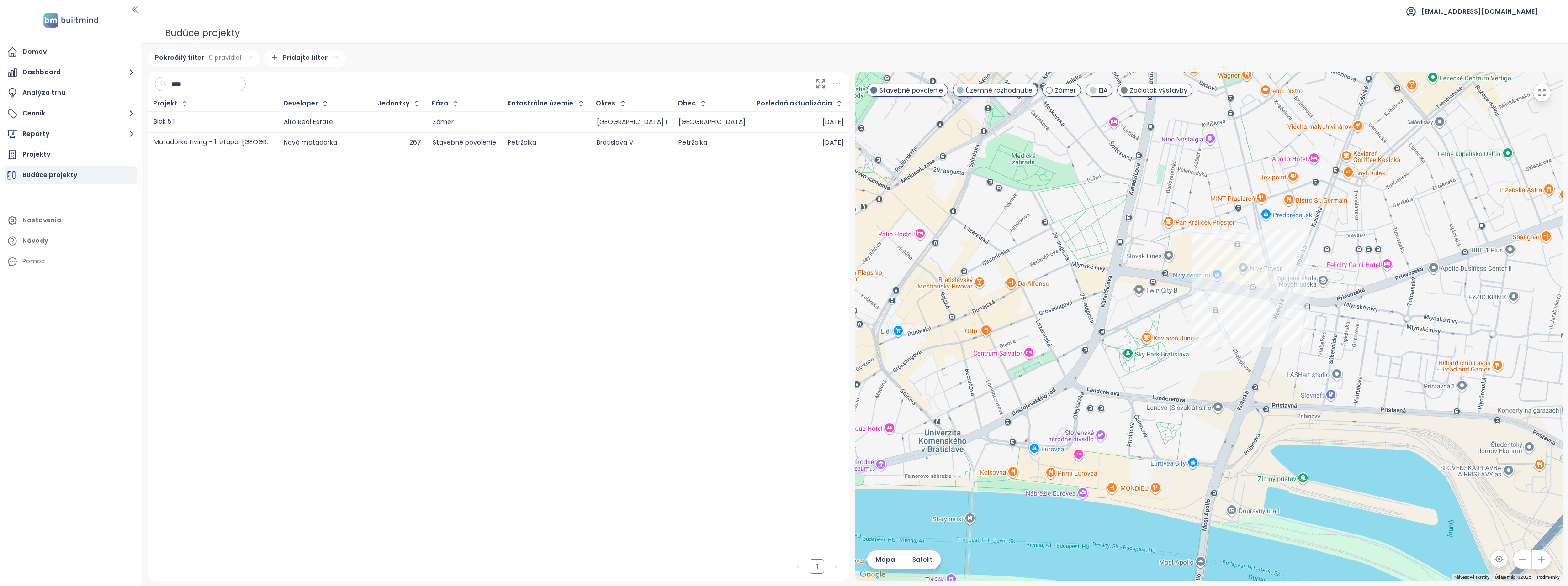
click at [228, 86] on input "****" at bounding box center [204, 84] width 74 height 14
click at [241, 84] on input "****" at bounding box center [204, 84] width 74 height 14
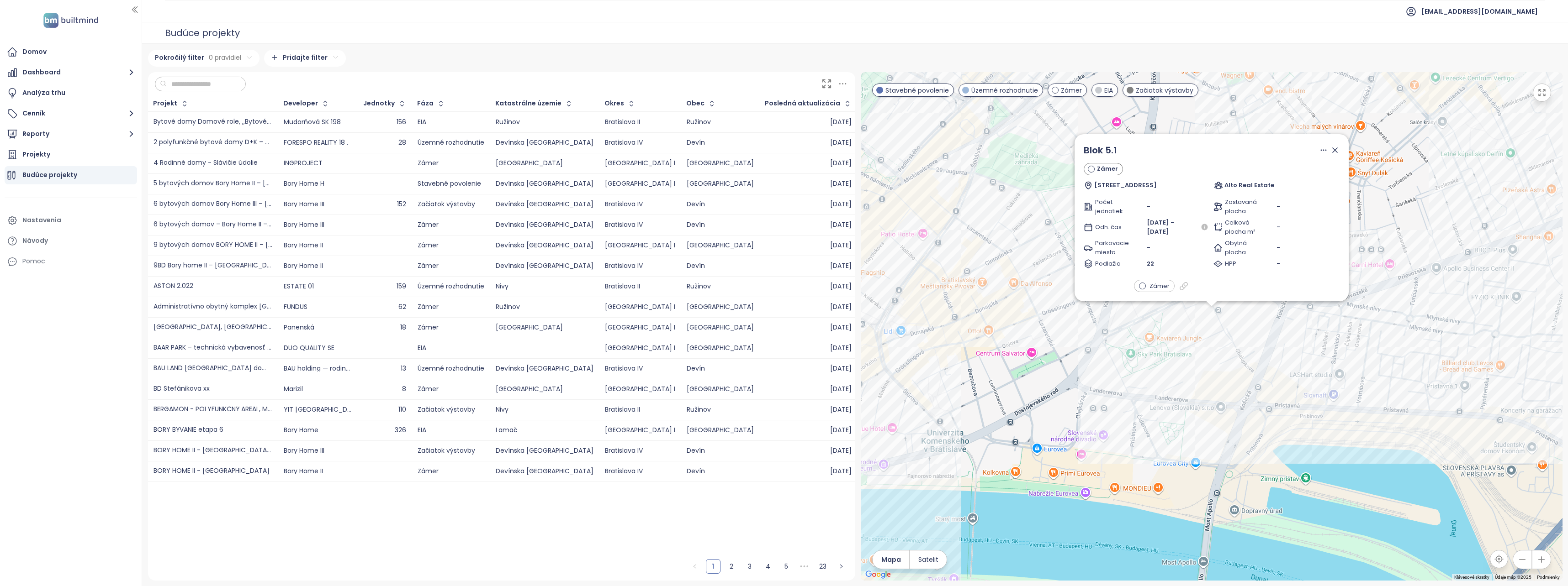
click at [636, 539] on div "1 2 3 4 5 ••• 23" at bounding box center [501, 532] width 707 height 99
click at [241, 84] on input "text" at bounding box center [204, 84] width 74 height 14
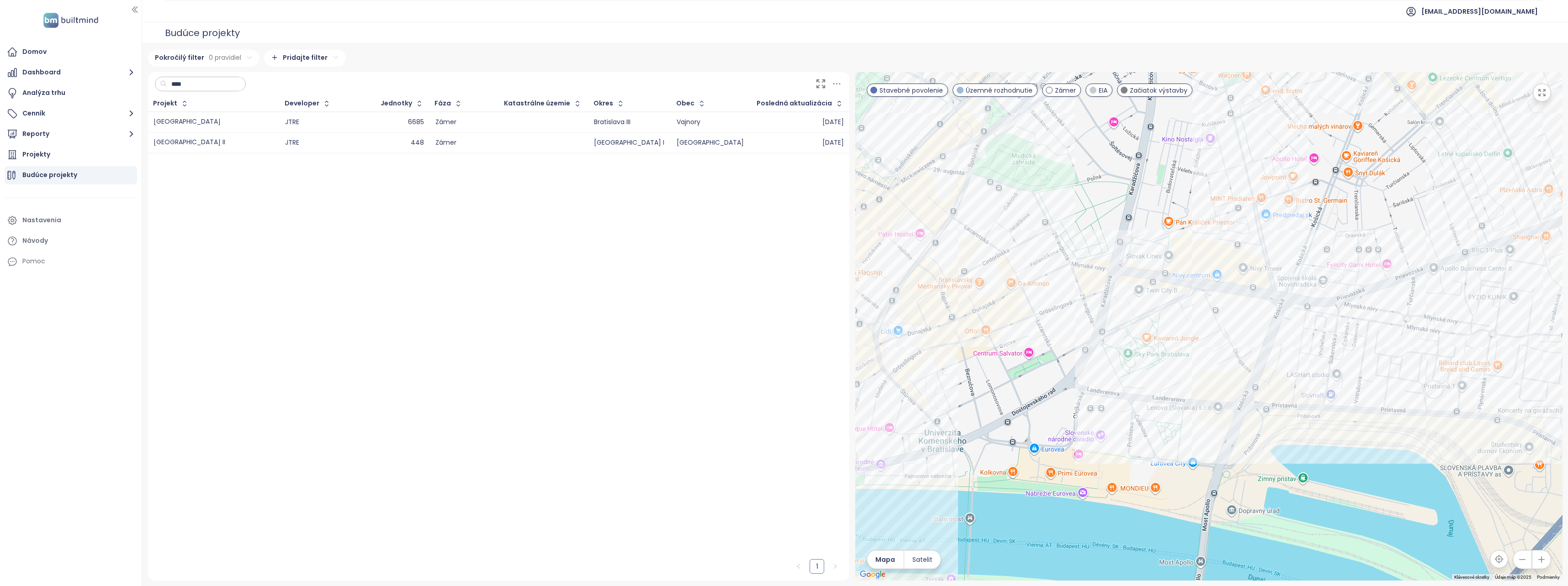
click at [378, 218] on div "1" at bounding box center [498, 367] width 701 height 428
click at [299, 143] on div "JTRE" at bounding box center [292, 143] width 14 height 6
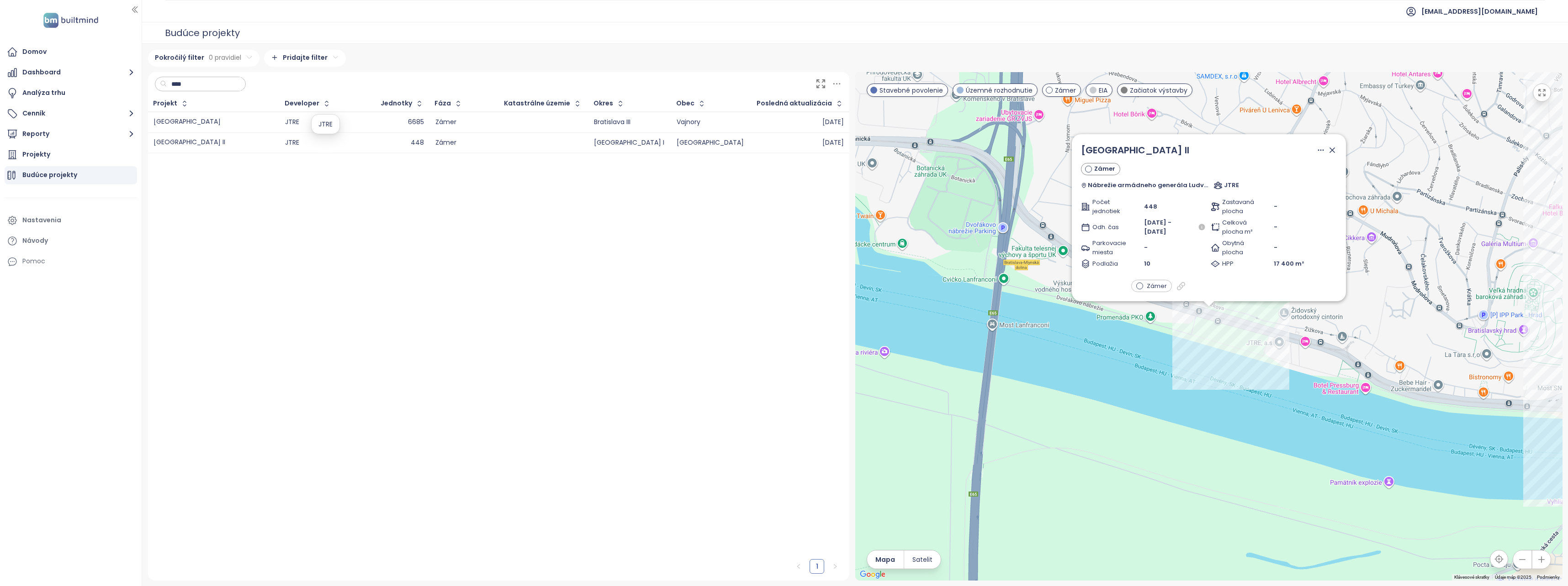
click at [299, 143] on div "JTRE" at bounding box center [292, 143] width 14 height 6
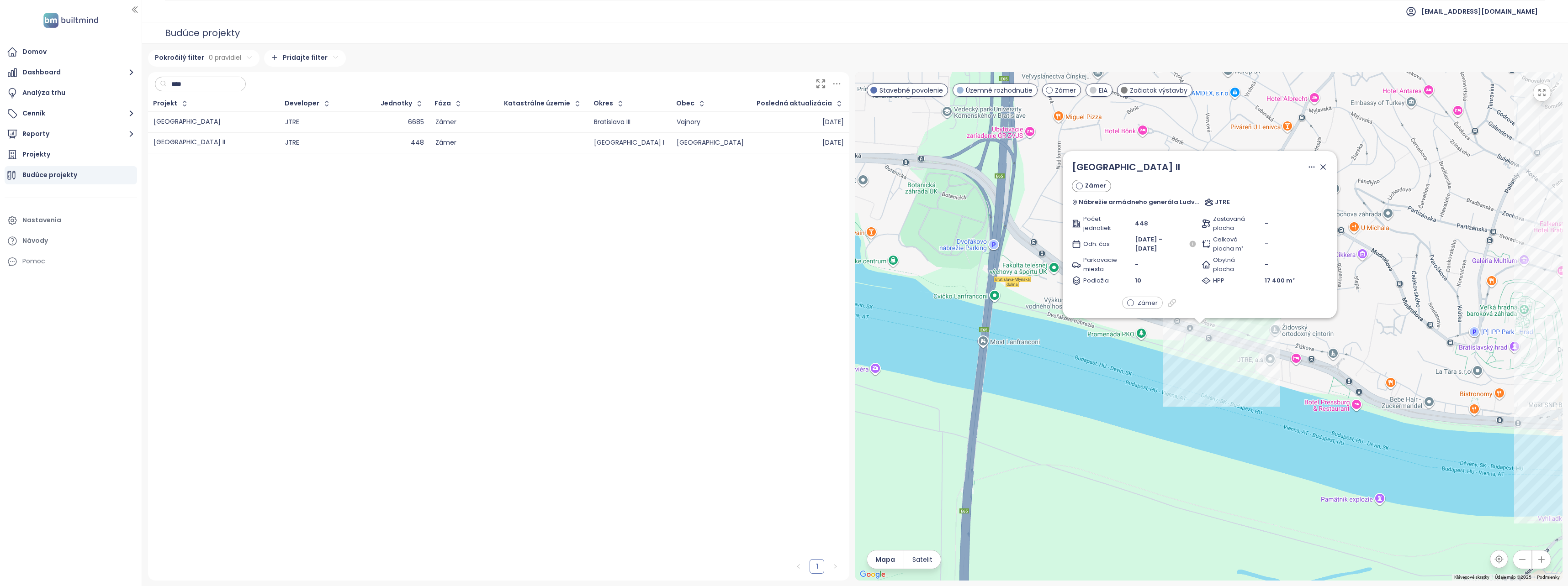
drag, startPoint x: 1224, startPoint y: 359, endPoint x: 1204, endPoint y: 406, distance: 51.1
click at [1204, 406] on div "[GEOGRAPHIC_DATA] II Zámer Nábrežie armádneho generála [PERSON_NAME] 1, 811 02 …" at bounding box center [1208, 326] width 707 height 509
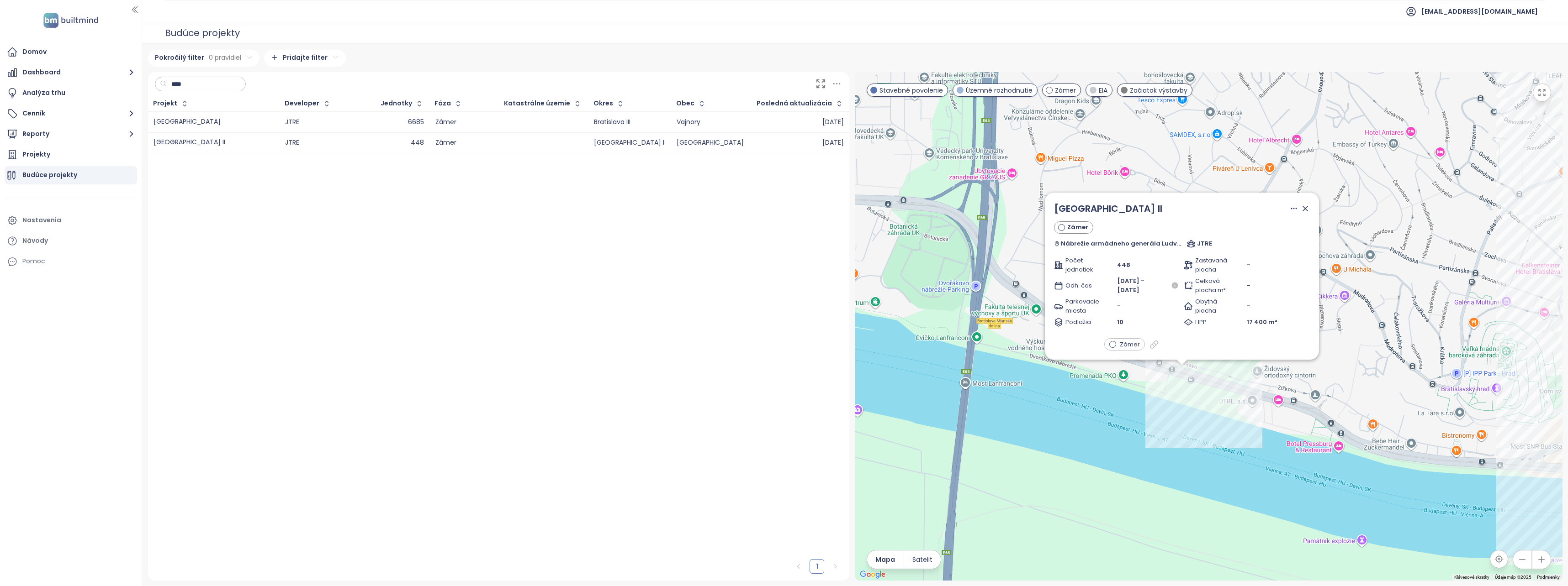
click at [1303, 210] on icon at bounding box center [1305, 208] width 9 height 9
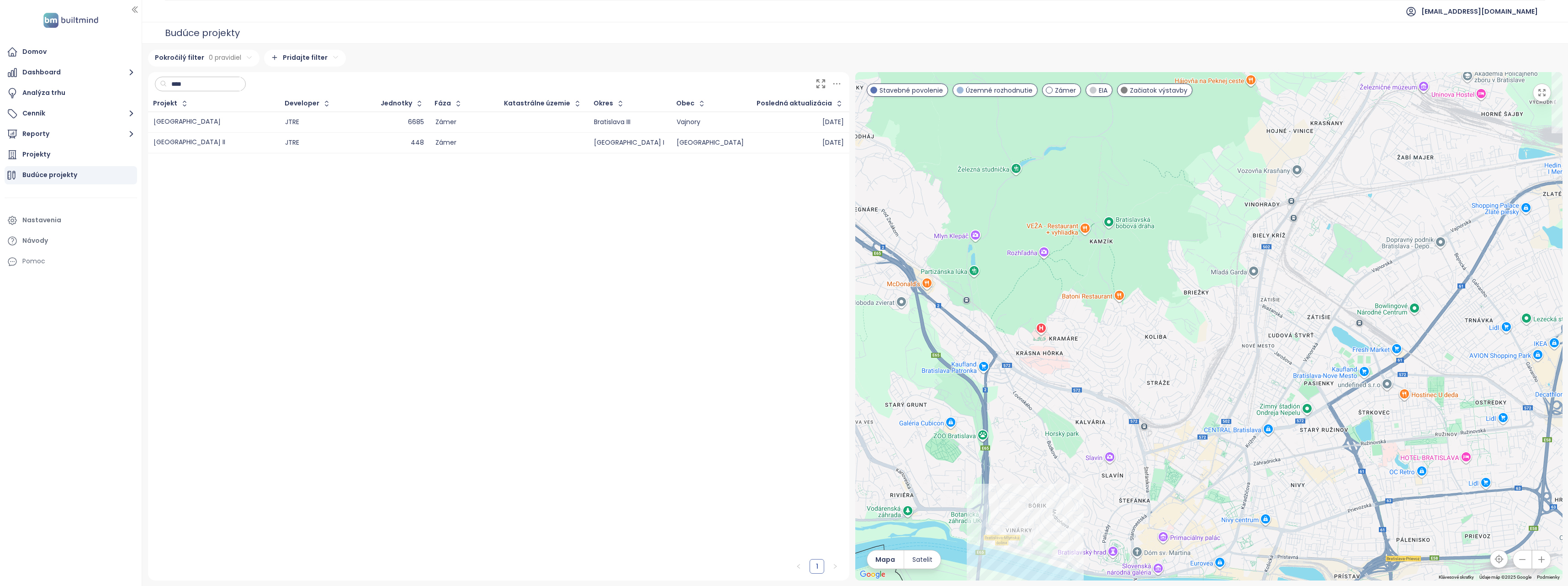
drag, startPoint x: 1086, startPoint y: 306, endPoint x: 1046, endPoint y: 476, distance: 174.6
click at [1046, 476] on div at bounding box center [1208, 326] width 707 height 509
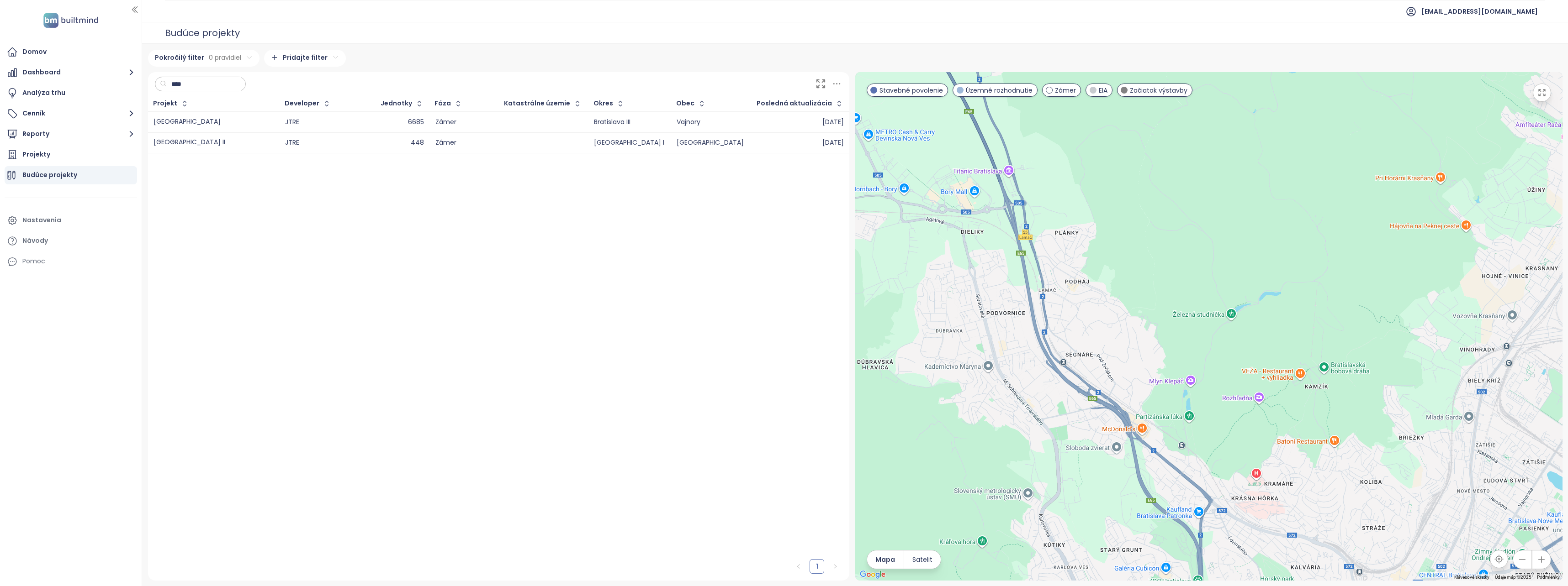
drag, startPoint x: 945, startPoint y: 323, endPoint x: 1011, endPoint y: 315, distance: 66.5
click at [1011, 315] on div at bounding box center [1208, 326] width 707 height 509
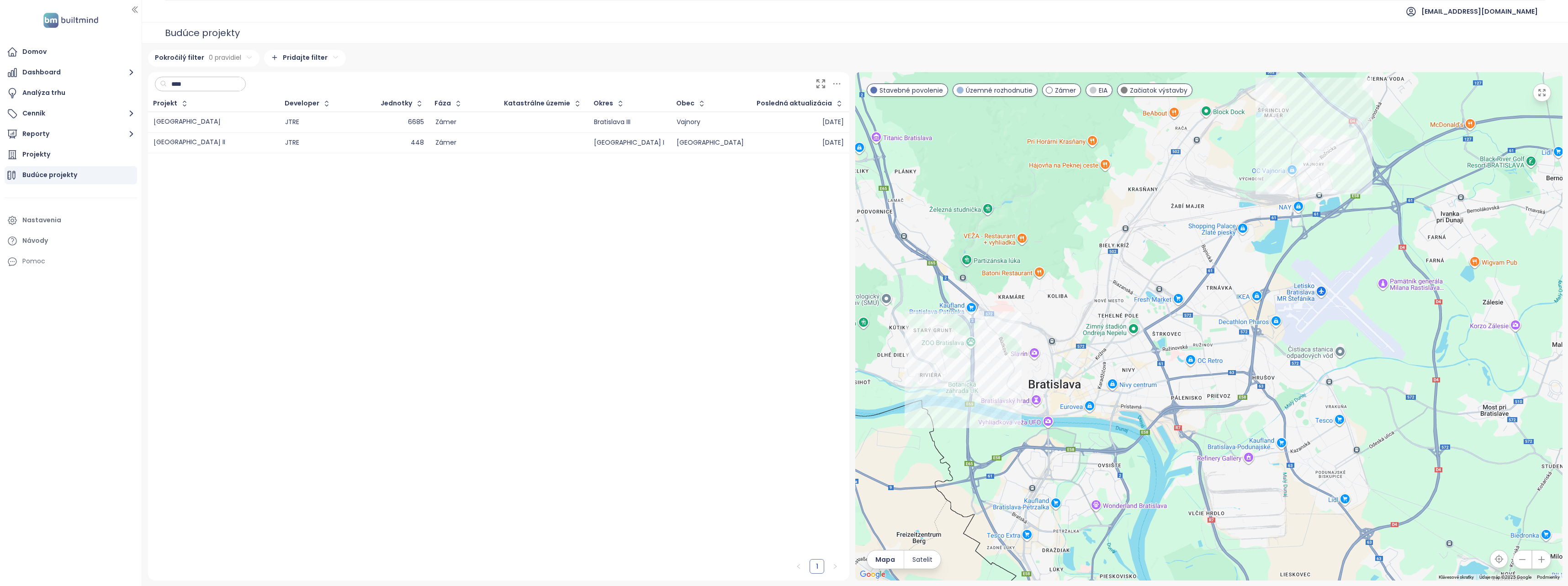
drag, startPoint x: 1110, startPoint y: 402, endPoint x: 971, endPoint y: 298, distance: 173.6
click at [971, 298] on div at bounding box center [1208, 326] width 707 height 509
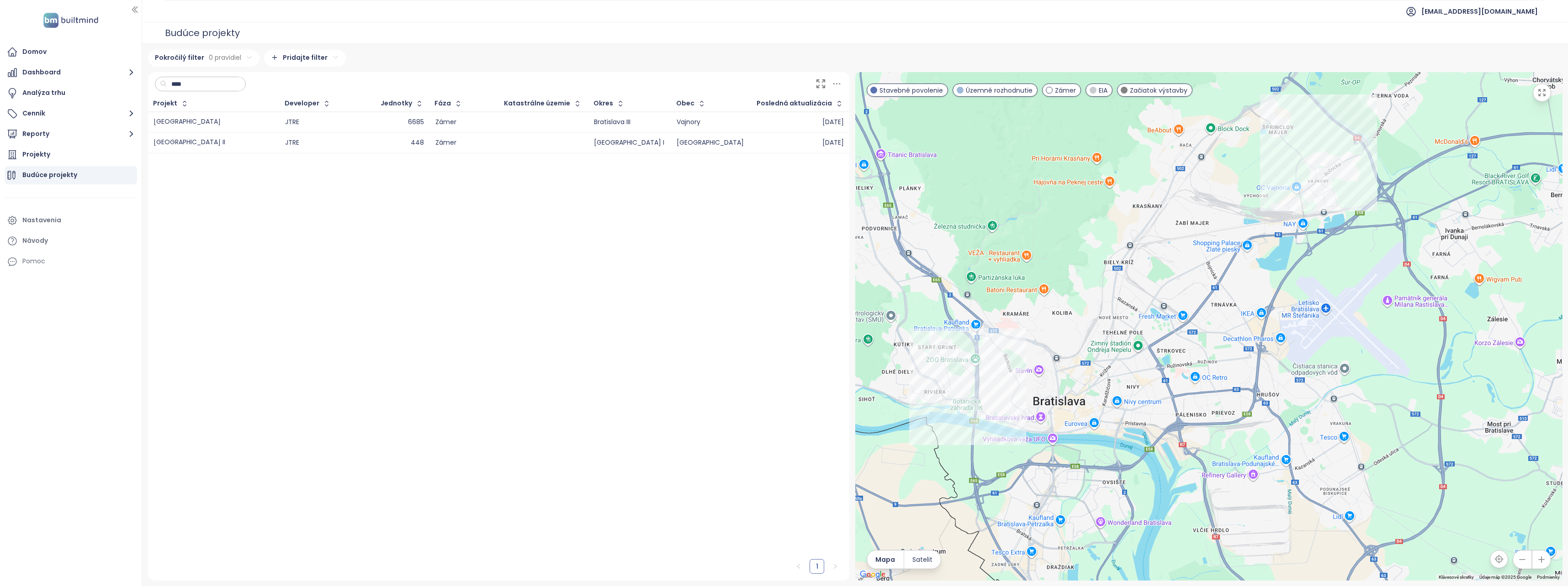
drag, startPoint x: 1119, startPoint y: 284, endPoint x: 1126, endPoint y: 306, distance: 23.1
click at [1126, 306] on div at bounding box center [1208, 326] width 707 height 509
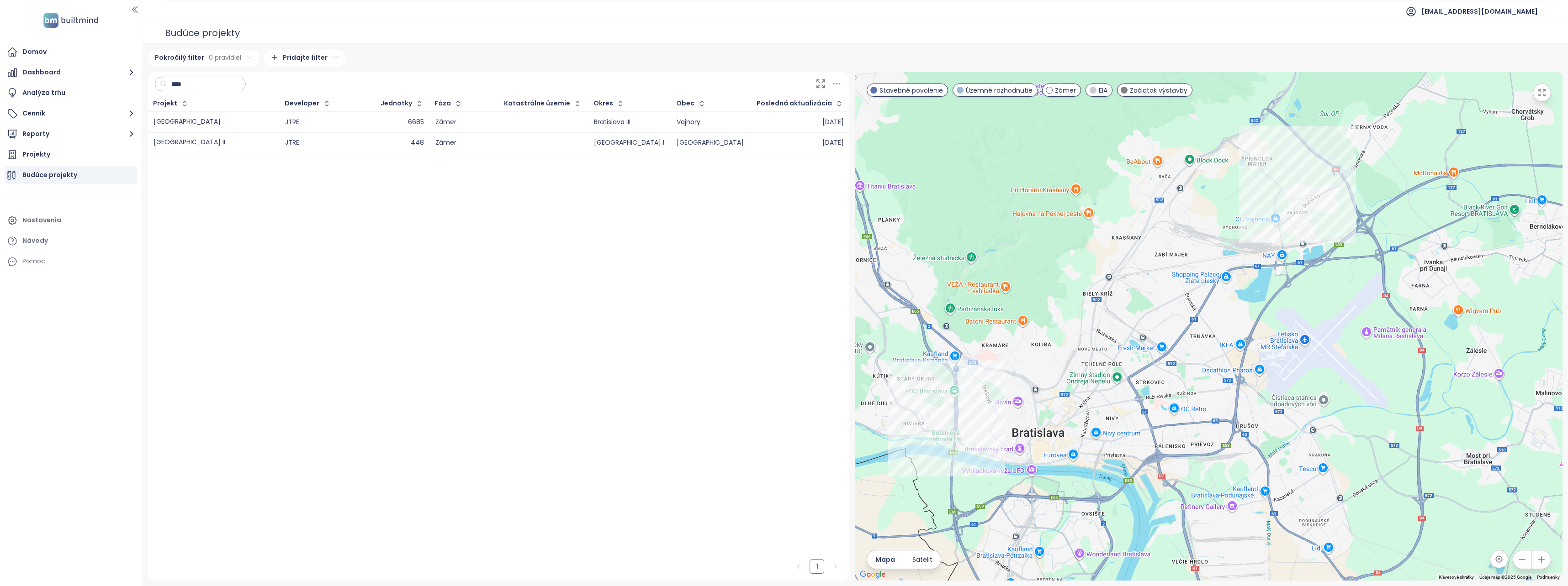
drag, startPoint x: 1152, startPoint y: 365, endPoint x: 1127, endPoint y: 393, distance: 37.5
click at [1127, 393] on div at bounding box center [1208, 326] width 707 height 509
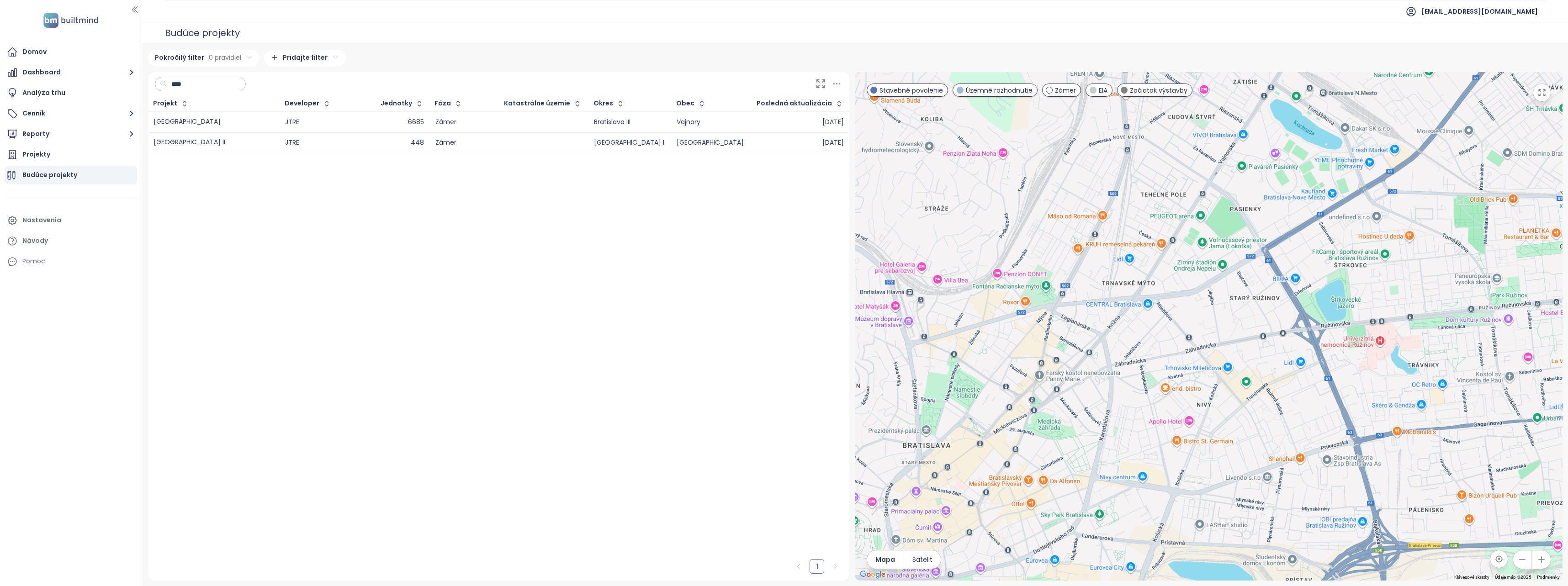
drag, startPoint x: 1038, startPoint y: 483, endPoint x: 1065, endPoint y: 366, distance: 120.1
click at [1063, 368] on div at bounding box center [1208, 326] width 707 height 509
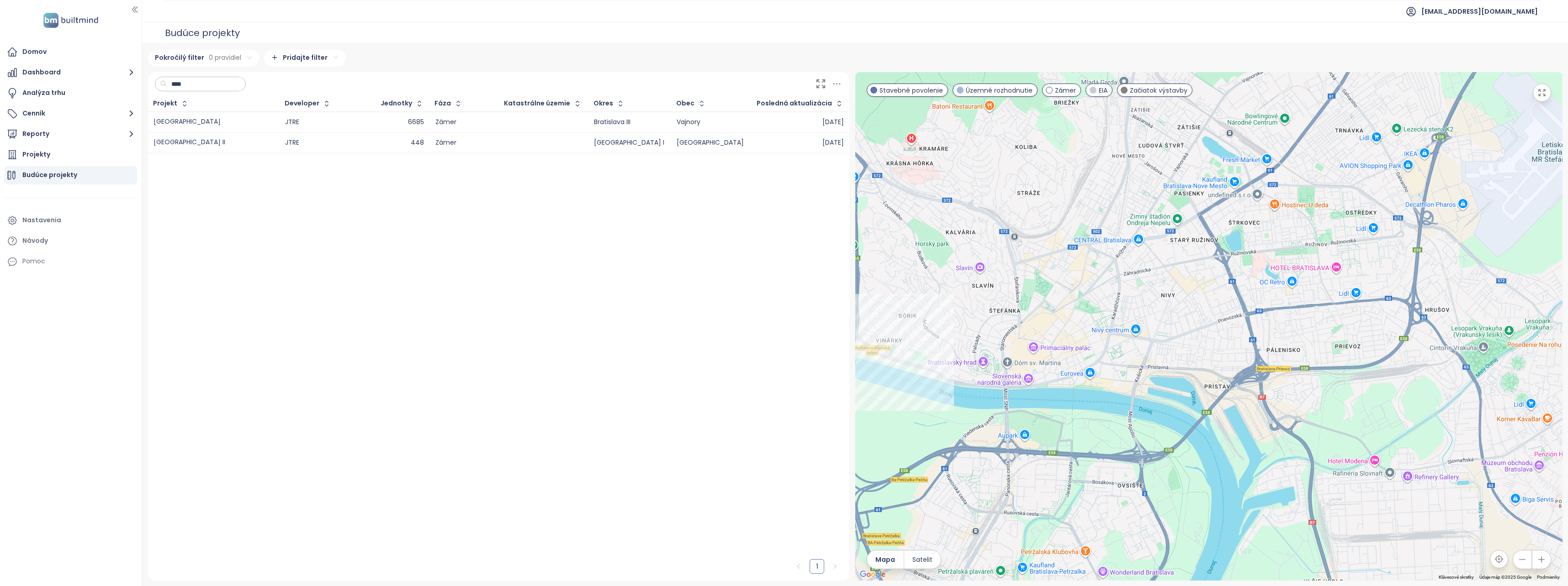
click at [193, 86] on input "****" at bounding box center [204, 84] width 74 height 14
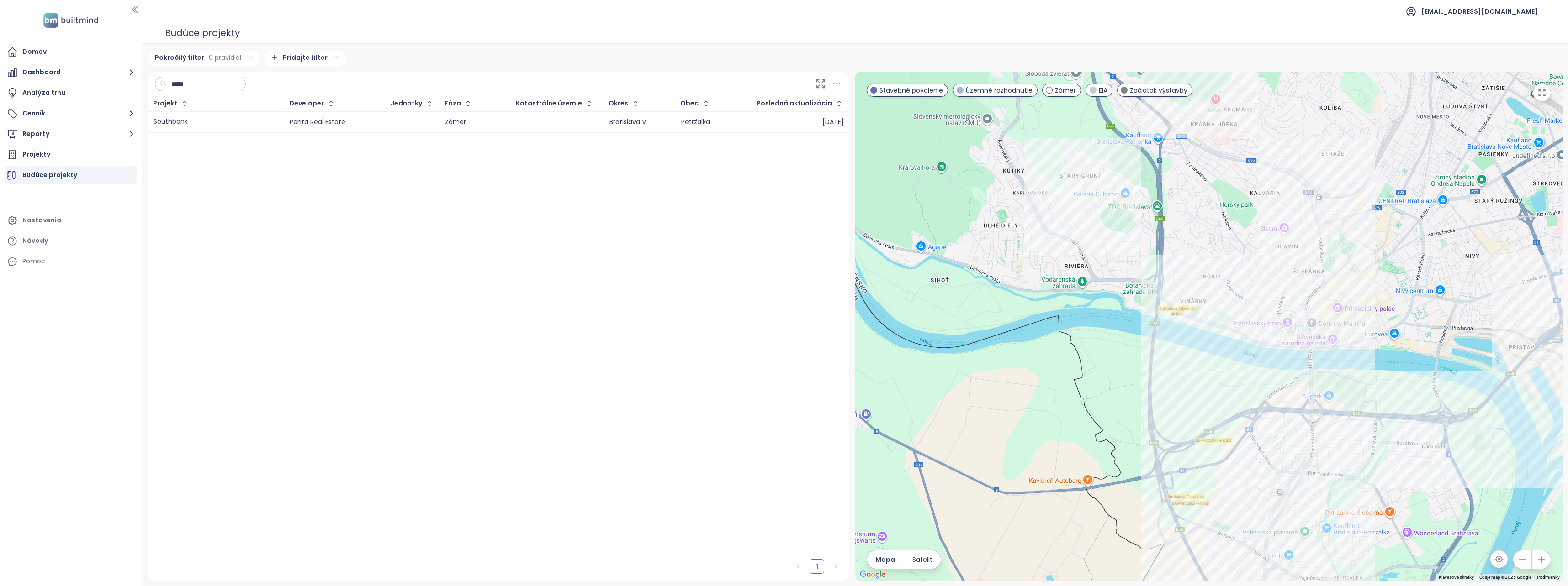
click at [207, 85] on input "*****" at bounding box center [204, 84] width 74 height 14
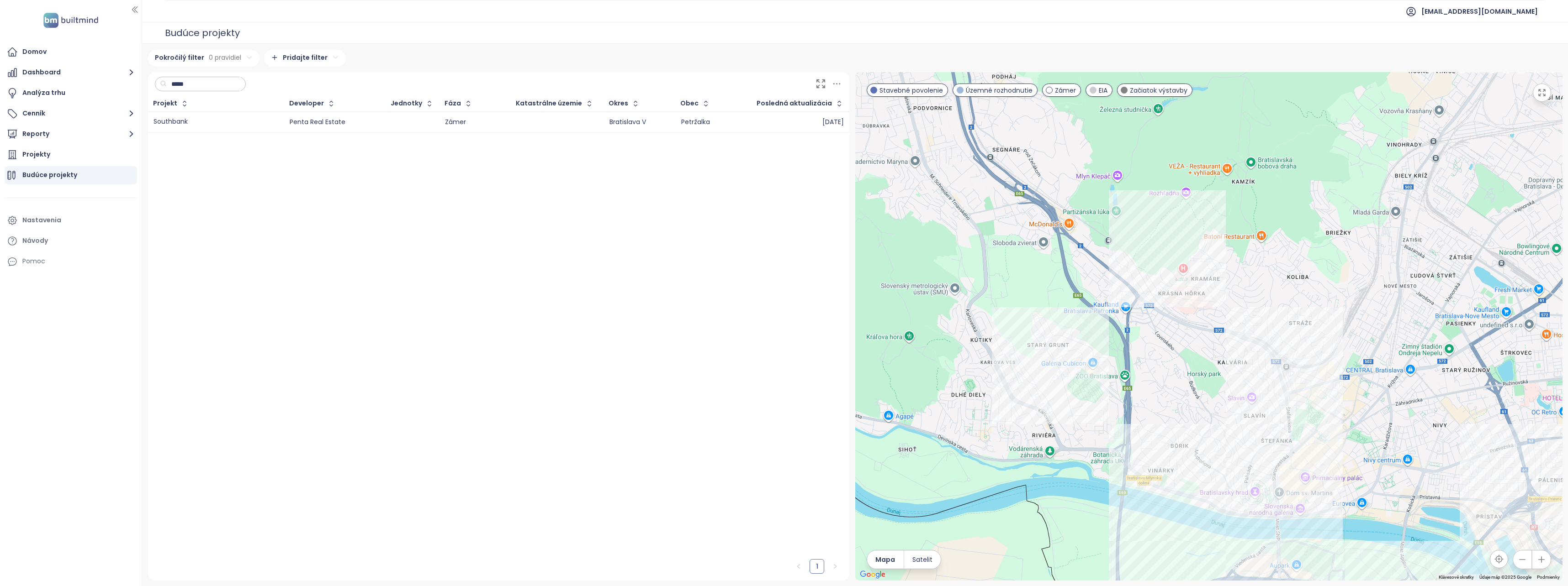
drag, startPoint x: 960, startPoint y: 182, endPoint x: 928, endPoint y: 354, distance: 175.0
click at [928, 354] on div at bounding box center [1208, 326] width 707 height 509
click at [182, 81] on input "*****" at bounding box center [204, 84] width 74 height 14
click at [184, 82] on input "*****" at bounding box center [204, 84] width 74 height 14
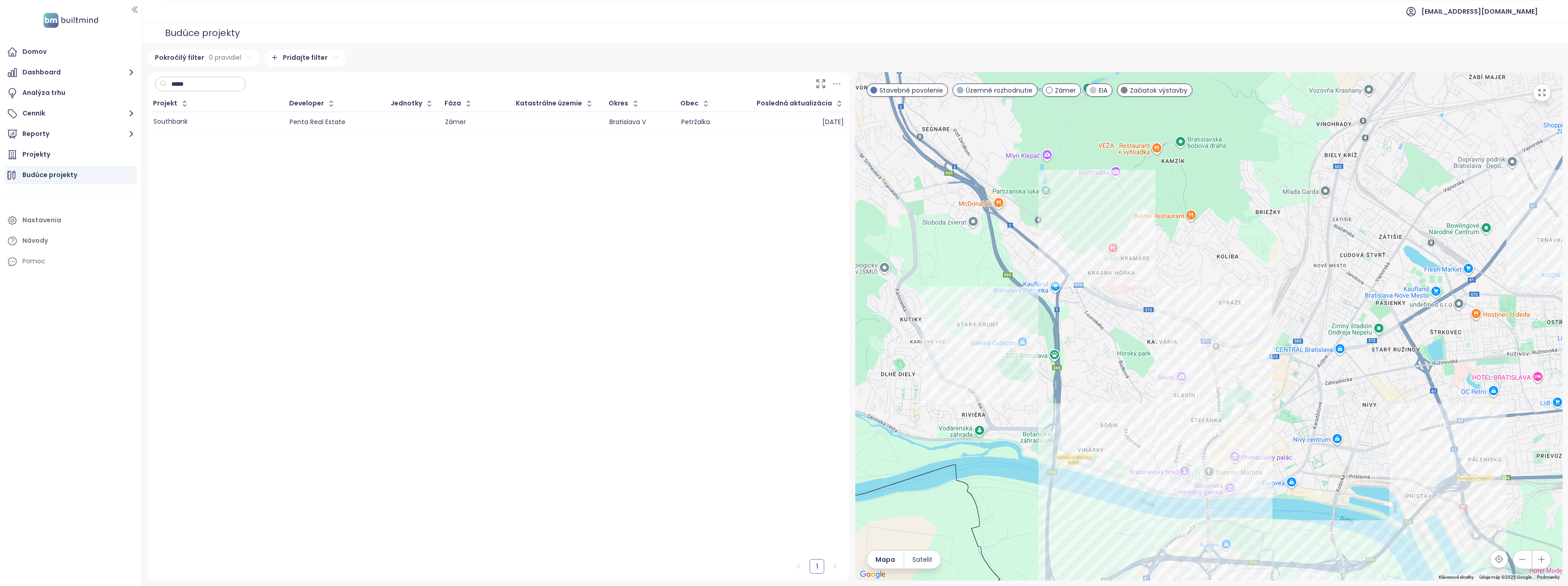
drag, startPoint x: 1399, startPoint y: 397, endPoint x: 1279, endPoint y: 356, distance: 126.8
click at [1279, 356] on div at bounding box center [1208, 326] width 707 height 509
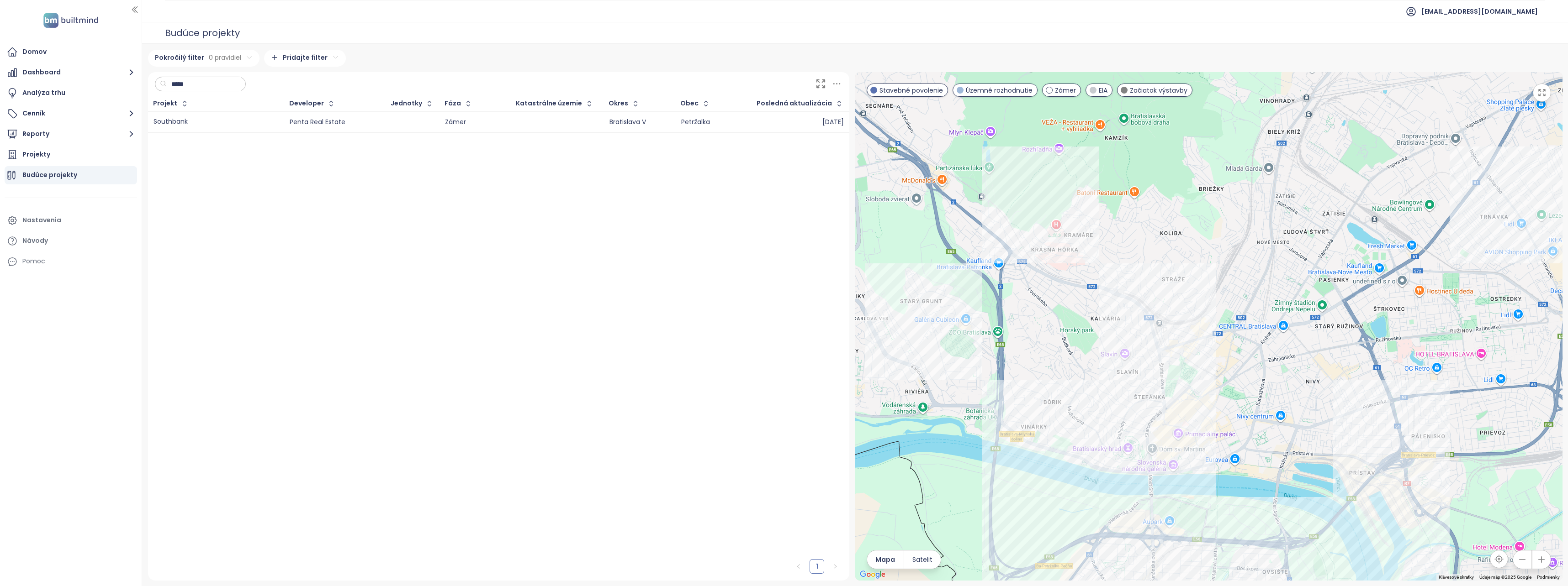
click at [237, 89] on input "*****" at bounding box center [204, 84] width 74 height 14
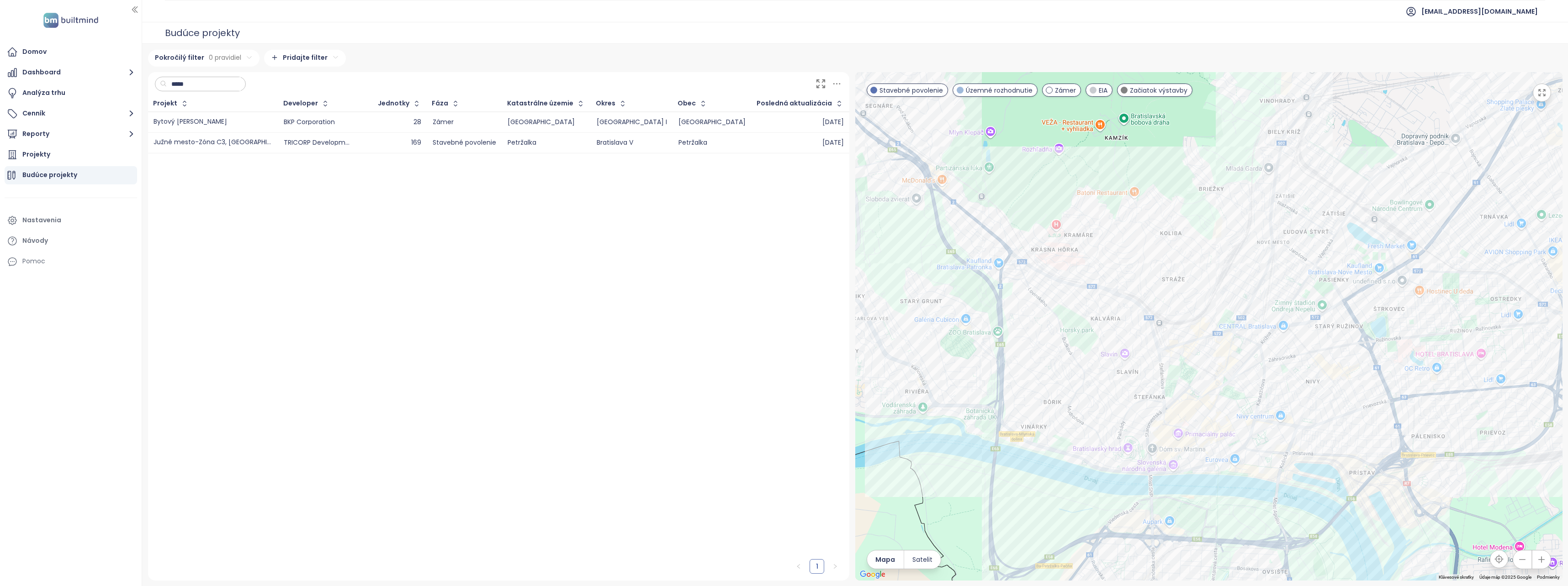
type input "******"
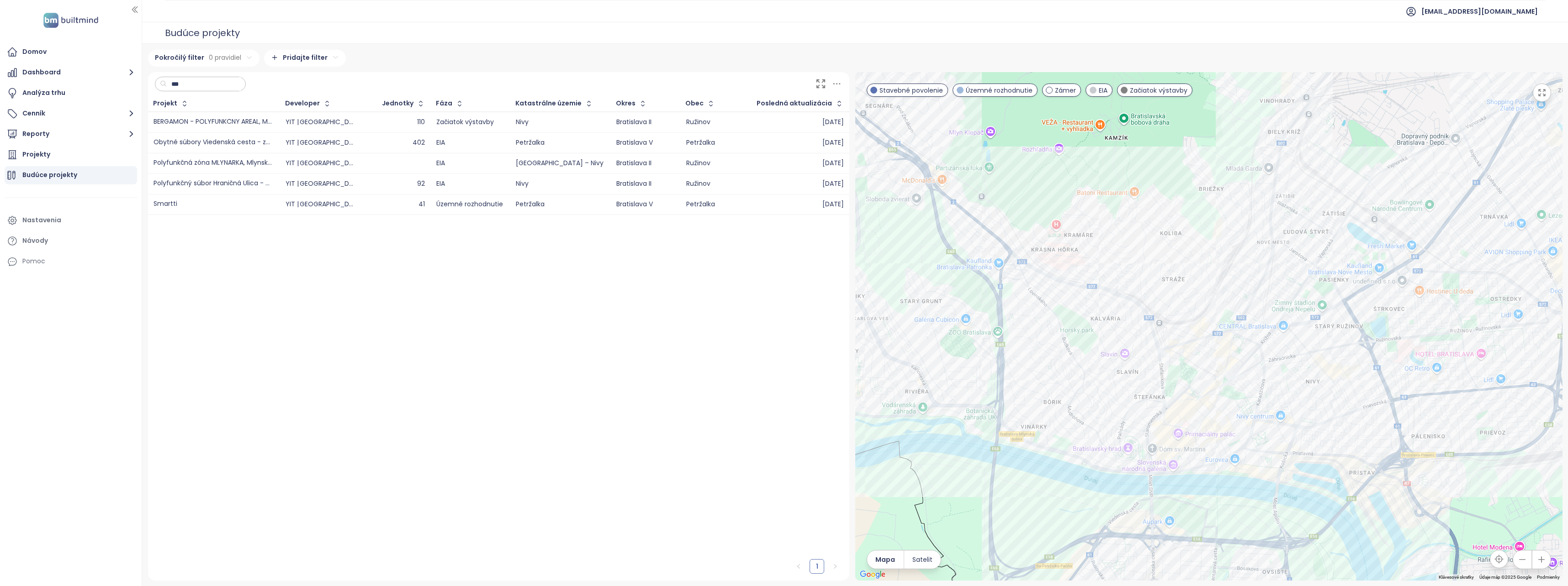
click at [169, 202] on div "Smartti" at bounding box center [165, 204] width 24 height 7
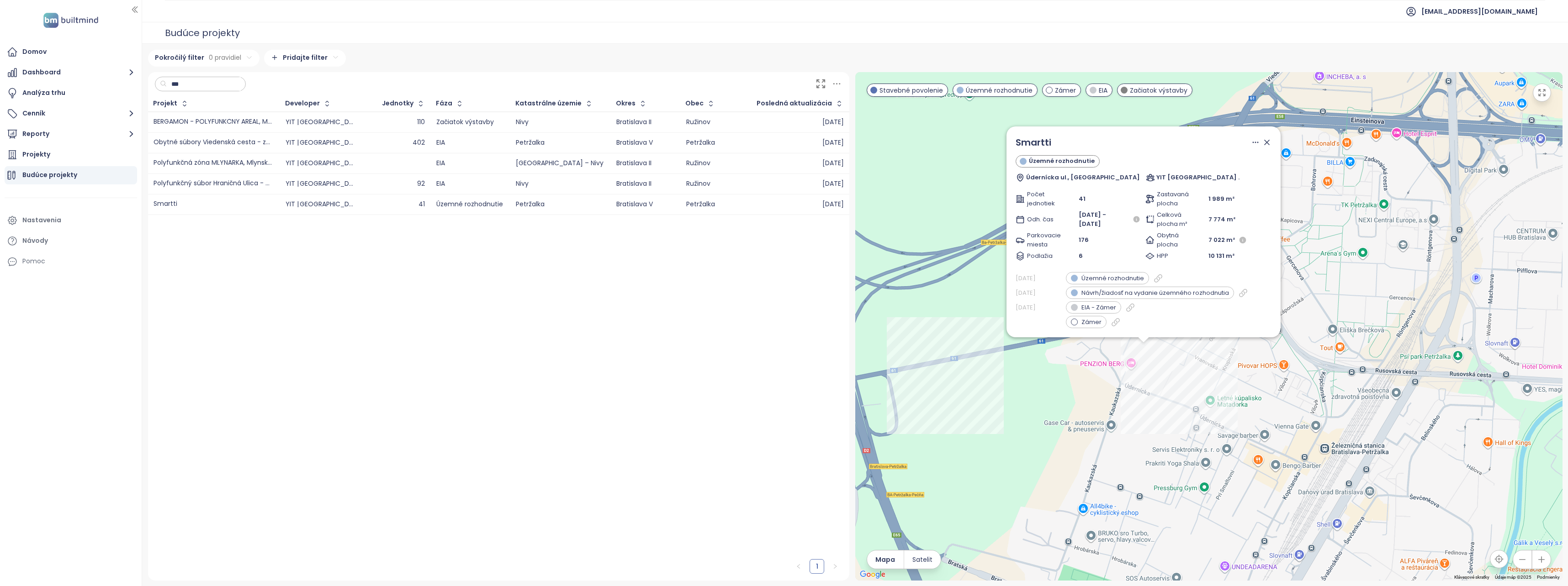
drag, startPoint x: 1011, startPoint y: 322, endPoint x: 1070, endPoint y: 366, distance: 73.6
click at [1070, 366] on div "Smartti Územné rozhodnutie Údernícka ul., [GEOGRAPHIC_DATA] YIT [GEOGRAPHIC_DAT…" at bounding box center [1208, 326] width 707 height 509
click at [1155, 282] on icon at bounding box center [1157, 280] width 9 height 9
click at [1242, 291] on icon at bounding box center [1242, 294] width 9 height 9
click at [1129, 309] on icon at bounding box center [1129, 308] width 9 height 9
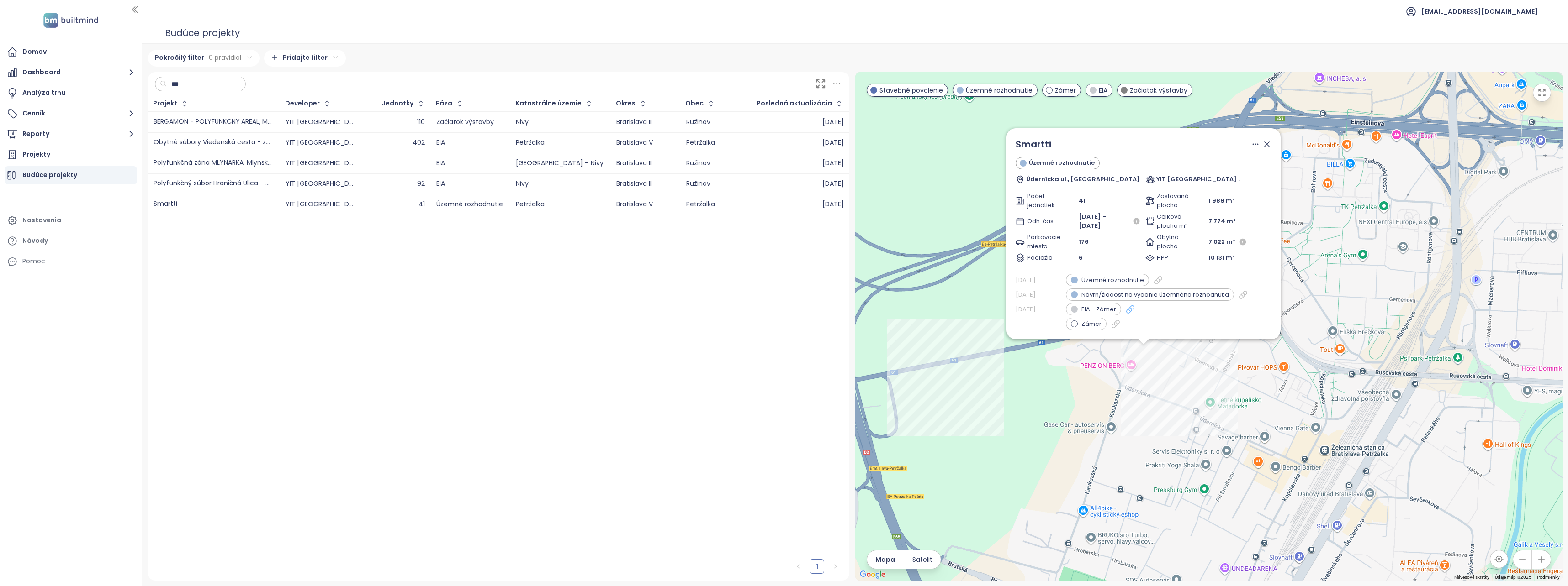
click at [1126, 311] on icon at bounding box center [1129, 309] width 8 height 8
click at [1113, 322] on icon at bounding box center [1115, 323] width 8 height 8
click at [967, 339] on div "Smartti Územné rozhodnutie Údernícka ul., [GEOGRAPHIC_DATA] YIT [GEOGRAPHIC_DAT…" at bounding box center [1208, 326] width 707 height 509
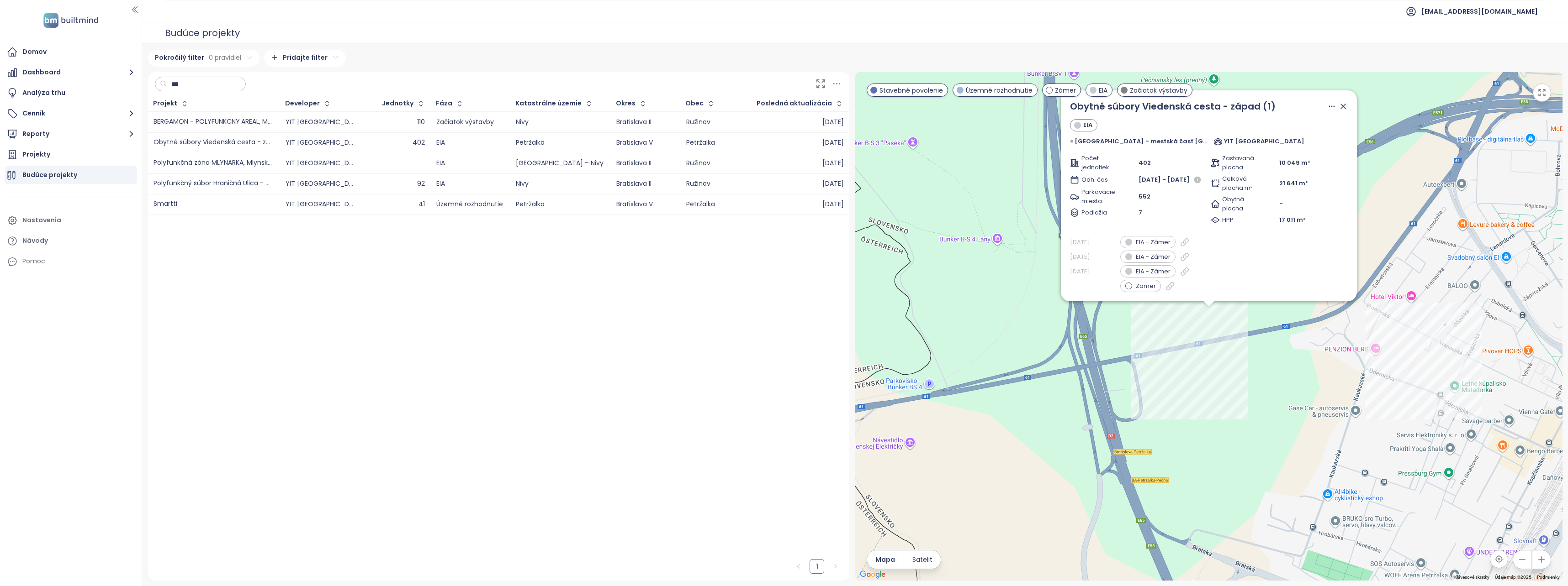
click at [1196, 432] on div "Obytné súbory Viedenská cesta - západ (1) EIA [GEOGRAPHIC_DATA] - mestská časť …" at bounding box center [1208, 326] width 707 height 509
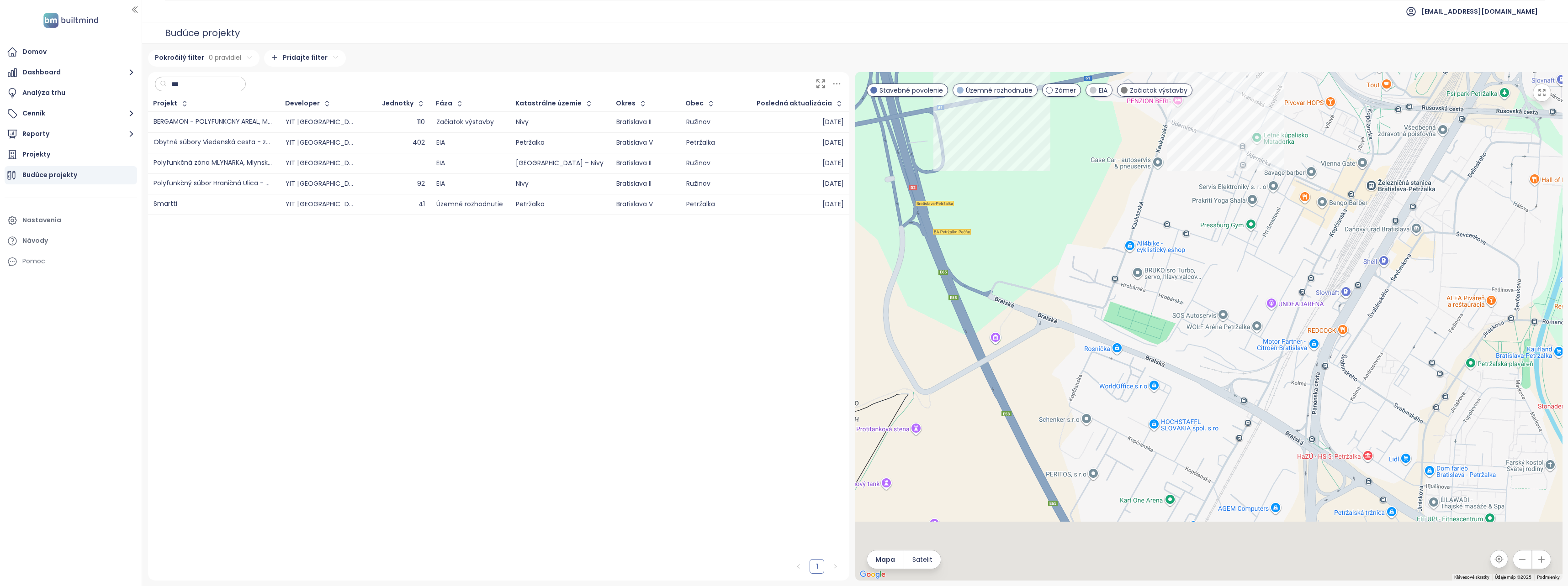
drag, startPoint x: 1338, startPoint y: 418, endPoint x: 1148, endPoint y: 189, distance: 297.6
click at [1148, 189] on div at bounding box center [1208, 326] width 707 height 509
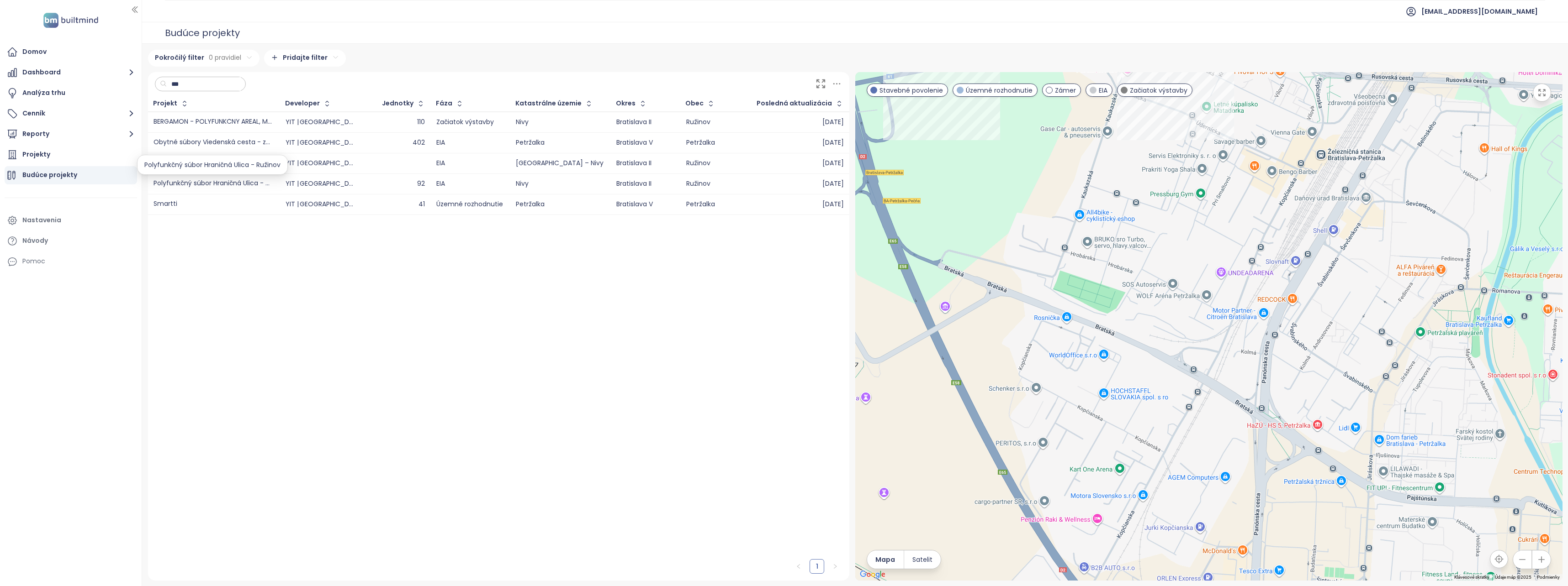
click at [251, 184] on div "Polyfunkčný súbor Hraničná Ulica - Ružinov" at bounding box center [213, 184] width 119 height 7
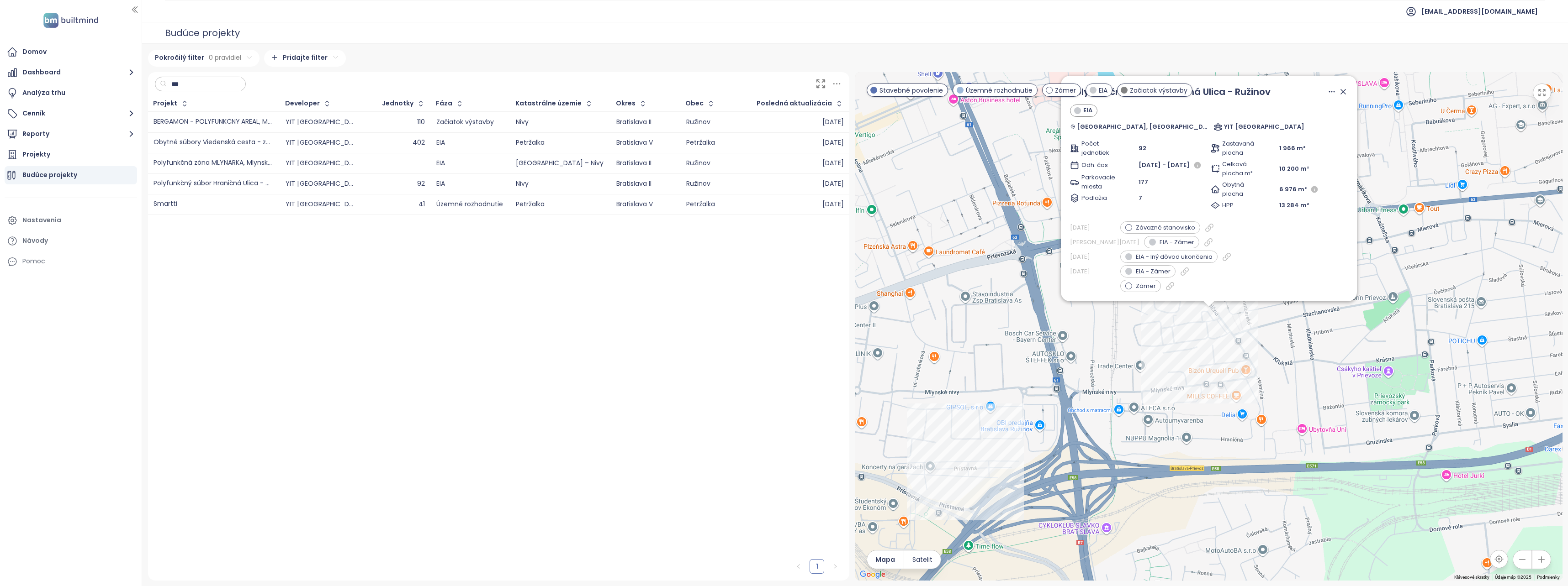
click at [237, 161] on div "Polyfunkčná zóna MLYNÁRKA, Mlynské nivy–[GEOGRAPHIC_DATA], 1.etapa" at bounding box center [213, 163] width 119 height 7
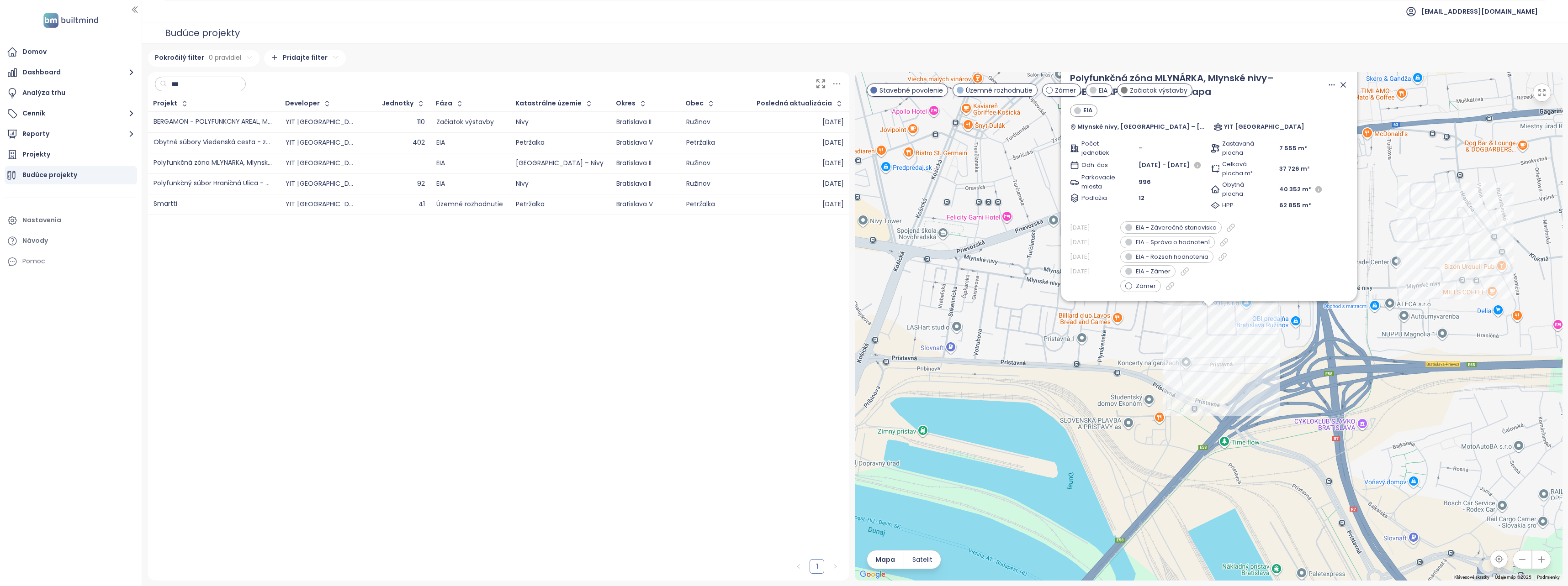
click at [245, 149] on td "Obytné súbory Viedenská cesta - západ (1)" at bounding box center [214, 143] width 132 height 21
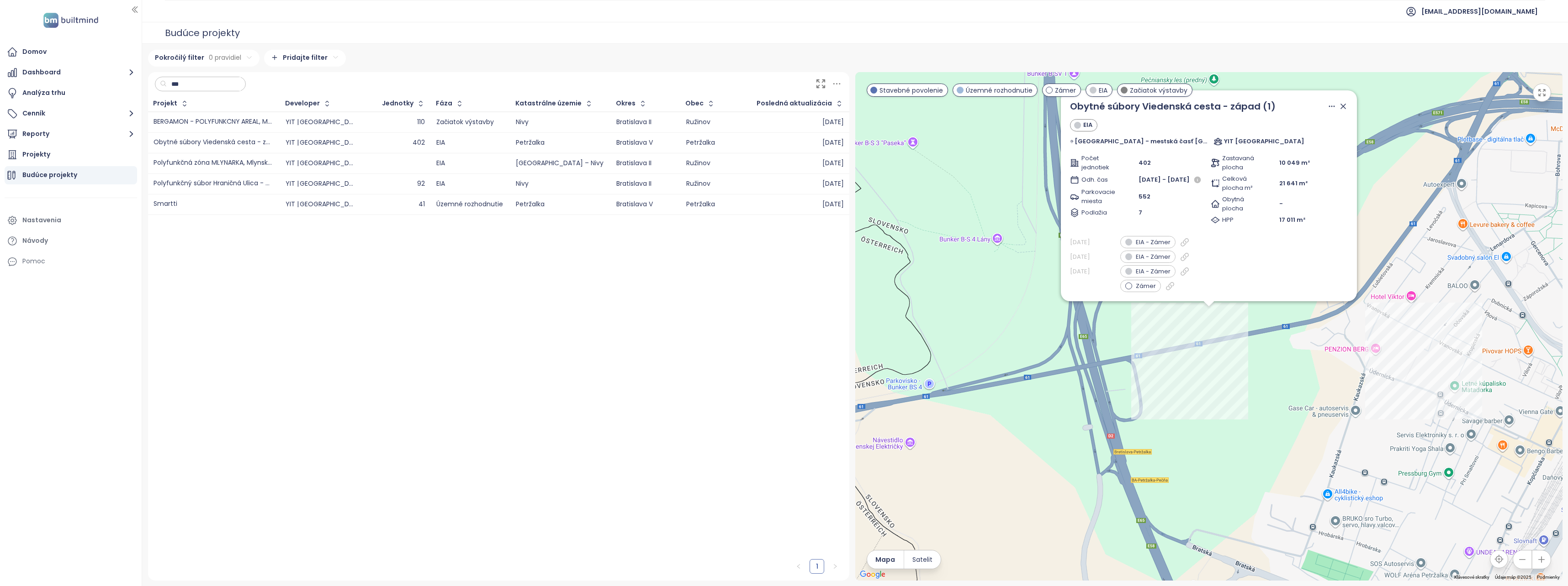
click at [260, 119] on div "BERGAMON - POLYFUNKČNÝ AREÁL, Mlynské nivy – Hraničná ul. – II. ETAPA: SO213 a …" at bounding box center [213, 122] width 119 height 7
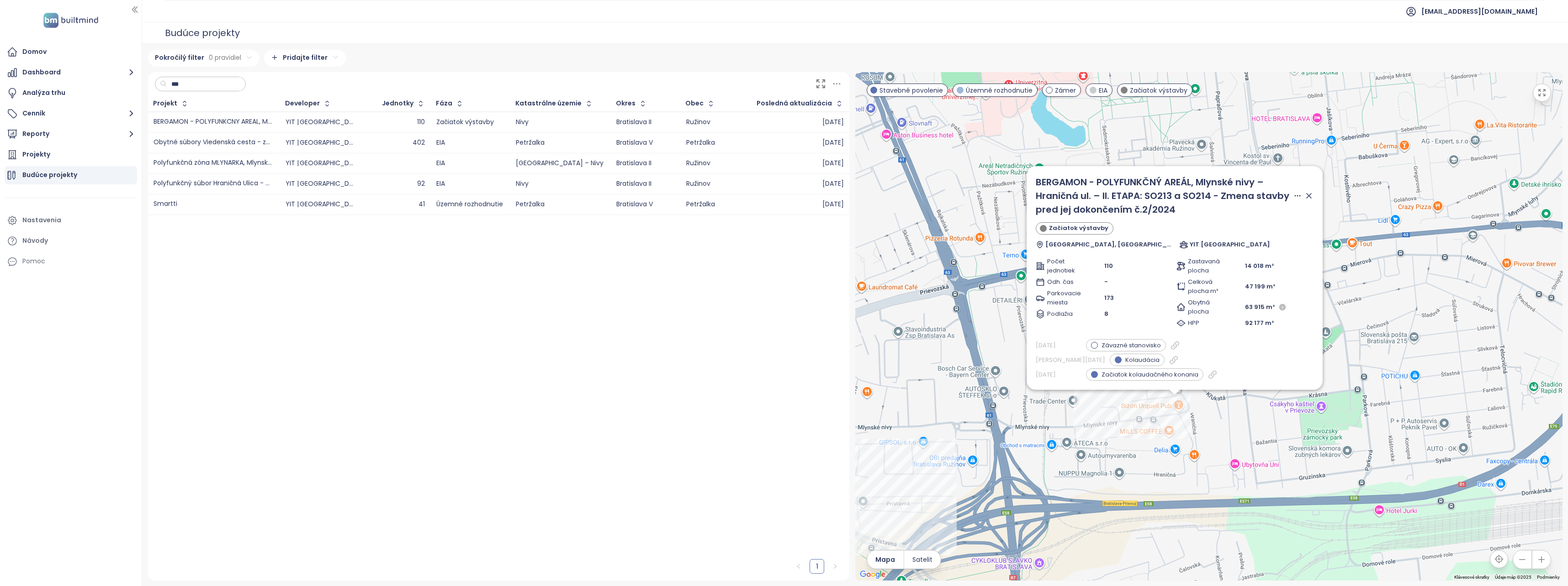
drag, startPoint x: 1305, startPoint y: 339, endPoint x: 1280, endPoint y: 404, distance: 69.6
click at [1280, 404] on div "BERGAMON - POLYFUNKČNÝ AREÁL, Mlynské nivy – Hraničná ul. – II. ETAPA: SO213 a …" at bounding box center [1208, 326] width 707 height 509
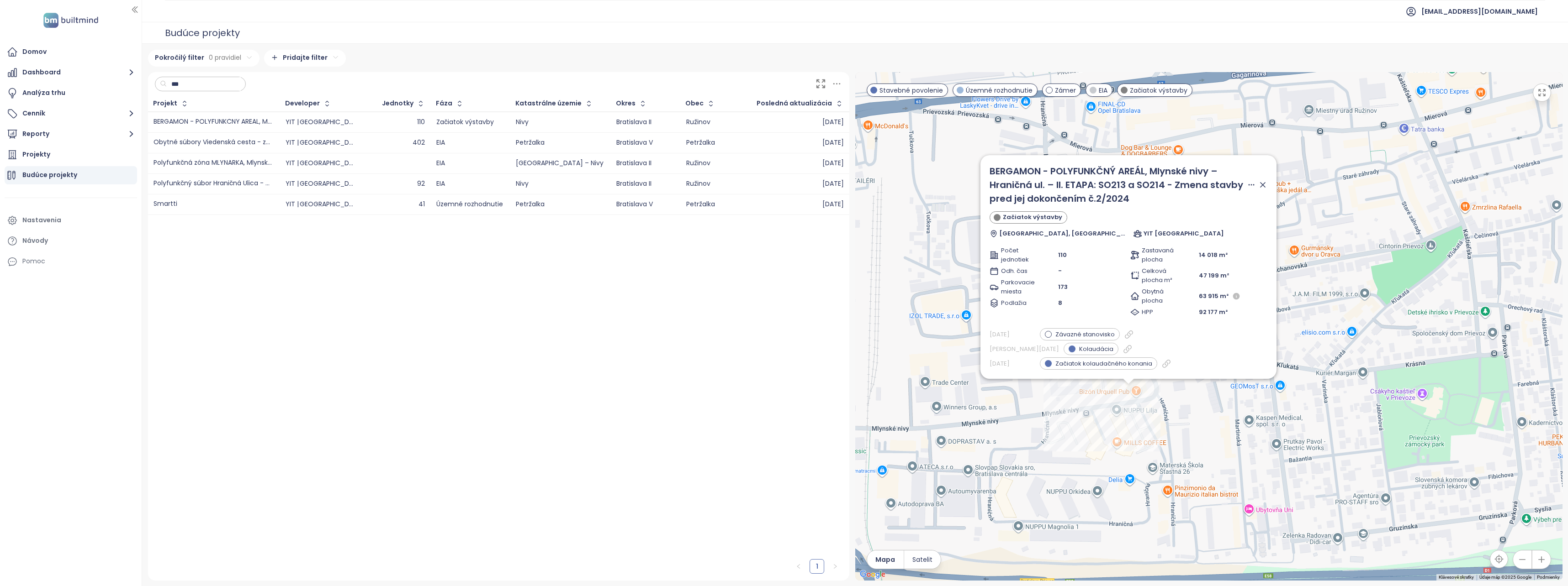
click at [562, 355] on div "1" at bounding box center [498, 398] width 701 height 366
click at [1262, 188] on icon at bounding box center [1262, 184] width 9 height 9
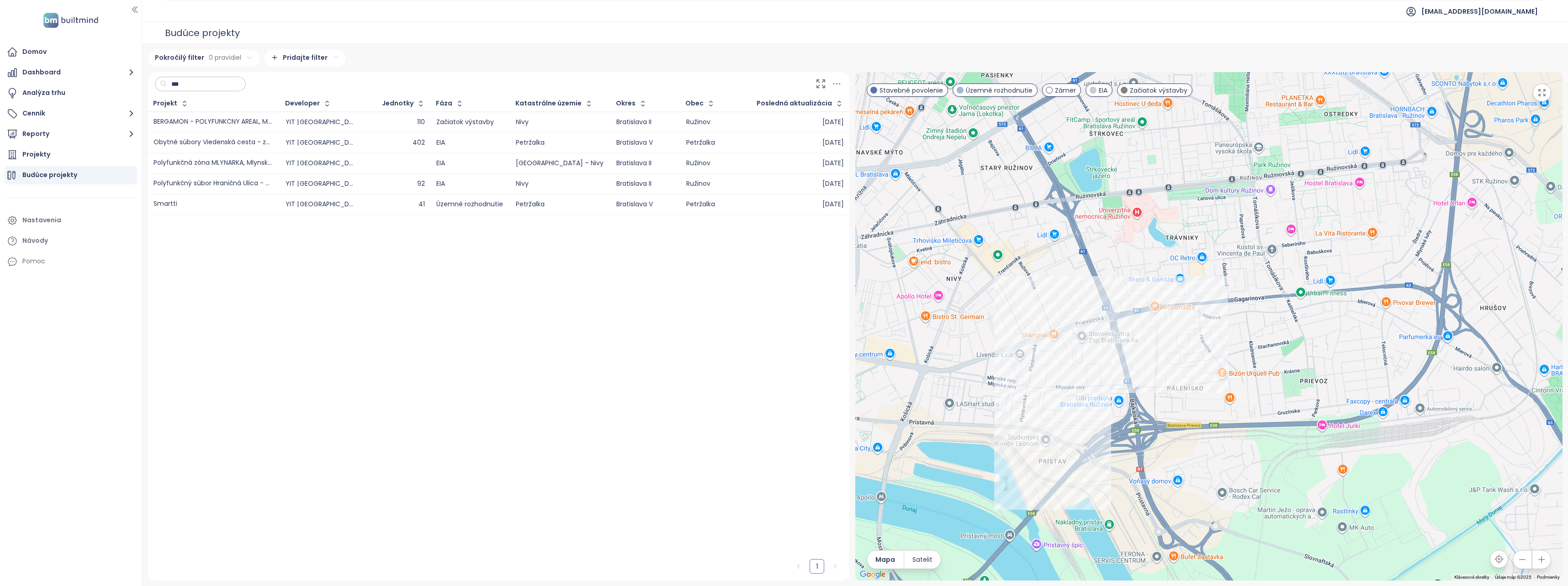
drag, startPoint x: 1105, startPoint y: 378, endPoint x: 1157, endPoint y: 380, distance: 52.0
click at [1157, 380] on div at bounding box center [1208, 326] width 707 height 509
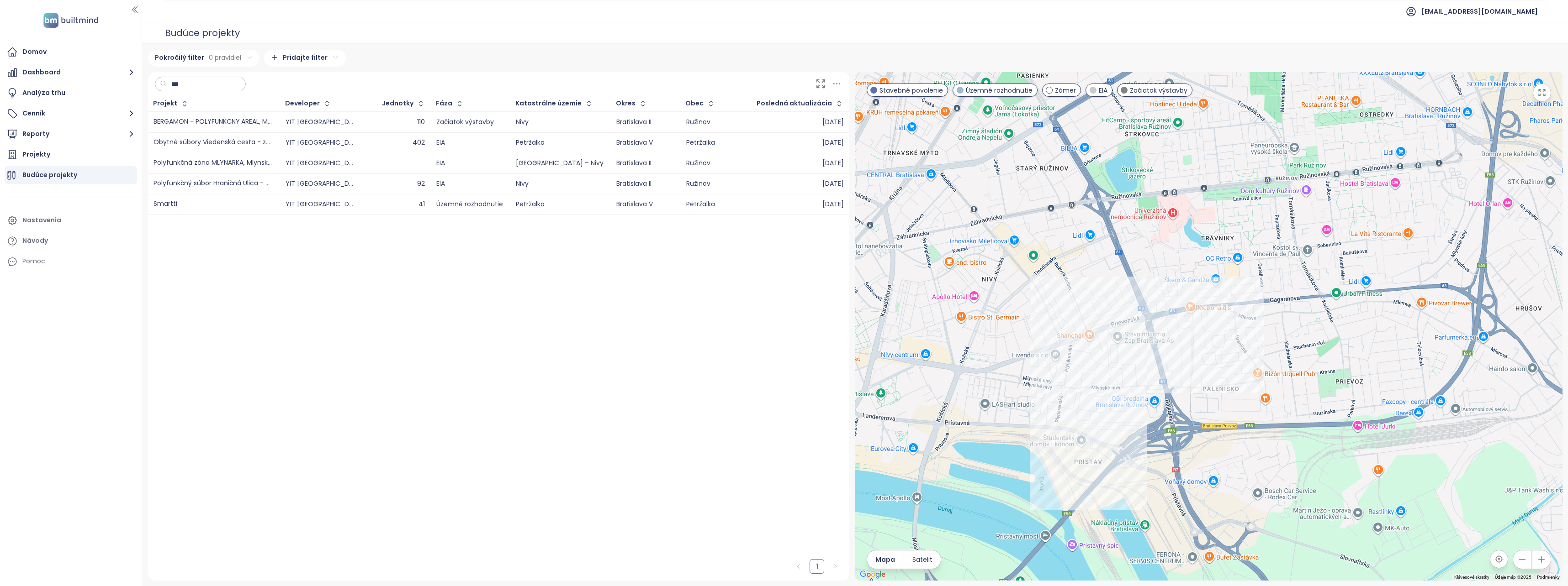
drag, startPoint x: 1124, startPoint y: 369, endPoint x: 1184, endPoint y: 367, distance: 60.0
click at [1184, 367] on div at bounding box center [1208, 326] width 707 height 509
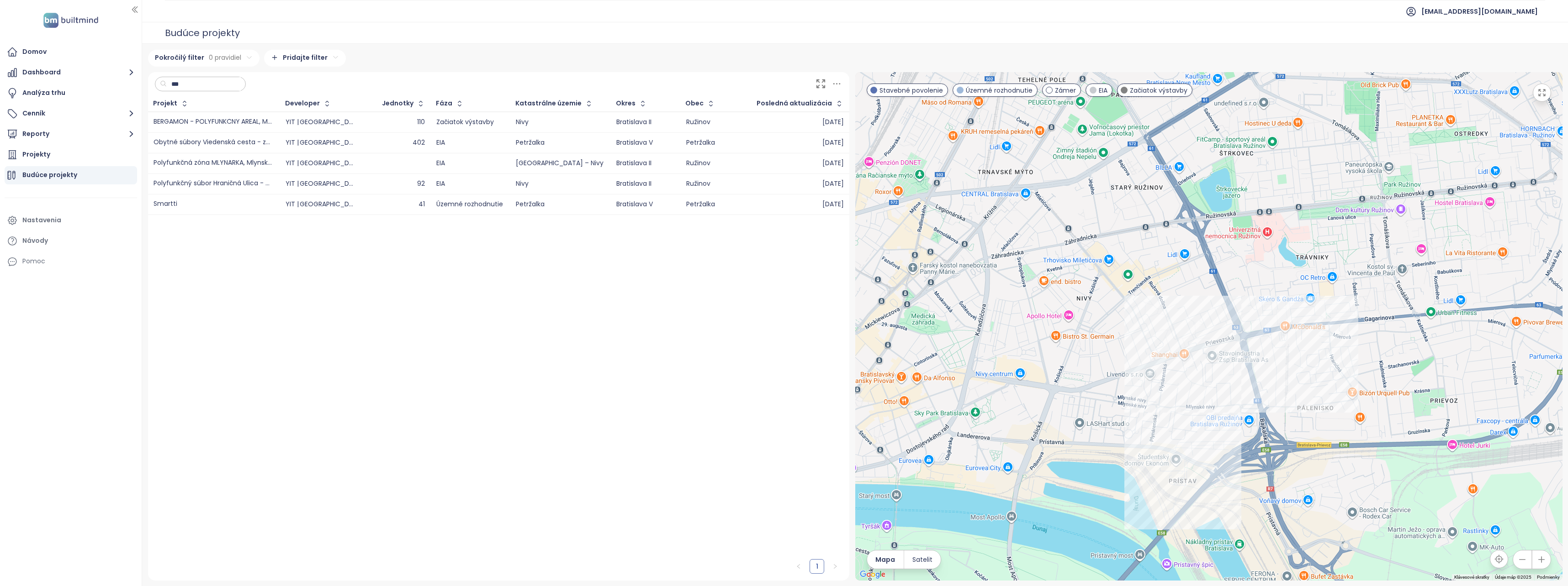
drag, startPoint x: 968, startPoint y: 237, endPoint x: 1058, endPoint y: 262, distance: 93.4
click at [1054, 261] on div at bounding box center [1208, 326] width 707 height 509
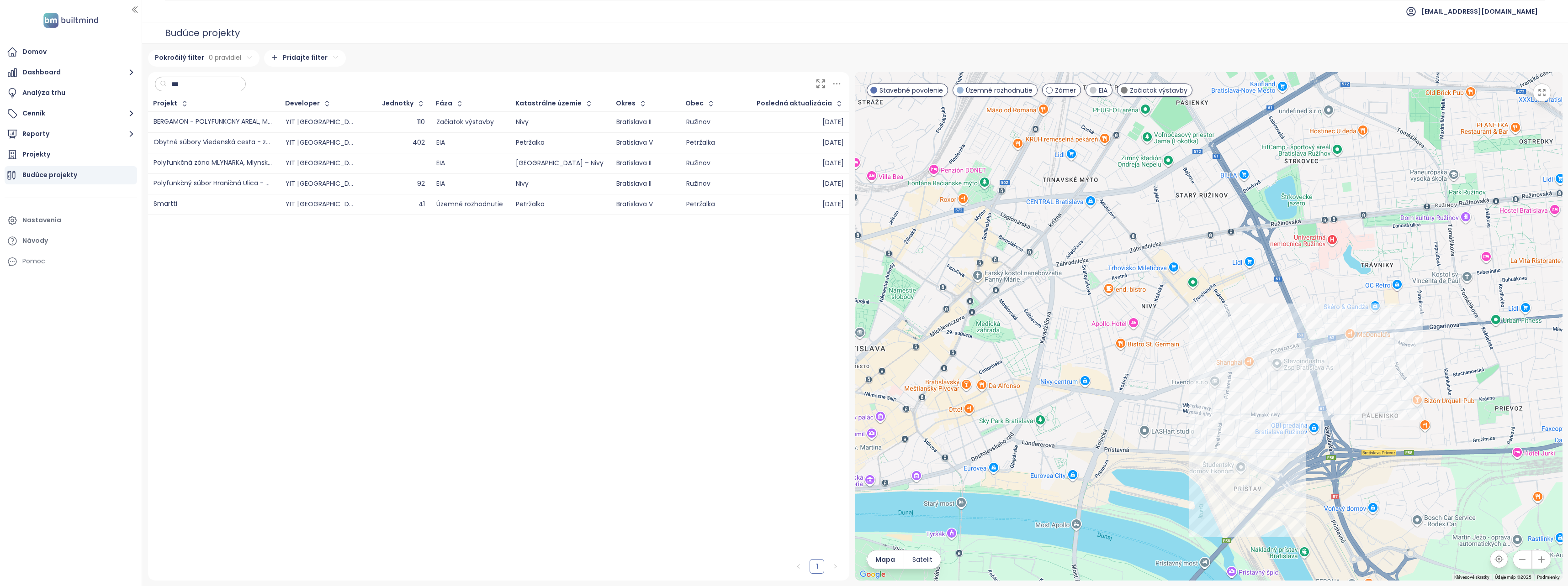
drag, startPoint x: 1124, startPoint y: 404, endPoint x: 1139, endPoint y: 398, distance: 16.2
click at [1140, 398] on div at bounding box center [1208, 326] width 707 height 509
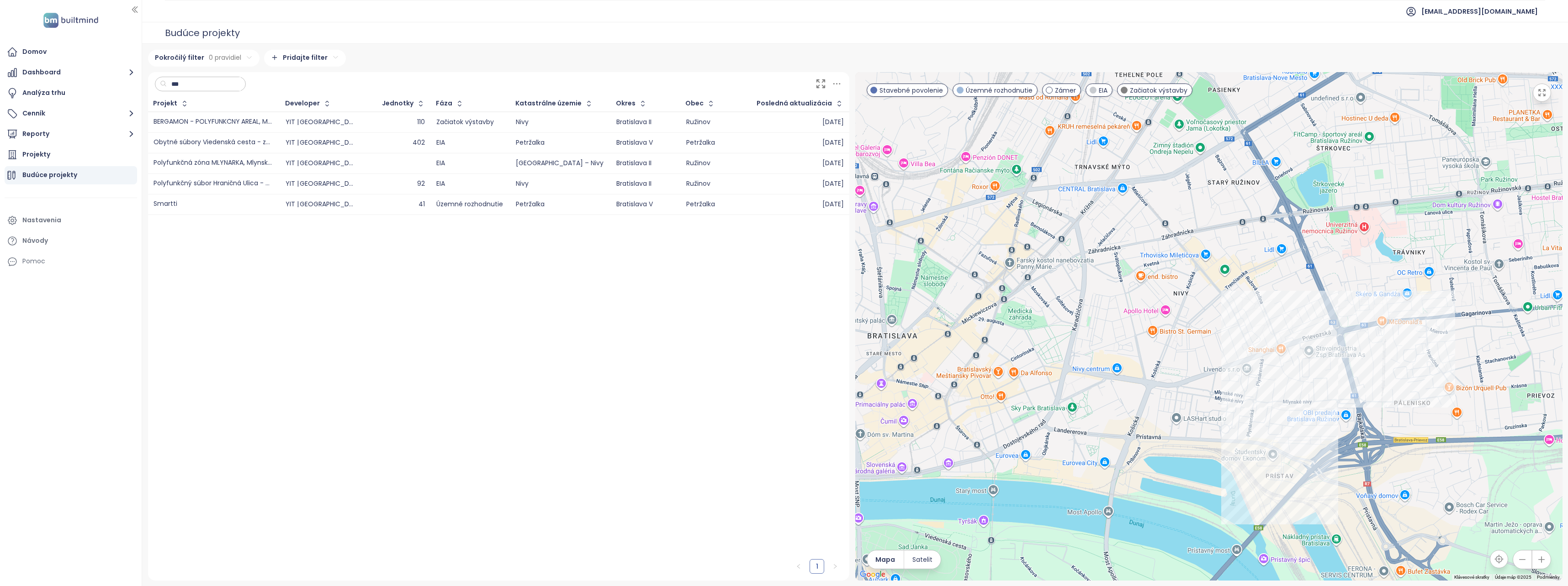
click at [241, 87] on input "***" at bounding box center [204, 84] width 74 height 14
type input "*"
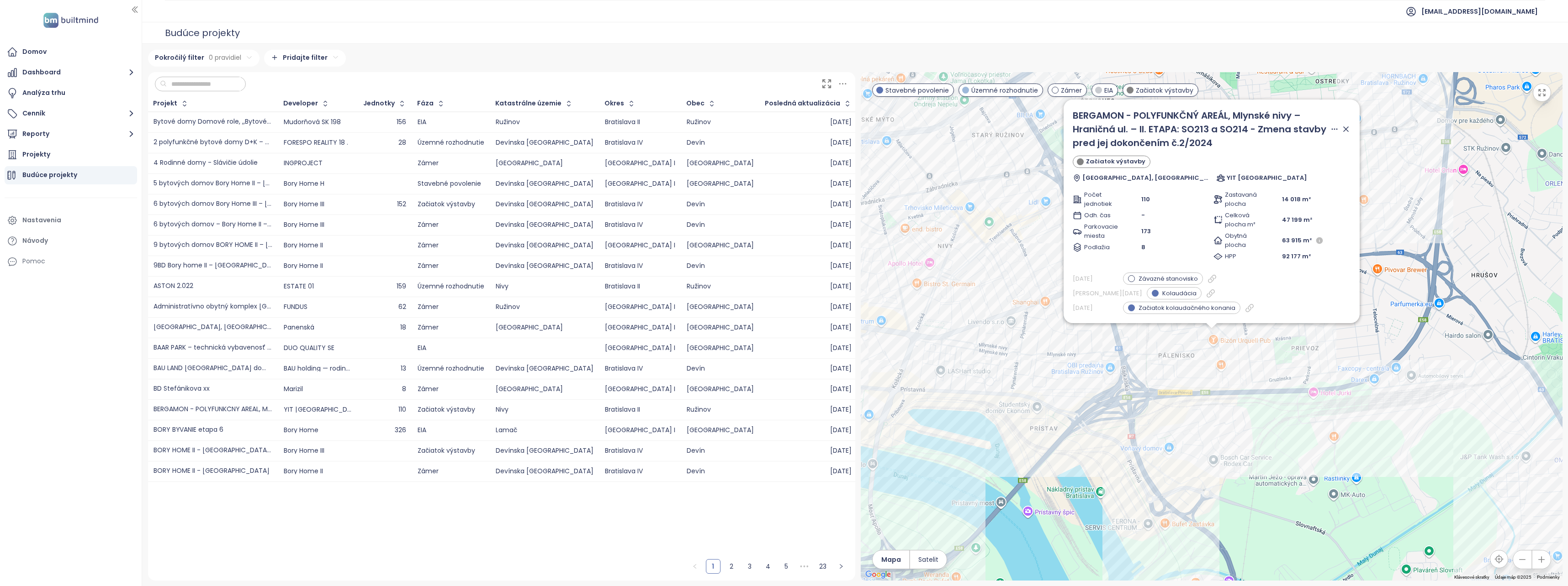
click at [747, 513] on div "1 2 3 4 5 ••• 23" at bounding box center [501, 532] width 707 height 99
drag, startPoint x: 1225, startPoint y: 422, endPoint x: 1237, endPoint y: 448, distance: 28.6
click at [1237, 448] on div "BERGAMON - POLYFUNKČNÝ AREÁL, Mlynské nivy – Hraničná ul. – II. ETAPA: SO213 a …" at bounding box center [1211, 326] width 701 height 509
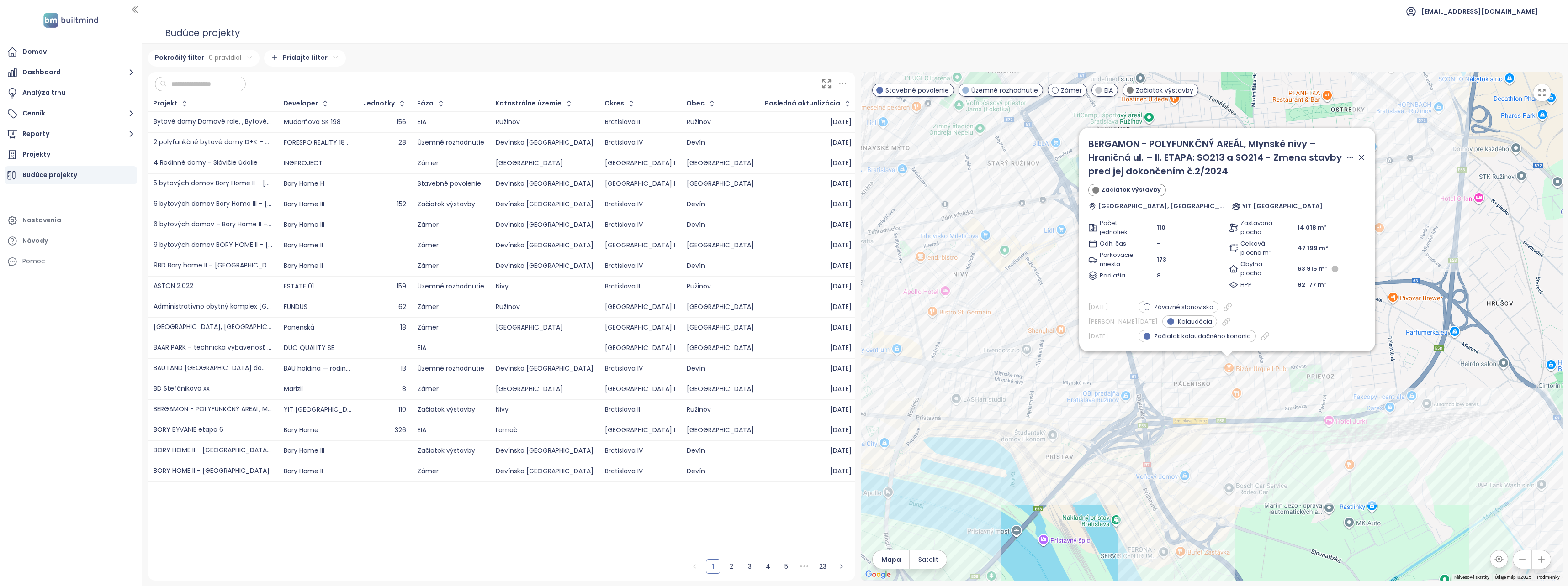
click at [435, 511] on div "1 2 3 4 5 ••• 23" at bounding box center [501, 532] width 707 height 99
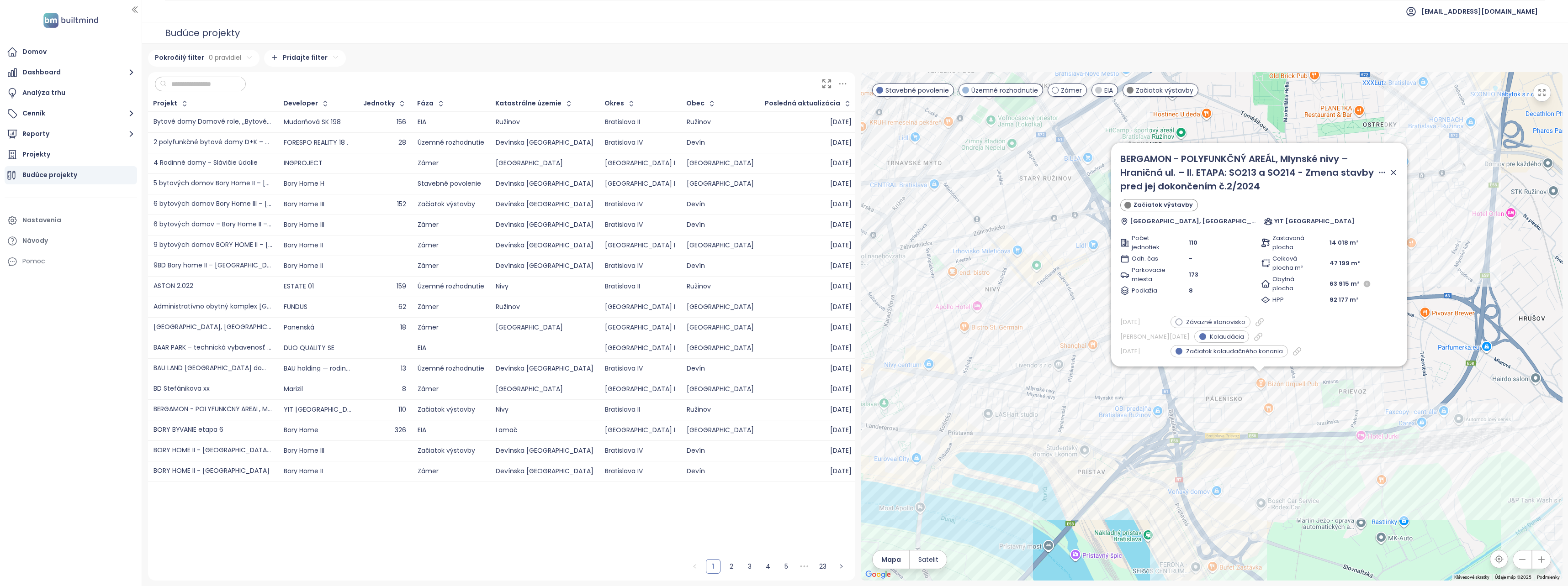
drag, startPoint x: 964, startPoint y: 353, endPoint x: 998, endPoint y: 369, distance: 37.6
click at [998, 369] on div "BERGAMON - POLYFUNKČNÝ AREÁL, Mlynské nivy – Hraničná ul. – II. ETAPA: SO213 a …" at bounding box center [1211, 326] width 701 height 509
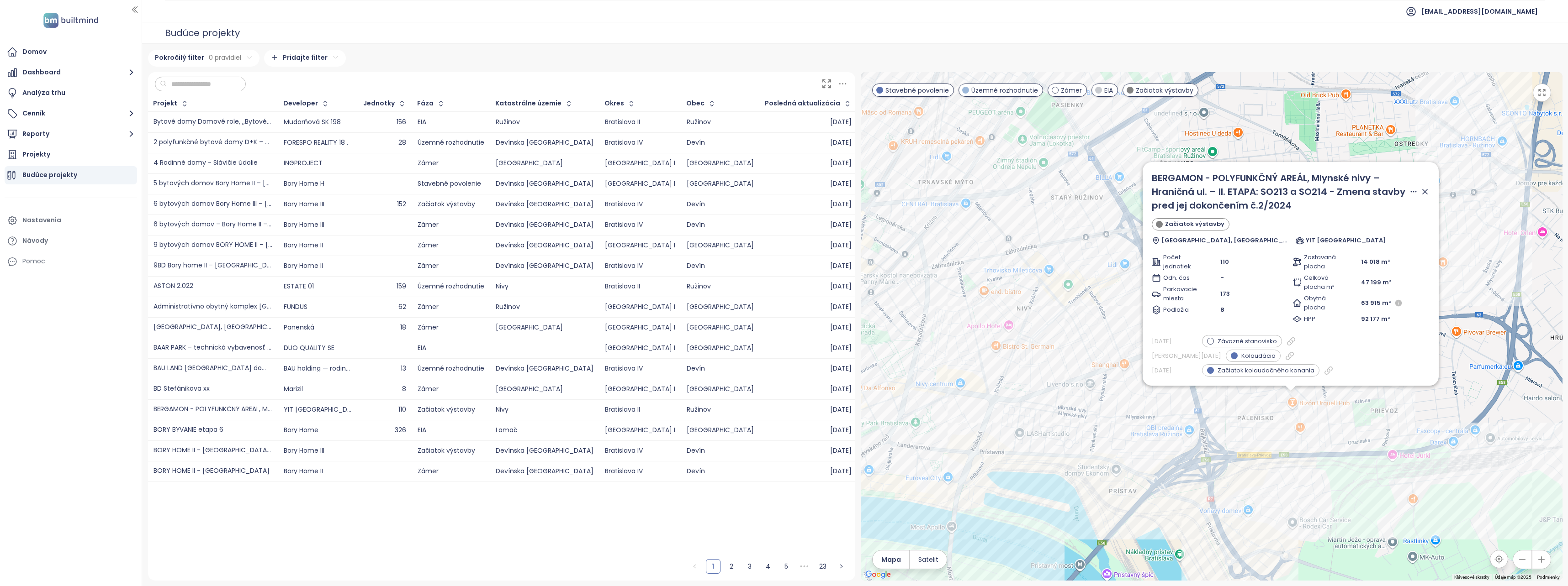
drag, startPoint x: 952, startPoint y: 289, endPoint x: 1057, endPoint y: 345, distance: 119.0
click at [1057, 345] on div "BERGAMON - POLYFUNKČNÝ AREÁL, Mlynské nivy – Hraničná ul. – II. ETAPA: SO213 a …" at bounding box center [1211, 326] width 701 height 509
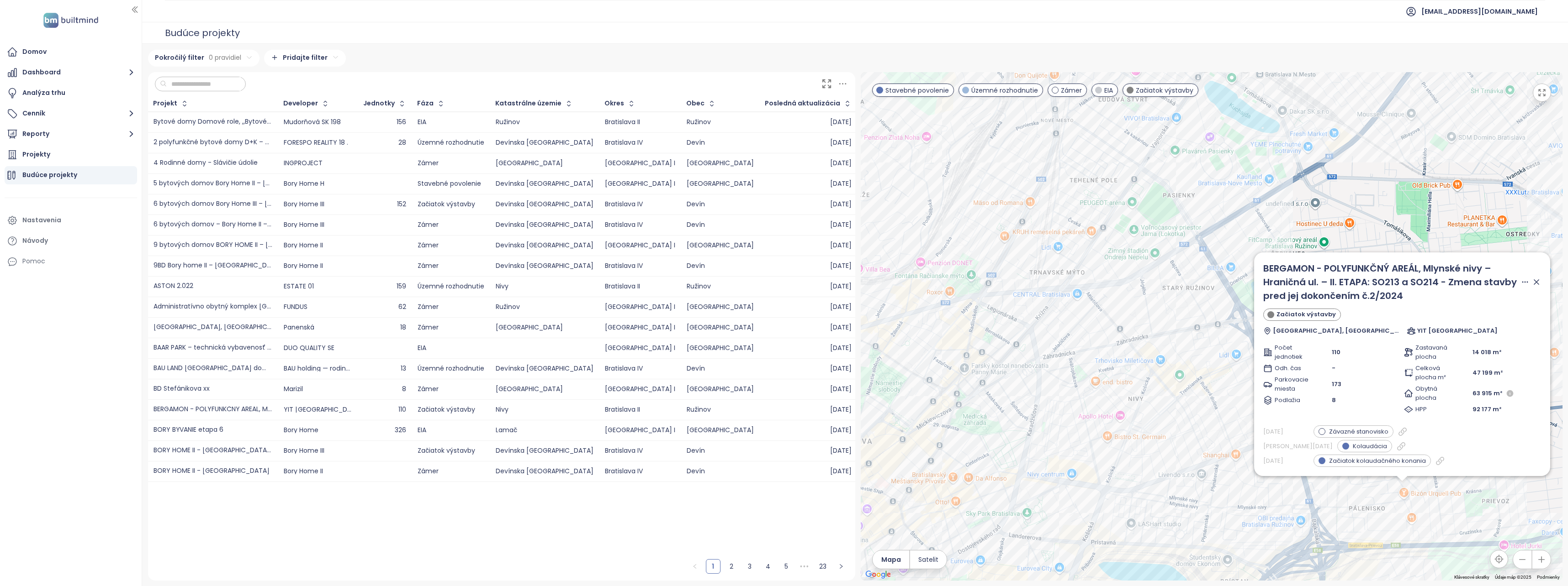
drag, startPoint x: 1049, startPoint y: 337, endPoint x: 1059, endPoint y: 378, distance: 42.2
click at [1059, 378] on div "BERGAMON - POLYFUNKČNÝ AREÁL, Mlynské nivy – Hraničná ul. – II. ETAPA: SO213 a …" at bounding box center [1211, 326] width 701 height 509
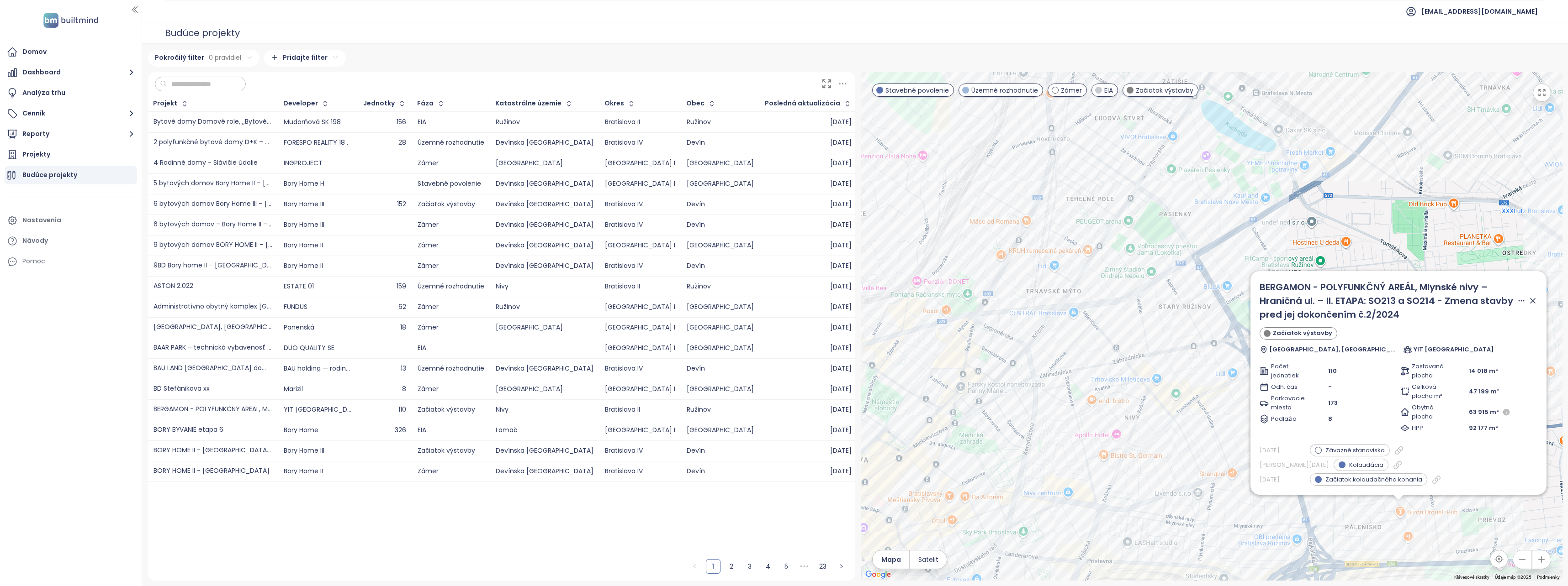
drag, startPoint x: 1071, startPoint y: 371, endPoint x: 1067, endPoint y: 395, distance: 24.3
click at [1067, 395] on div "BERGAMON - POLYFUNKČNÝ AREÁL, Mlynské nivy – Hraničná ul. – II. ETAPA: SO213 a …" at bounding box center [1211, 326] width 701 height 509
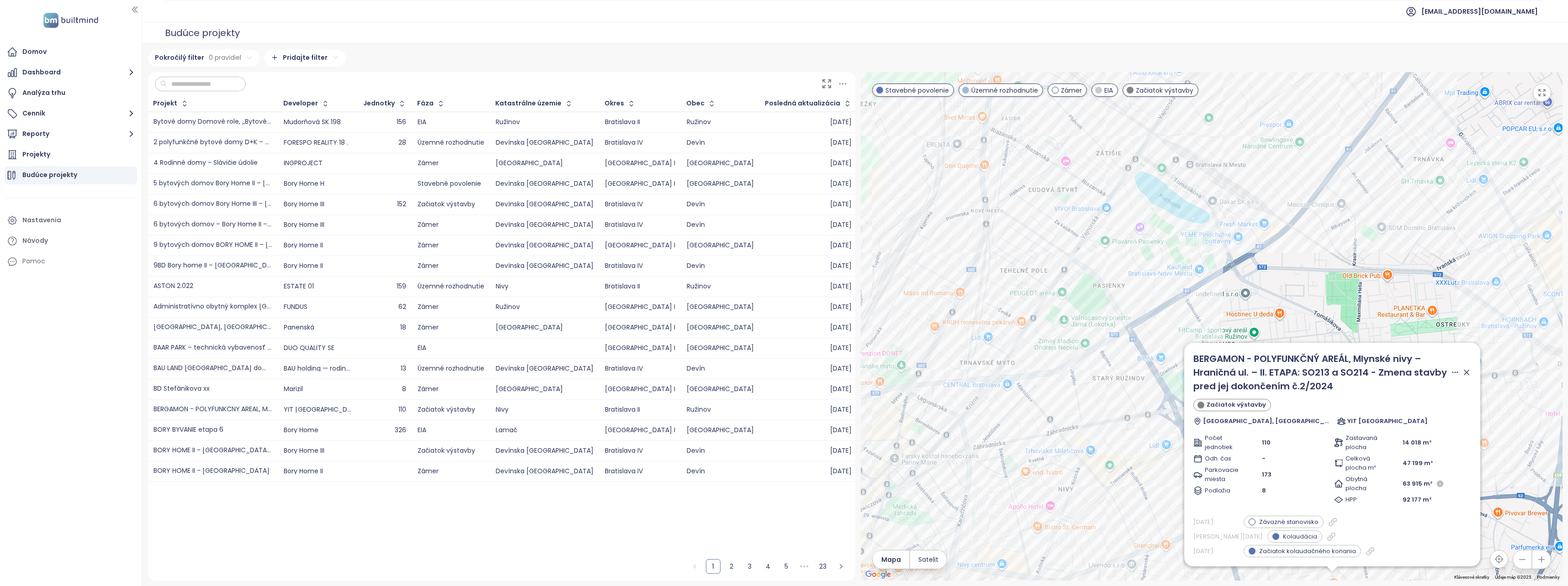
drag, startPoint x: 1071, startPoint y: 369, endPoint x: 1004, endPoint y: 441, distance: 98.4
click at [1004, 441] on div "BERGAMON - POLYFUNKČNÝ AREÁL, Mlynské nivy – Hraničná ul. – II. ETAPA: SO213 a …" at bounding box center [1211, 326] width 701 height 509
click at [1458, 371] on div "Download PNG Download PDF" at bounding box center [1460, 373] width 21 height 41
click at [1465, 371] on icon at bounding box center [1466, 372] width 5 height 5
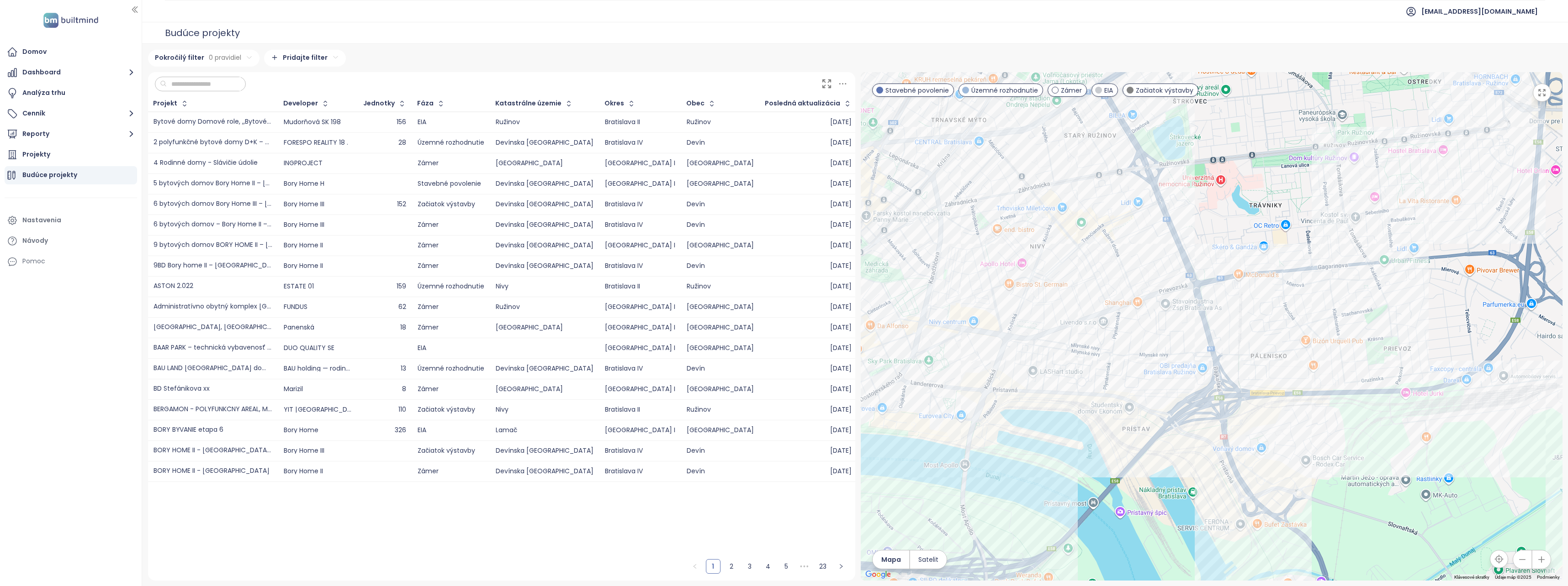
drag, startPoint x: 1222, startPoint y: 467, endPoint x: 1196, endPoint y: 247, distance: 221.5
click at [1196, 247] on div at bounding box center [1211, 326] width 701 height 509
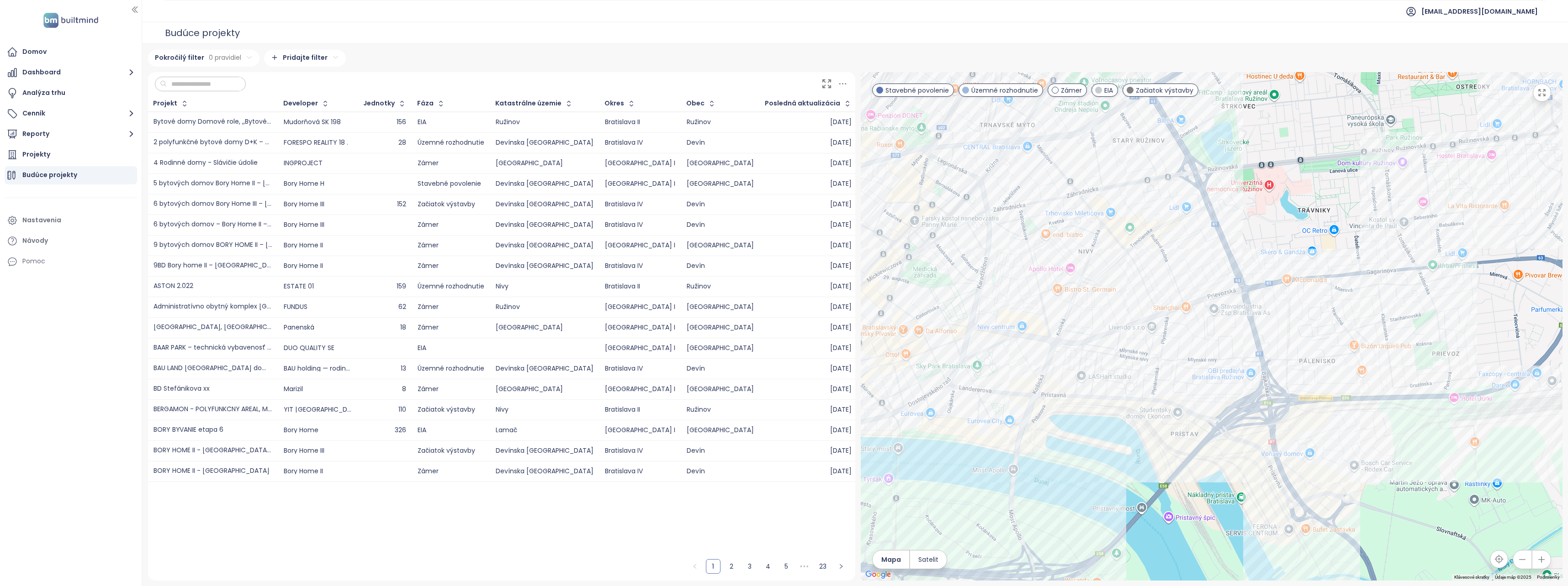
drag, startPoint x: 1227, startPoint y: 454, endPoint x: 1277, endPoint y: 465, distance: 51.2
click at [1277, 465] on div at bounding box center [1211, 326] width 701 height 509
click at [1026, 382] on div "Polyfunkčný komplex PORTUM" at bounding box center [1211, 326] width 701 height 509
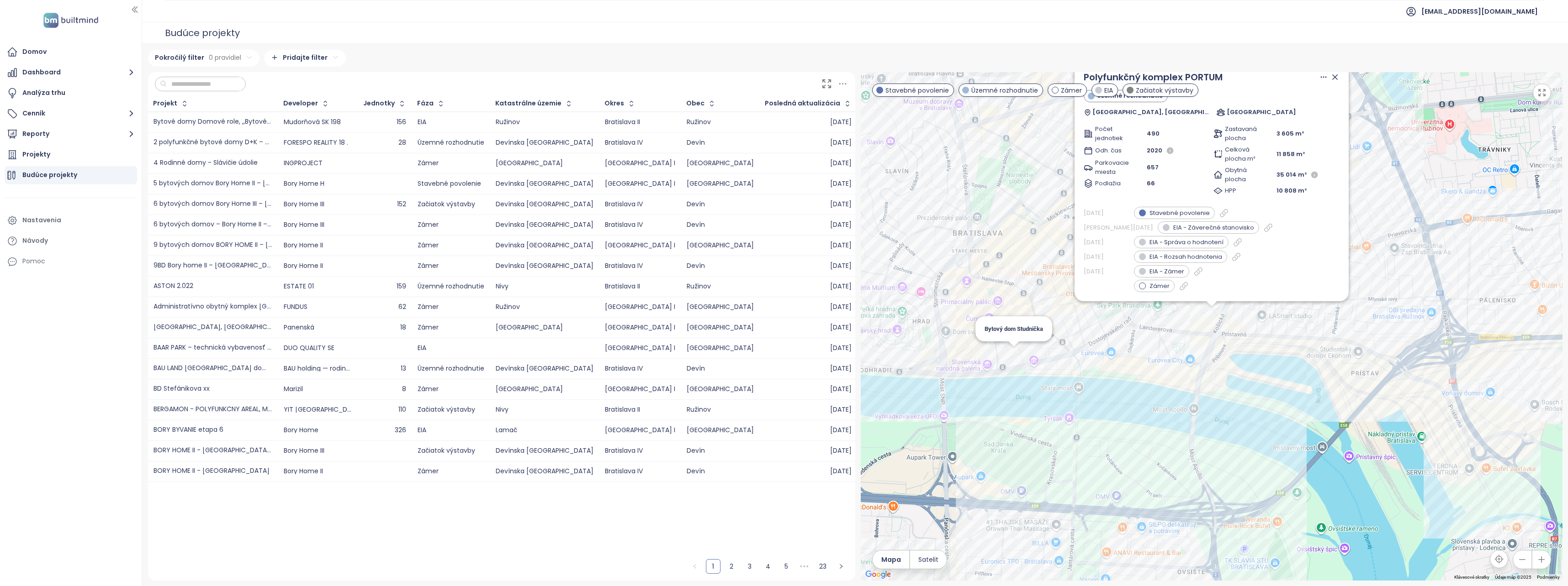
click at [1016, 362] on div "Polyfunkčný komplex PORTUM Územné rozhodnutie Landererova ulica, [GEOGRAPHIC_DA…" at bounding box center [1211, 326] width 701 height 509
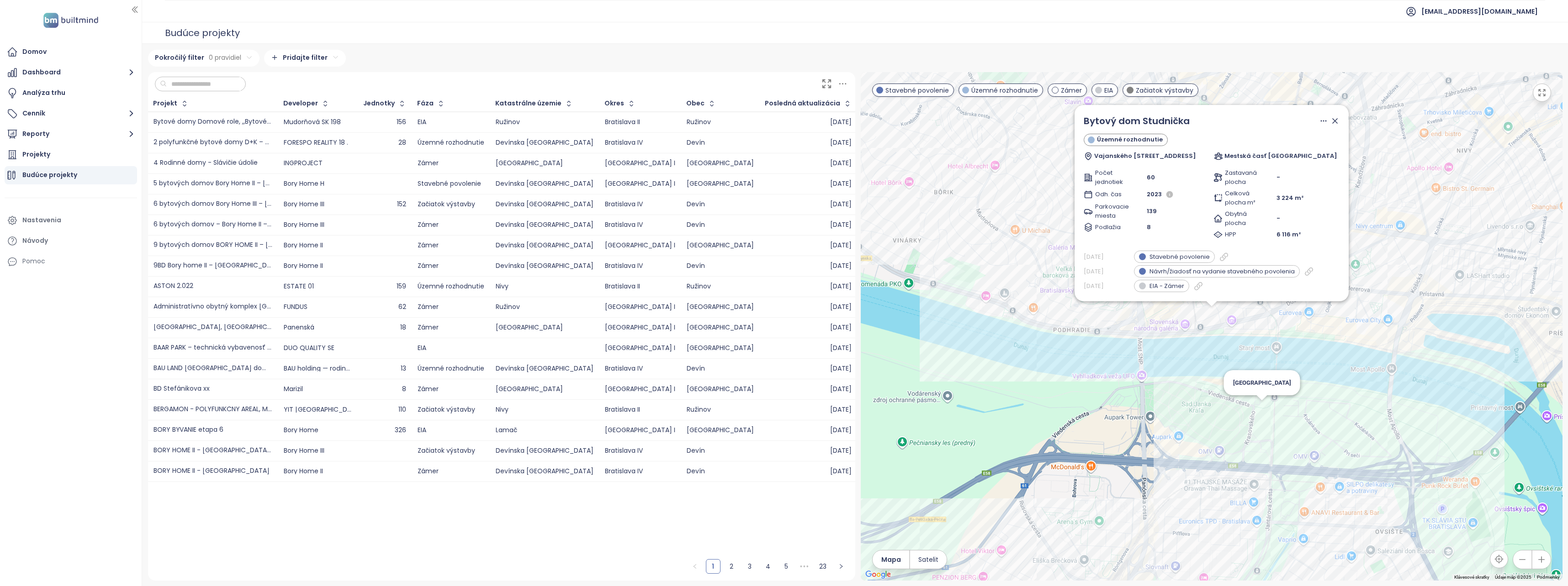
click at [1264, 414] on div "Bytový dom Studnička Územné rozhodnutie Vajanského nábrežie 3, 814 21 Bratislav…" at bounding box center [1211, 326] width 701 height 509
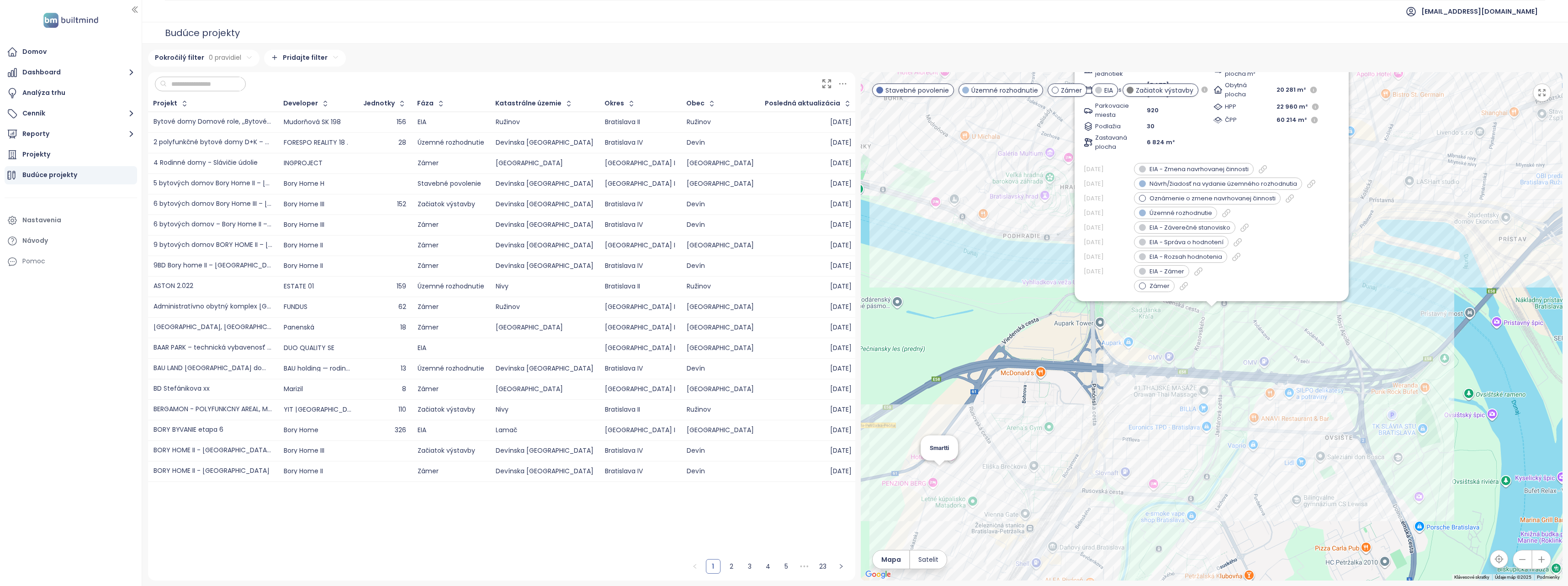
click at [939, 477] on div "Green Park Územné rozhodnutie Petržalka, Bratislava GRAFOBAL GROUP development …" at bounding box center [1211, 326] width 701 height 509
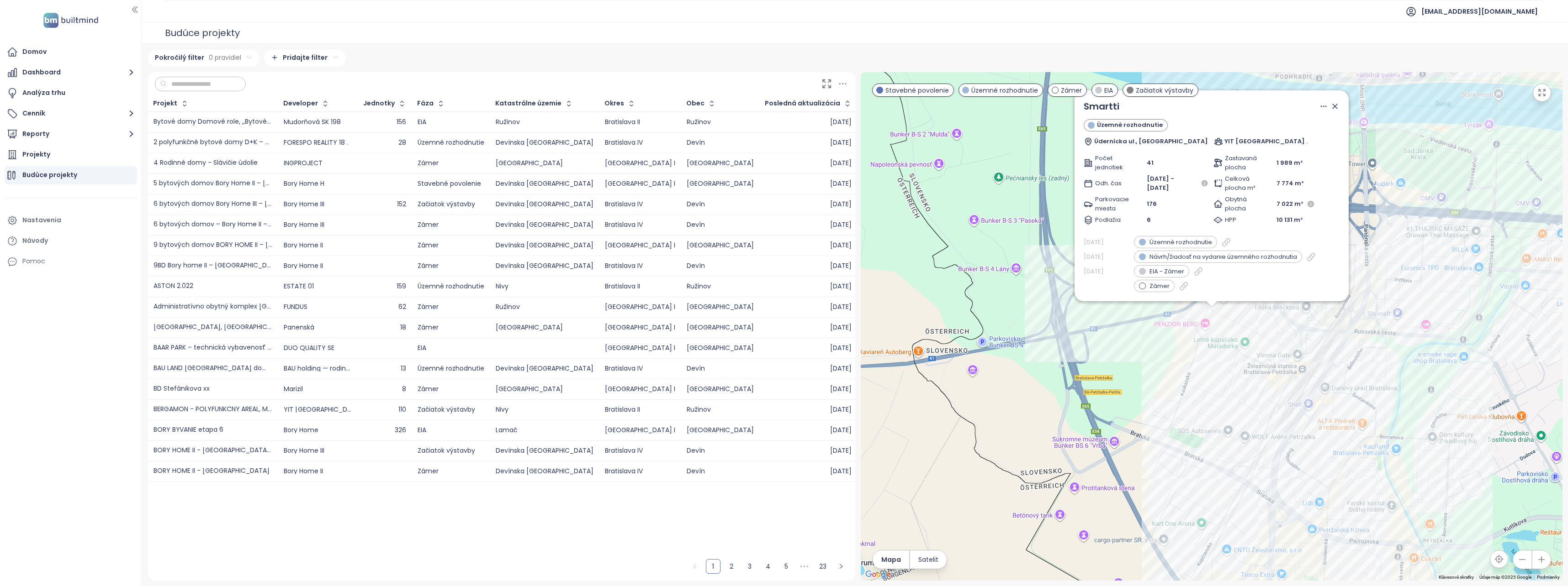
click at [1332, 106] on icon at bounding box center [1334, 106] width 5 height 5
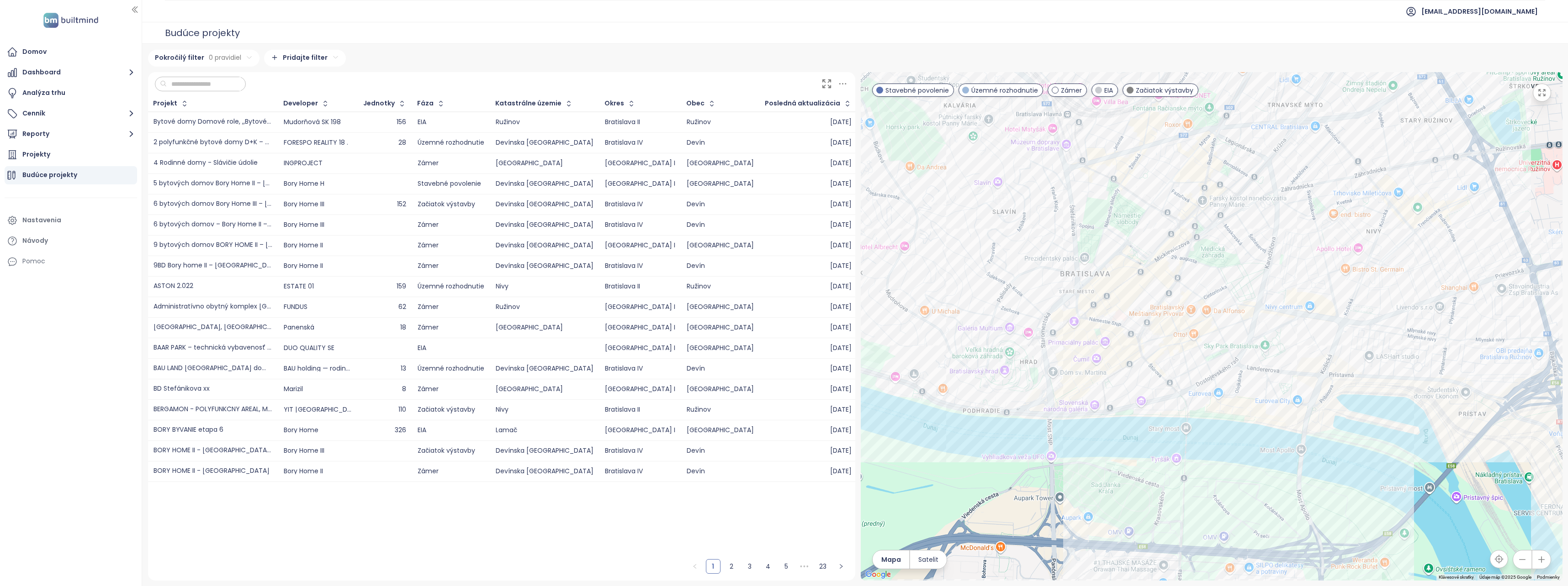
drag, startPoint x: 1400, startPoint y: 173, endPoint x: 1061, endPoint y: 570, distance: 522.0
click at [1061, 570] on div at bounding box center [1211, 326] width 701 height 509
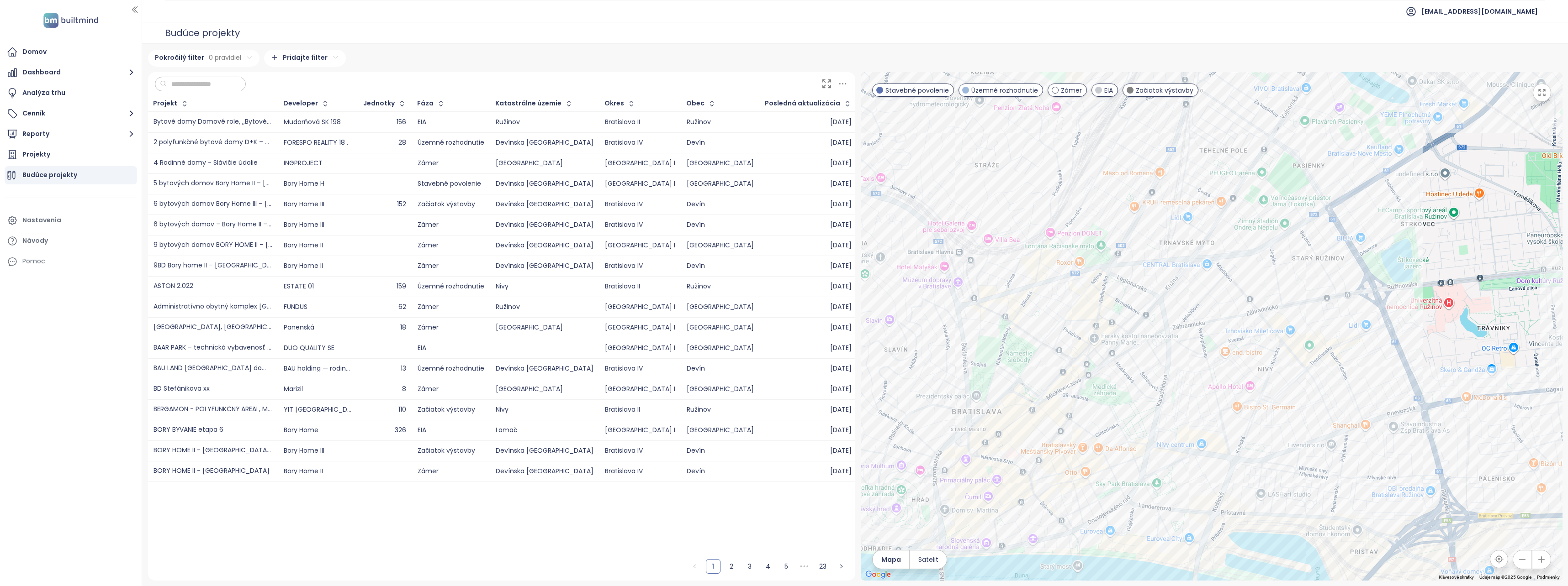
drag, startPoint x: 1258, startPoint y: 478, endPoint x: 1193, endPoint y: 525, distance: 80.2
click at [1193, 525] on div at bounding box center [1211, 326] width 701 height 509
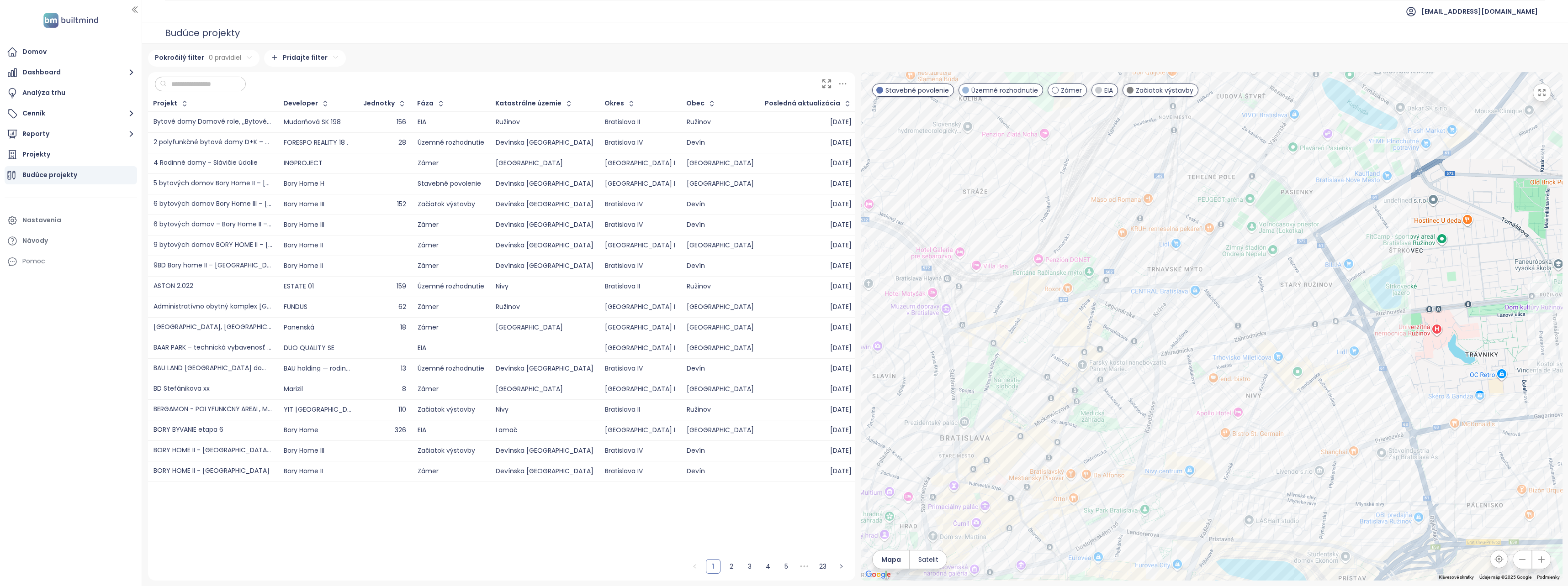
drag, startPoint x: 1219, startPoint y: 485, endPoint x: 1207, endPoint y: 513, distance: 30.5
click at [1207, 513] on div at bounding box center [1211, 326] width 701 height 509
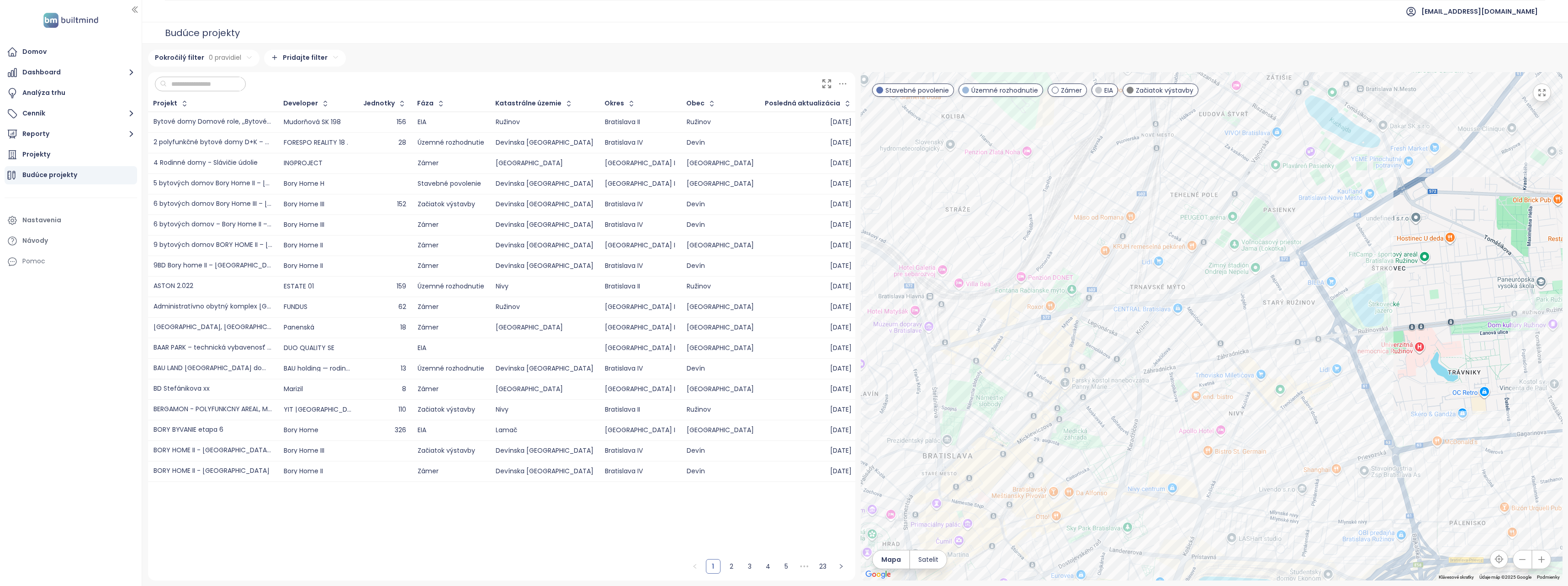
drag, startPoint x: 1259, startPoint y: 466, endPoint x: 1240, endPoint y: 487, distance: 28.3
click at [1240, 487] on div at bounding box center [1211, 326] width 701 height 509
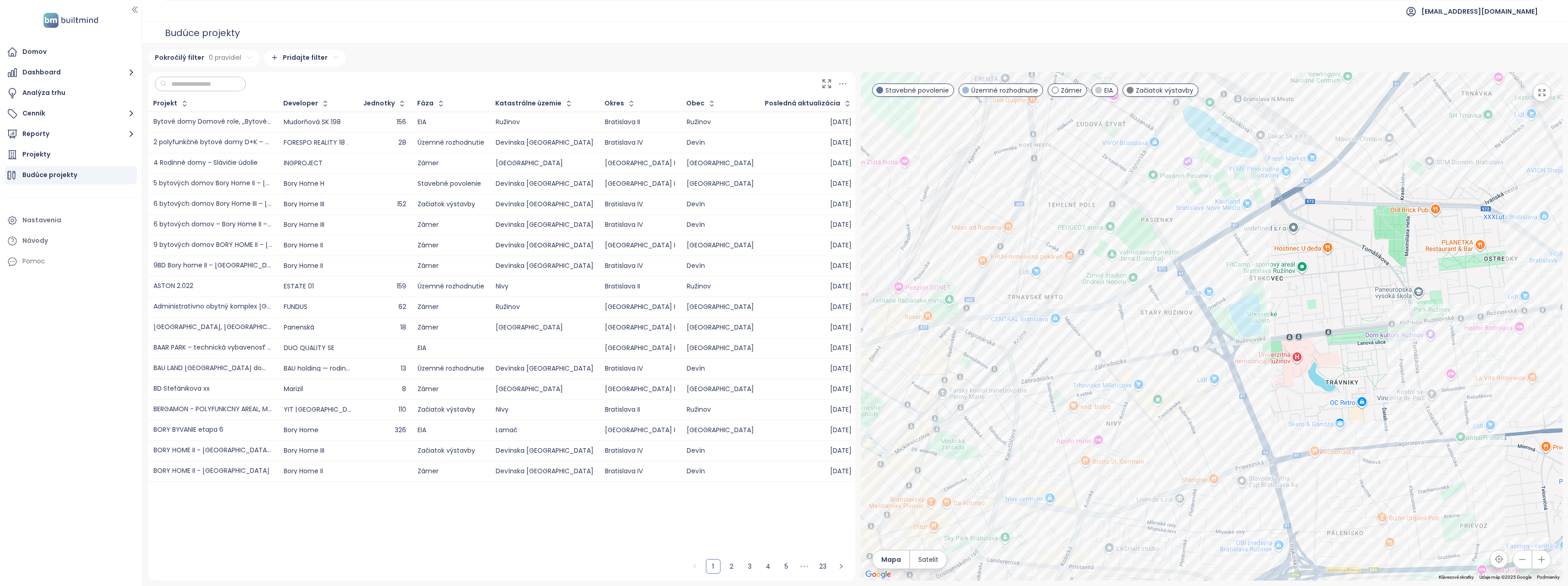
drag, startPoint x: 1383, startPoint y: 477, endPoint x: 1252, endPoint y: 488, distance: 131.5
click at [1252, 488] on div at bounding box center [1211, 326] width 701 height 509
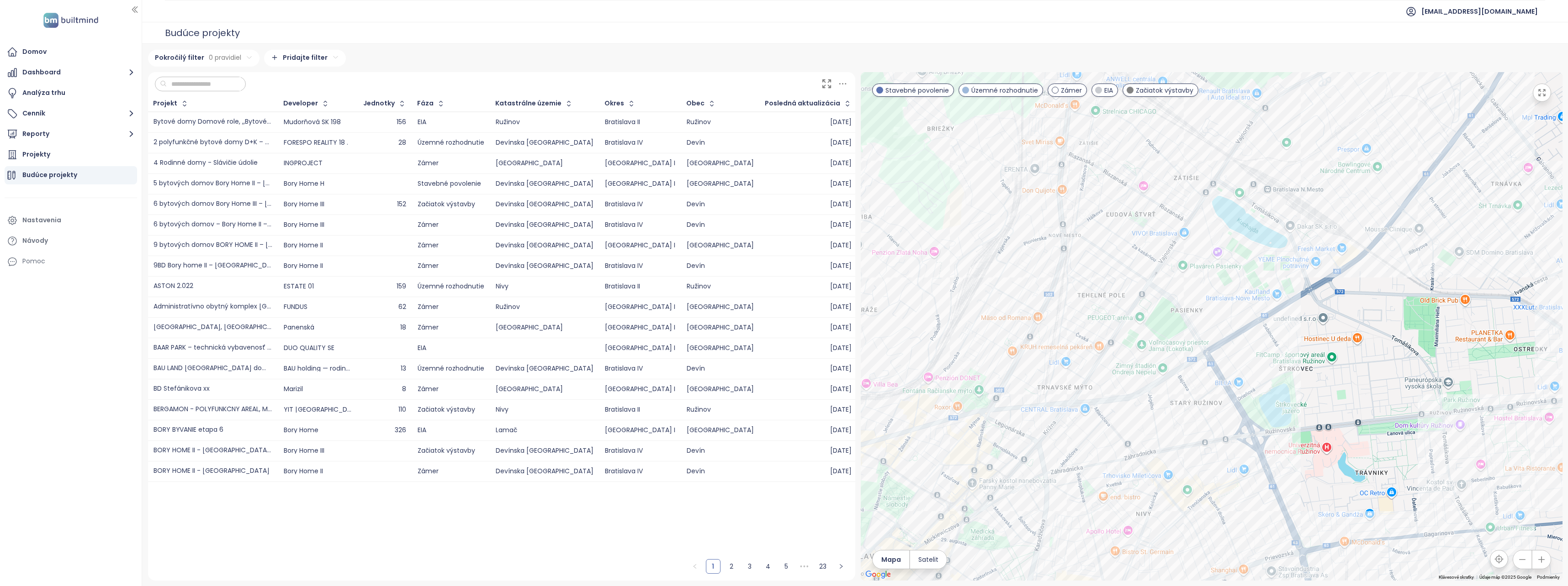
drag, startPoint x: 1097, startPoint y: 223, endPoint x: 1156, endPoint y: 351, distance: 140.9
click at [1156, 351] on div at bounding box center [1211, 326] width 701 height 509
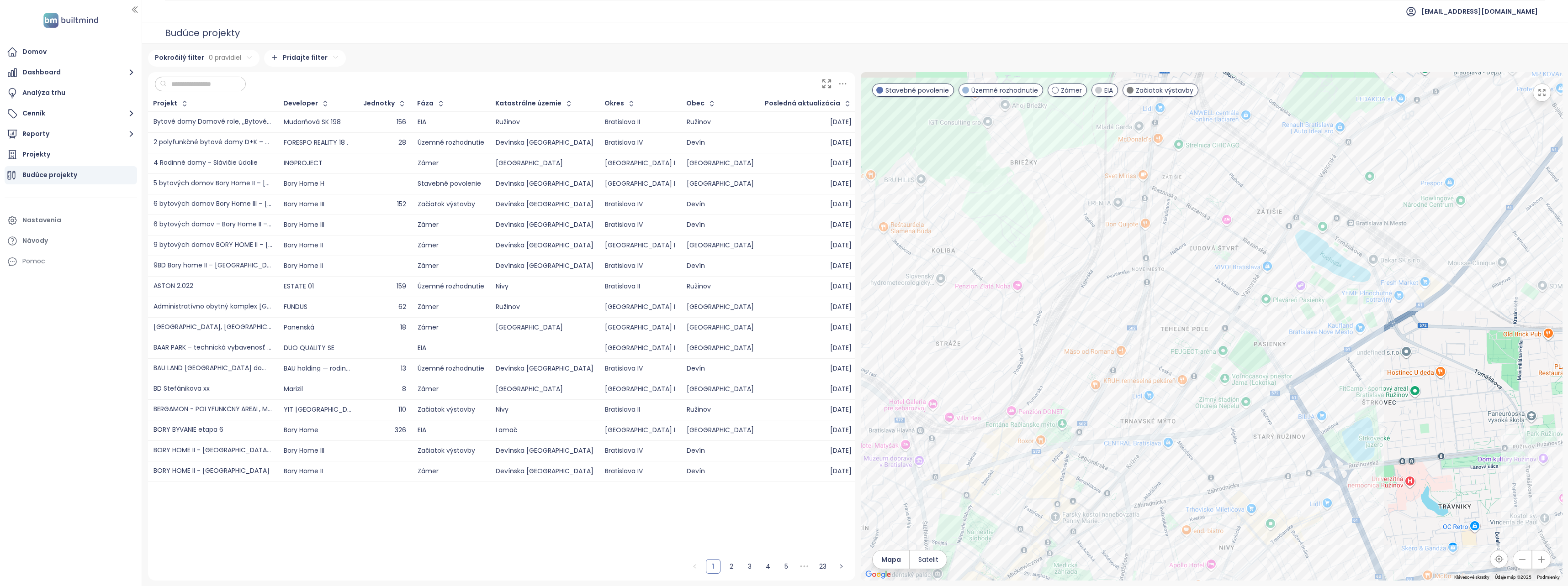
drag, startPoint x: 1041, startPoint y: 371, endPoint x: 1207, endPoint y: 356, distance: 166.7
click at [1207, 356] on div at bounding box center [1211, 326] width 701 height 509
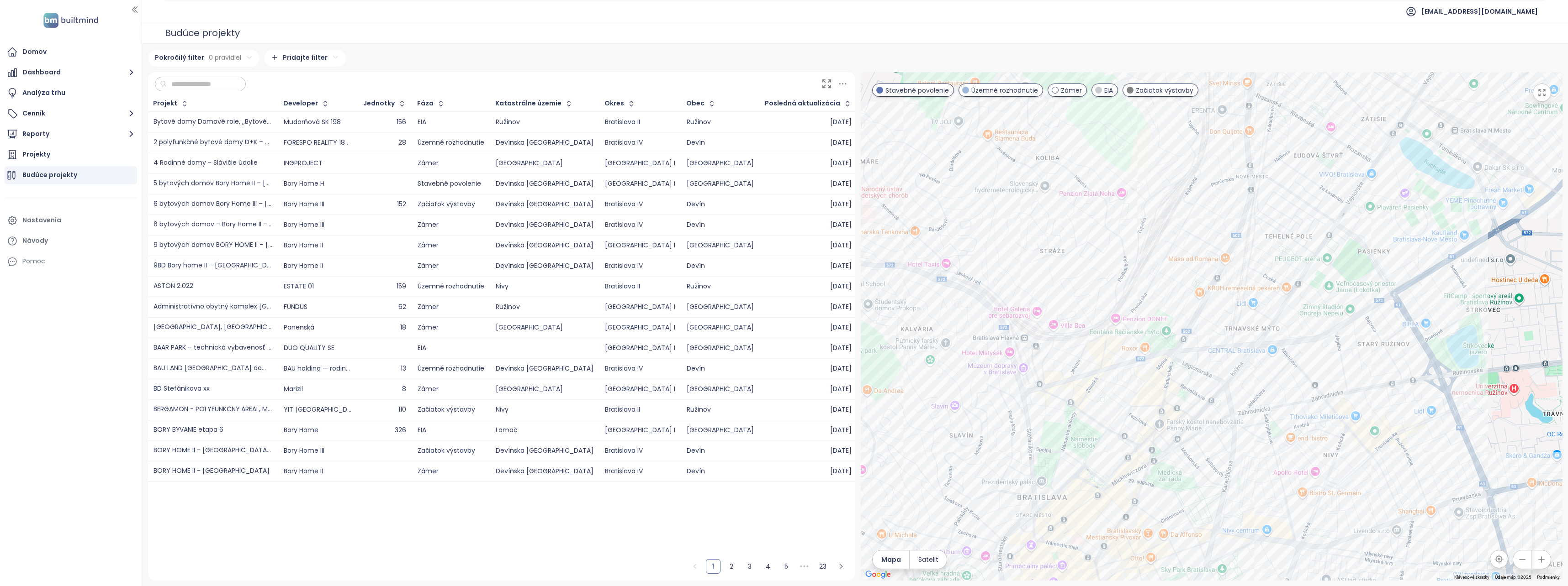
drag, startPoint x: 1137, startPoint y: 284, endPoint x: 972, endPoint y: 218, distance: 177.7
click at [972, 219] on div at bounding box center [1211, 326] width 701 height 509
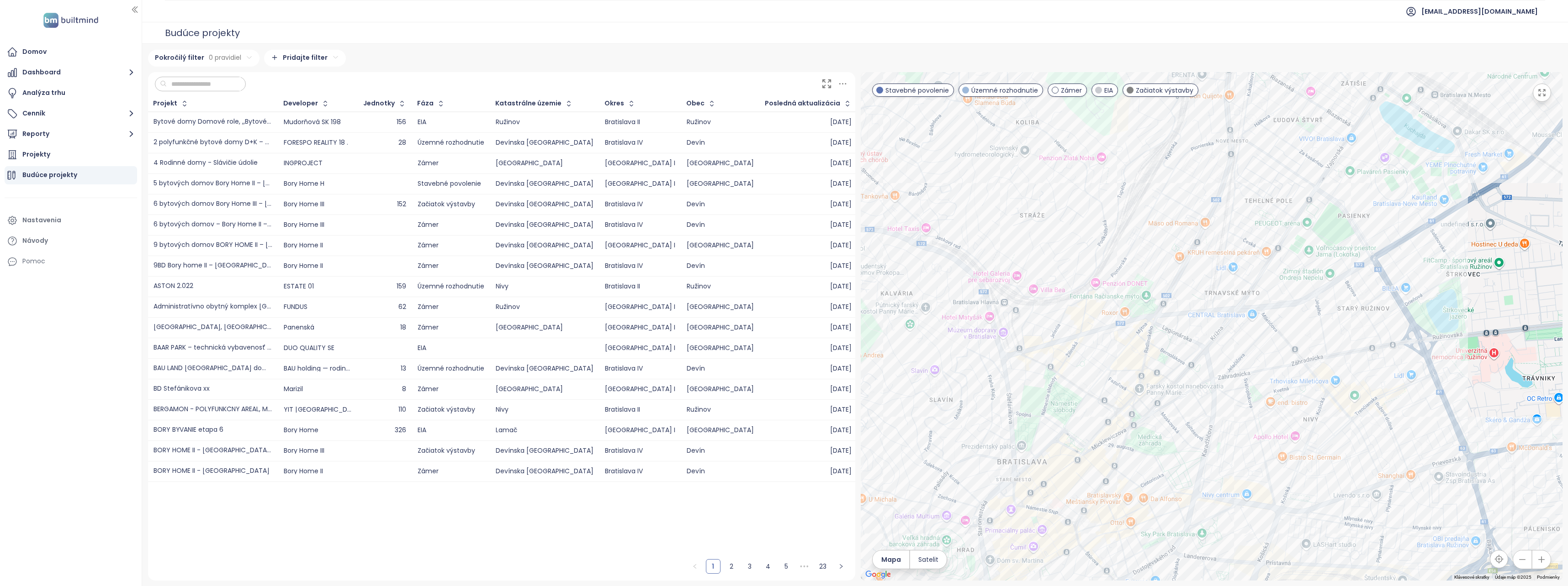
drag, startPoint x: 1214, startPoint y: 428, endPoint x: 1161, endPoint y: 376, distance: 74.2
click at [1161, 376] on div at bounding box center [1211, 326] width 701 height 509
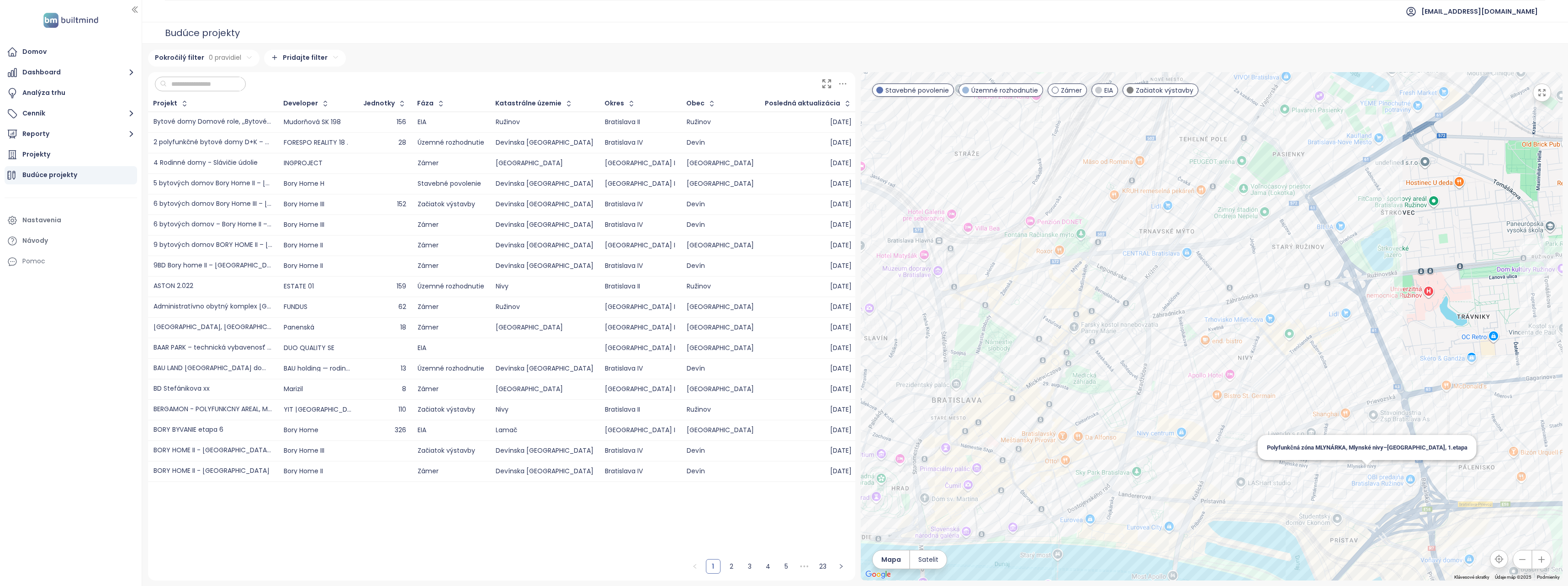
click at [1364, 474] on div "Polyfunkčná zóna MLYNÁRKA, Mlynské nivy–[GEOGRAPHIC_DATA], 1.etapa" at bounding box center [1211, 326] width 701 height 509
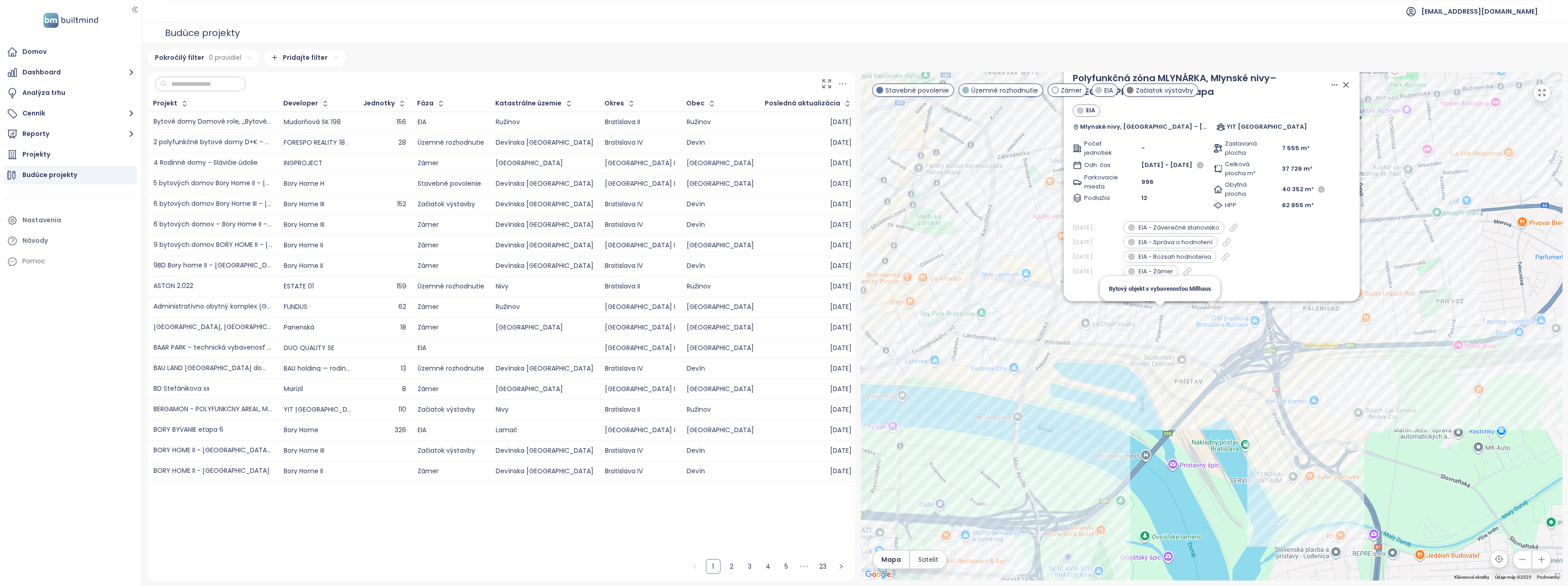
click at [1156, 321] on div "Polyfunkčná zóna MLYNÁRKA, Mlynské nivy–[GEOGRAPHIC_DATA], 1.etapa EIA Mlynské …" at bounding box center [1211, 326] width 701 height 509
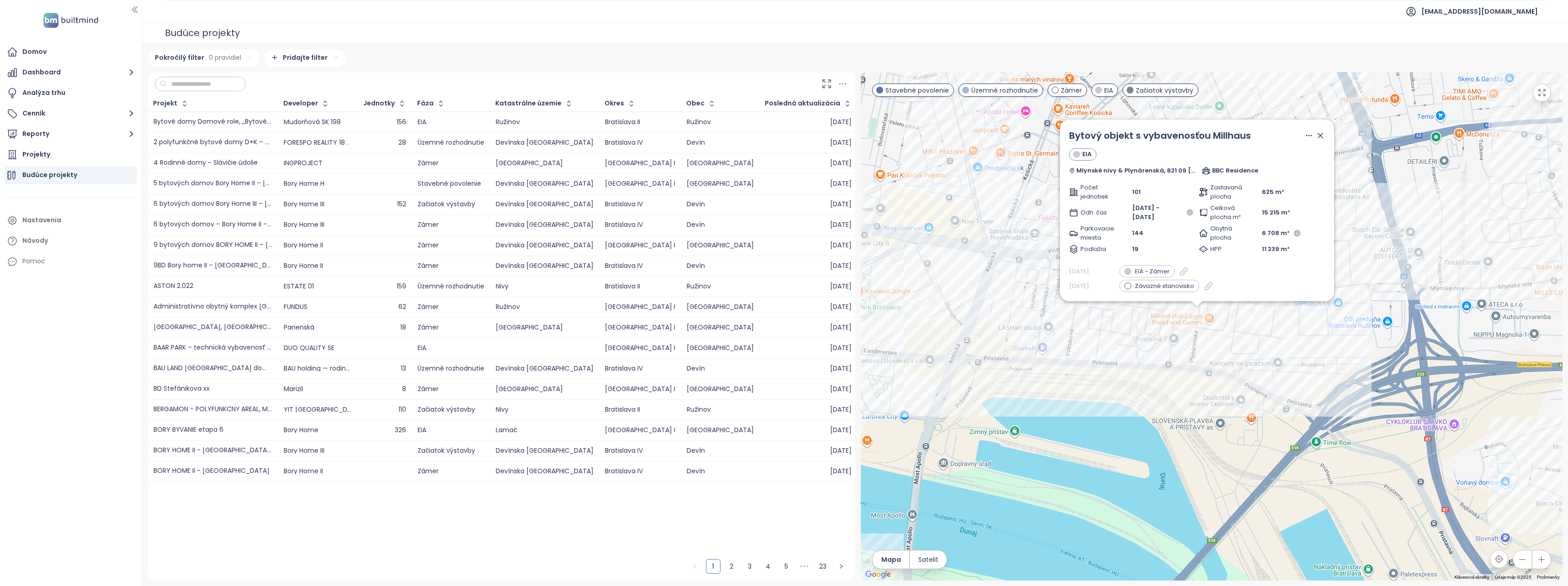
drag, startPoint x: 1215, startPoint y: 311, endPoint x: 1175, endPoint y: 410, distance: 106.8
click at [1175, 410] on div "Bytový objekt s vybavenosťou Millhaus EIA Mlynské nivy & Plynárenská, 821 09 Br…" at bounding box center [1211, 326] width 701 height 509
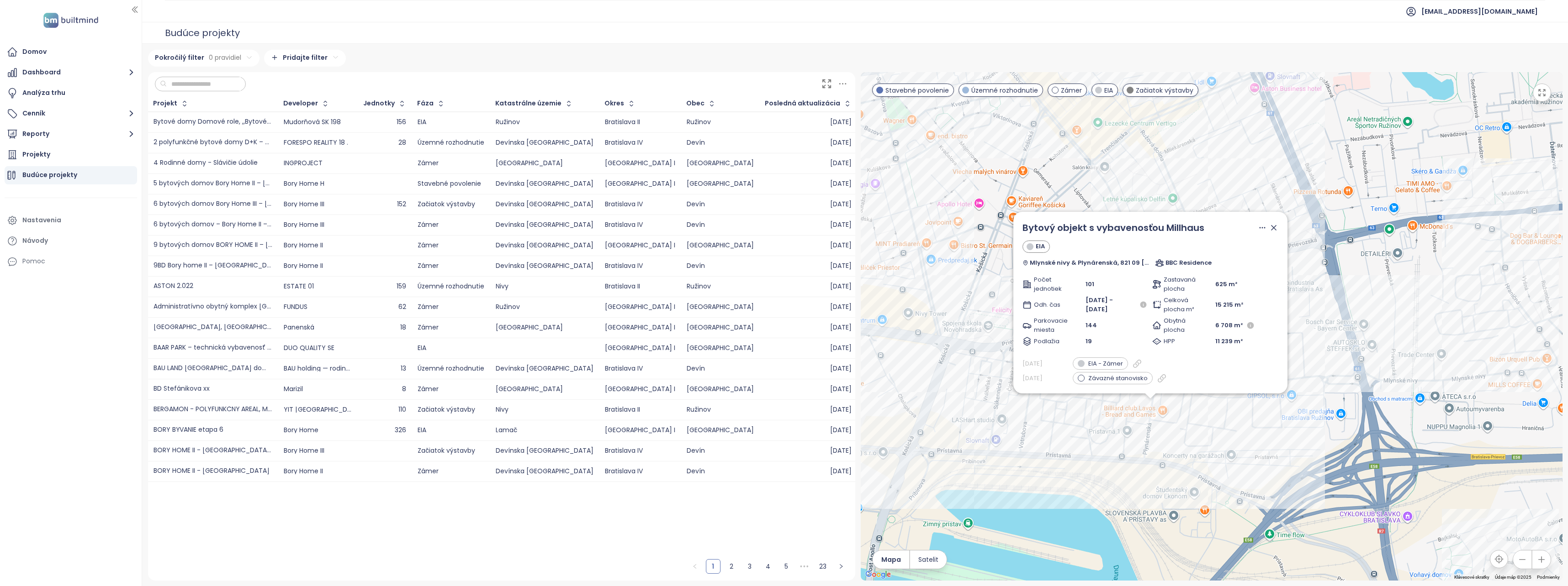
click at [1067, 433] on div "Bytový objekt s vybavenosťou Millhaus EIA Mlynské nivy & Plynárenská, 821 09 Br…" at bounding box center [1211, 326] width 701 height 509
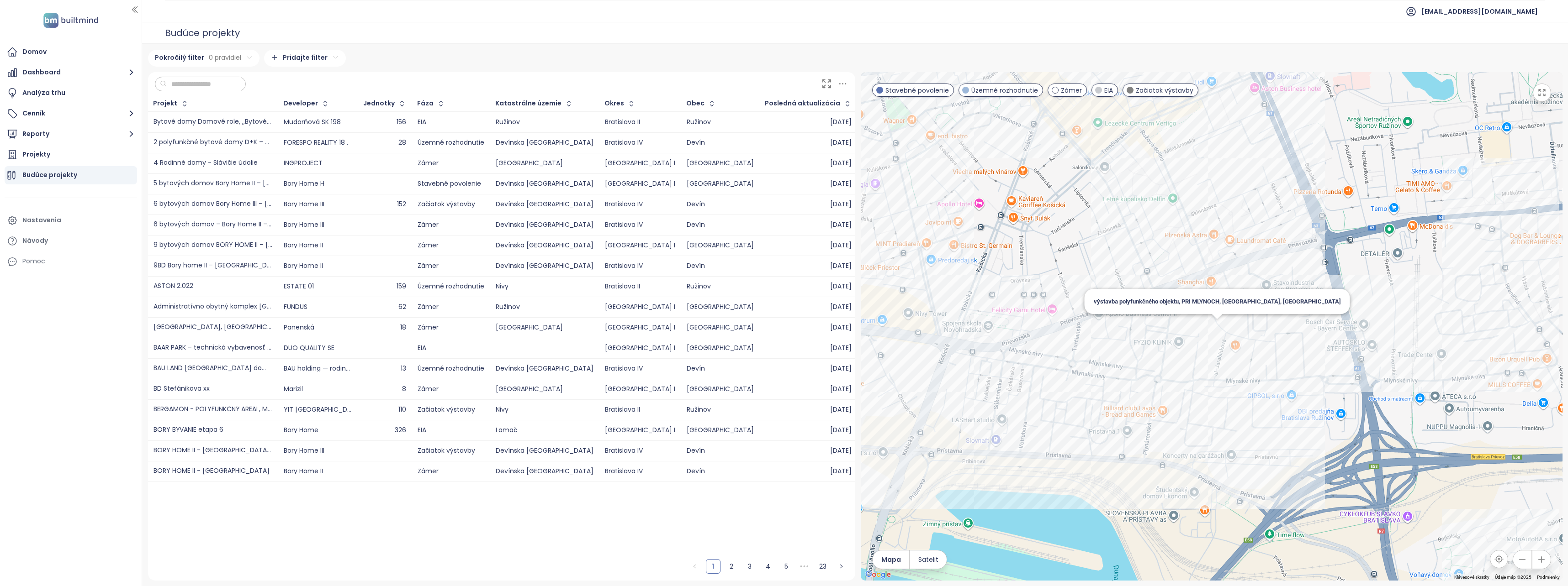
click at [1215, 330] on div "výstavba polyfunkčného objektu, PRI MLYNOCH, [GEOGRAPHIC_DATA], [GEOGRAPHIC_DAT…" at bounding box center [1211, 326] width 701 height 509
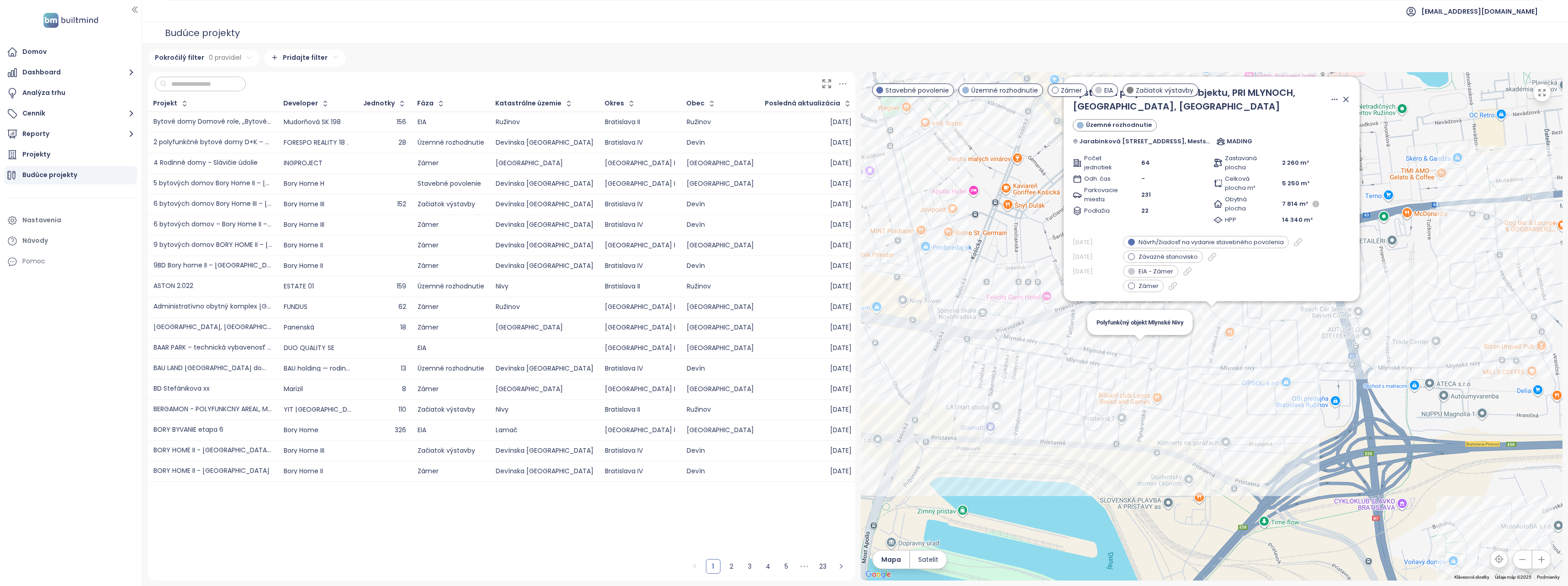
click at [1138, 351] on div "výstavba polyfunkčného objektu, PRI MLYNOCH, [GEOGRAPHIC_DATA], [GEOGRAPHIC_DAT…" at bounding box center [1211, 326] width 701 height 509
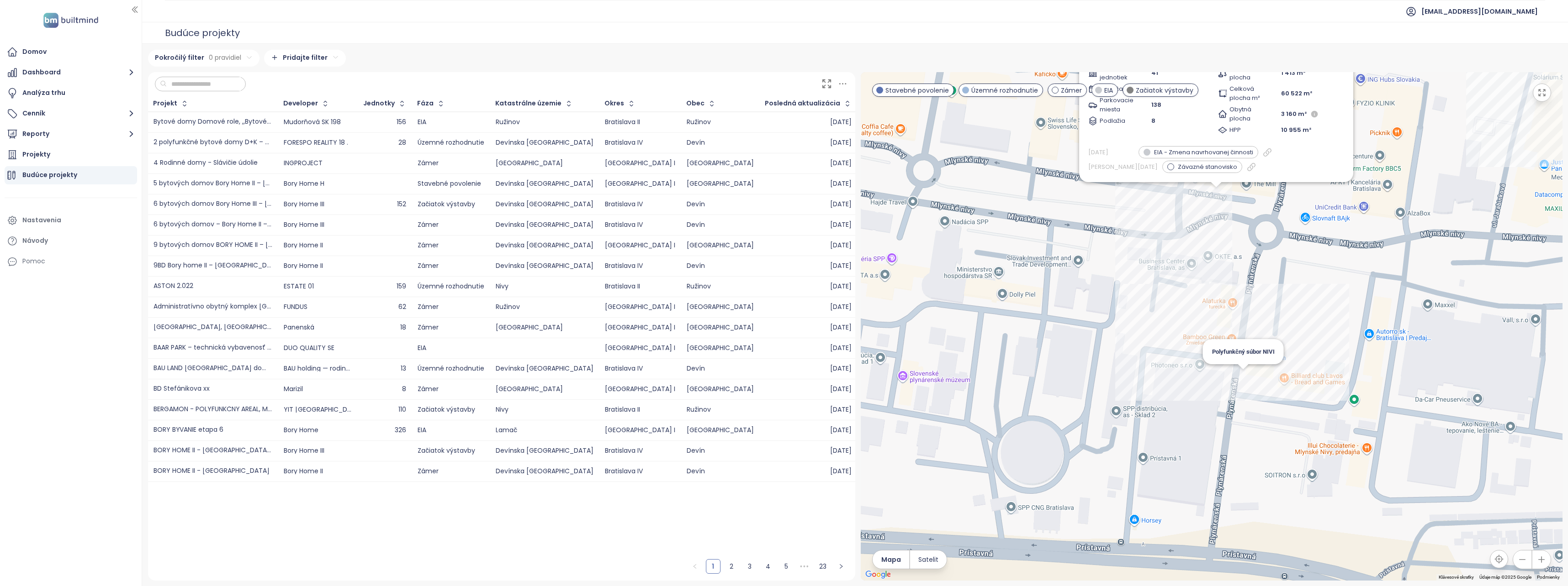
click at [1240, 378] on div "Polyfunkčný objekt Mlynské Nivy EIA Mlynské nivy & Hraničná, 821 05 [GEOGRAPHIC…" at bounding box center [1211, 326] width 701 height 509
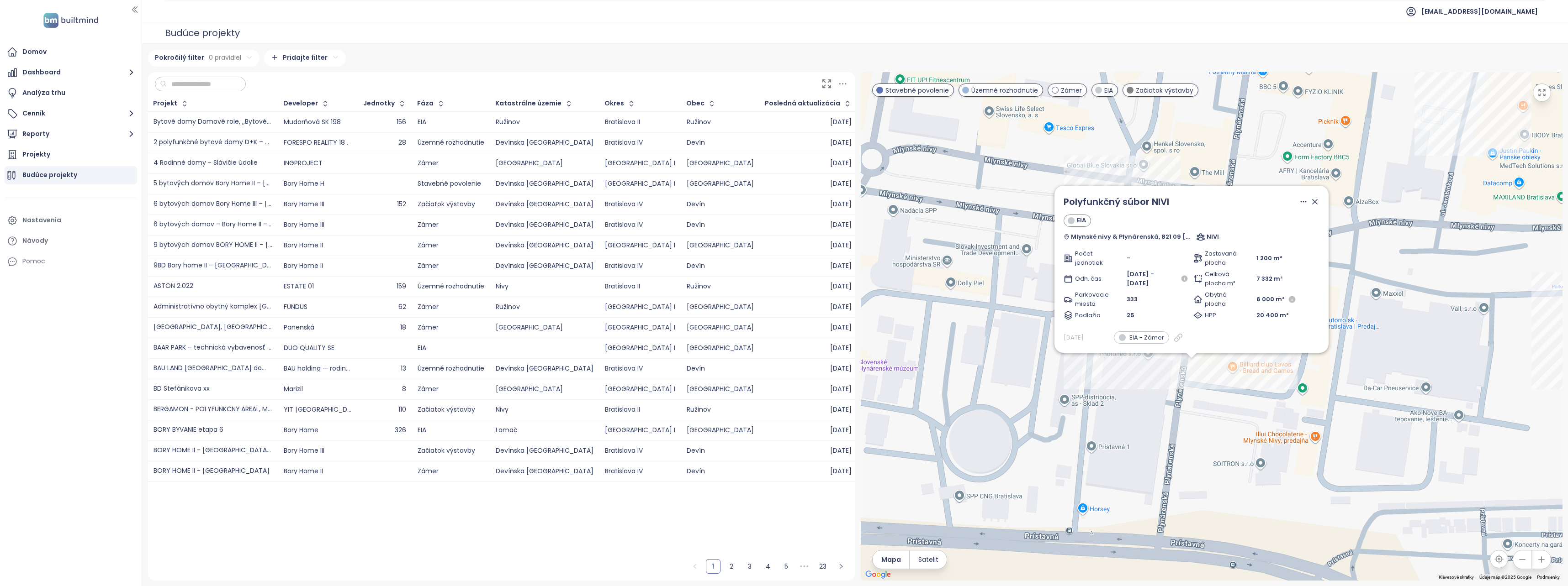
drag, startPoint x: 1250, startPoint y: 333, endPoint x: 1229, endPoint y: 389, distance: 59.8
click at [1229, 389] on div "Polyfunkčný súbor NIVI EIA Mlynské nivy & Plynárenská, 821 09 [GEOGRAPHIC_DATA]…" at bounding box center [1211, 326] width 701 height 509
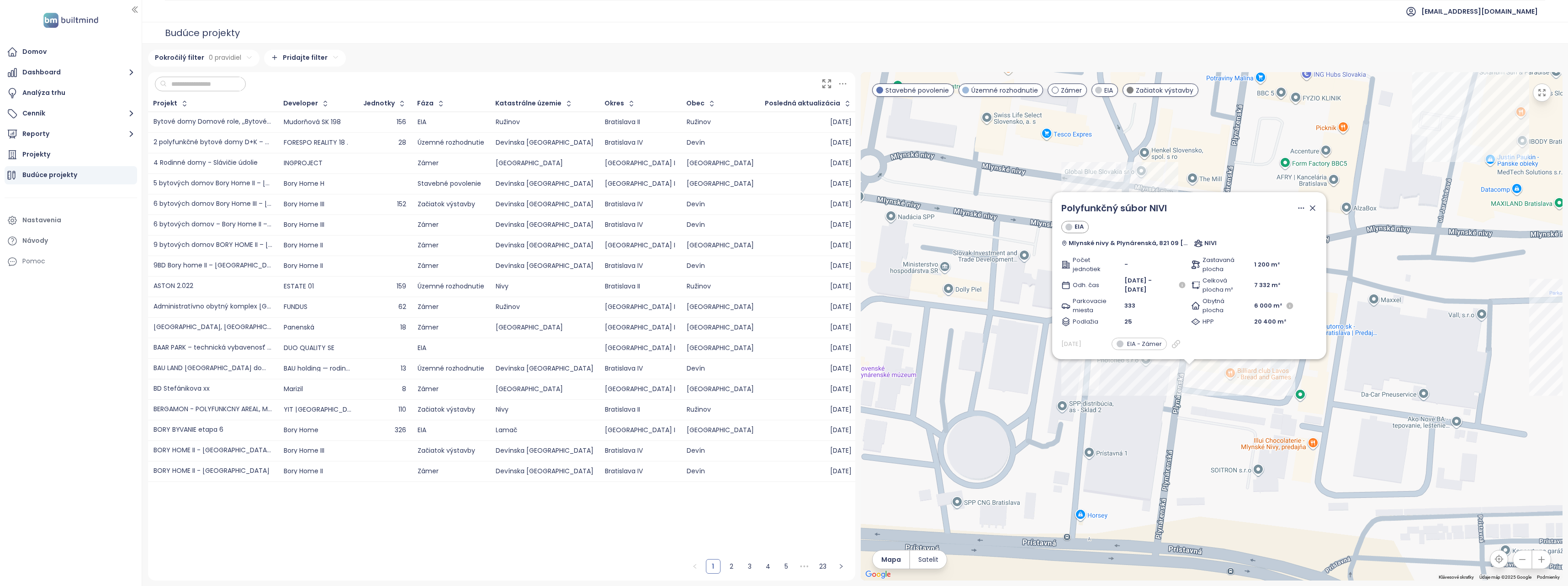
click at [239, 55] on html "Domov Dashboard Analýza trhu Cenník Reporty Projekty Budúce projekty Nastavenia…" at bounding box center [784, 293] width 1568 height 586
click at [156, 73] on html "Domov Dashboard Analýza trhu Cenník Reporty Projekty Budúce projekty Nastavenia…" at bounding box center [784, 293] width 1568 height 586
click at [156, 95] on span "Pridať pravidlo" at bounding box center [175, 98] width 42 height 8
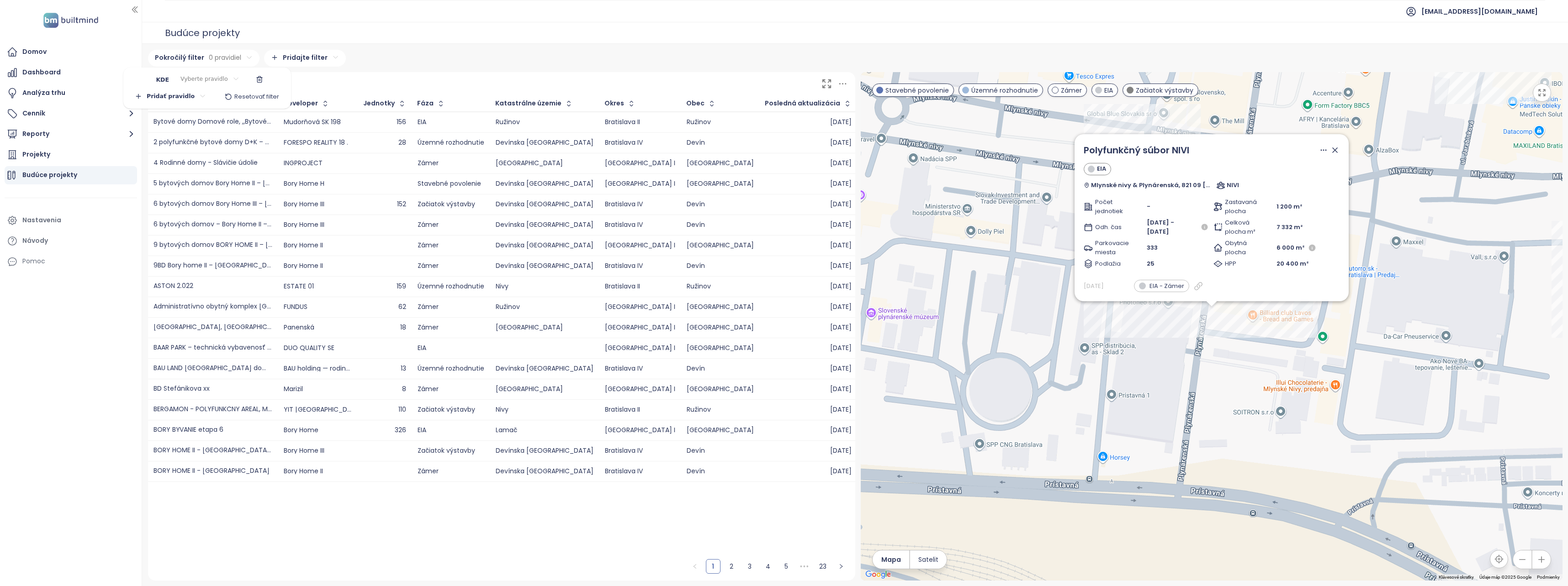
click at [222, 78] on html "Domov Dashboard Analýza trhu Cenník Reporty Projekty Budúce projekty Nastavenia…" at bounding box center [784, 293] width 1568 height 586
click at [165, 80] on html "Domov Dashboard Analýza trhu Cenník Reporty Projekty Budúce projekty Nastavenia…" at bounding box center [784, 293] width 1568 height 586
click at [204, 79] on html "Domov Dashboard Analýza trhu Cenník Reporty Projekty Budúce projekty Nastavenia…" at bounding box center [784, 293] width 1568 height 586
click at [191, 95] on span "Názov" at bounding box center [206, 98] width 95 height 13
click at [138, 76] on html "Domov Dashboard Analýza trhu Cenník Reporty Projekty Budúce projekty Nastavenia…" at bounding box center [784, 293] width 1568 height 586
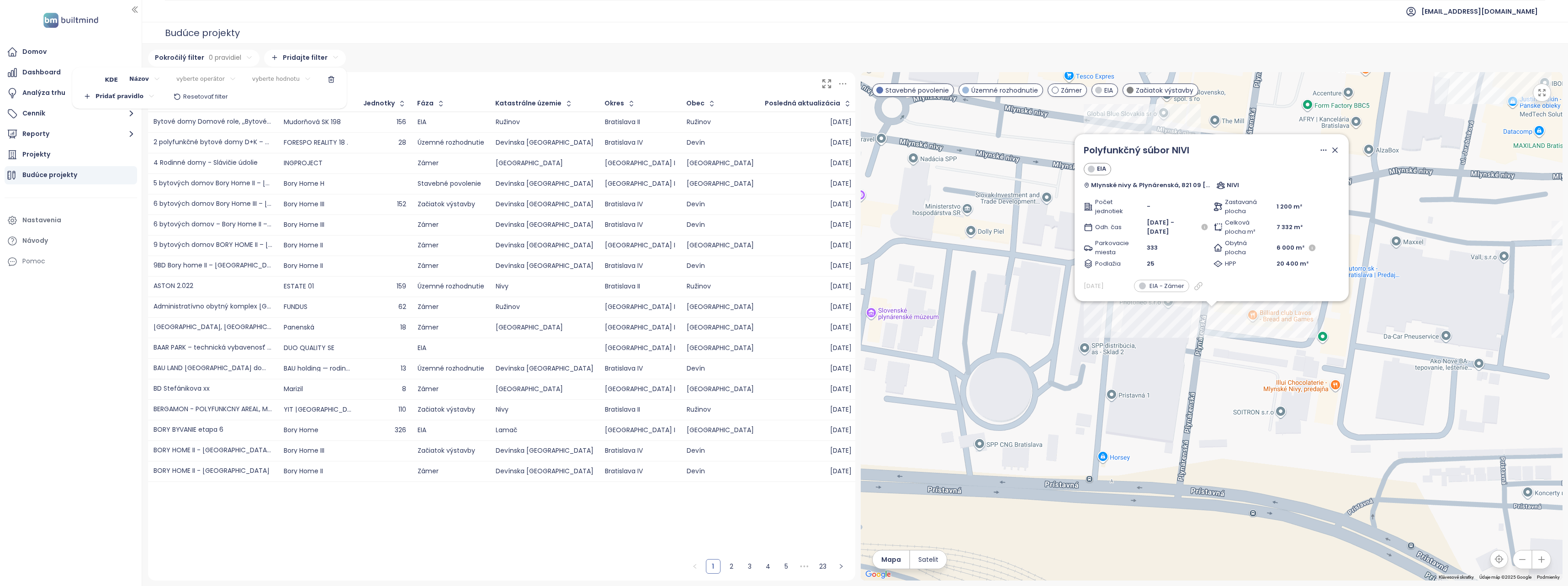
click at [199, 78] on html "Domov Dashboard Analýza trhu Cenník Reporty Projekty Budúce projekty Nastavenia…" at bounding box center [784, 293] width 1568 height 586
click at [329, 80] on icon "button" at bounding box center [331, 80] width 4 height 5
click at [539, 529] on html "Domov Dashboard Analýza trhu Cenník Reporty Projekty Budúce projekty Nastavenia…" at bounding box center [784, 293] width 1568 height 586
click at [1330, 149] on icon at bounding box center [1334, 150] width 9 height 9
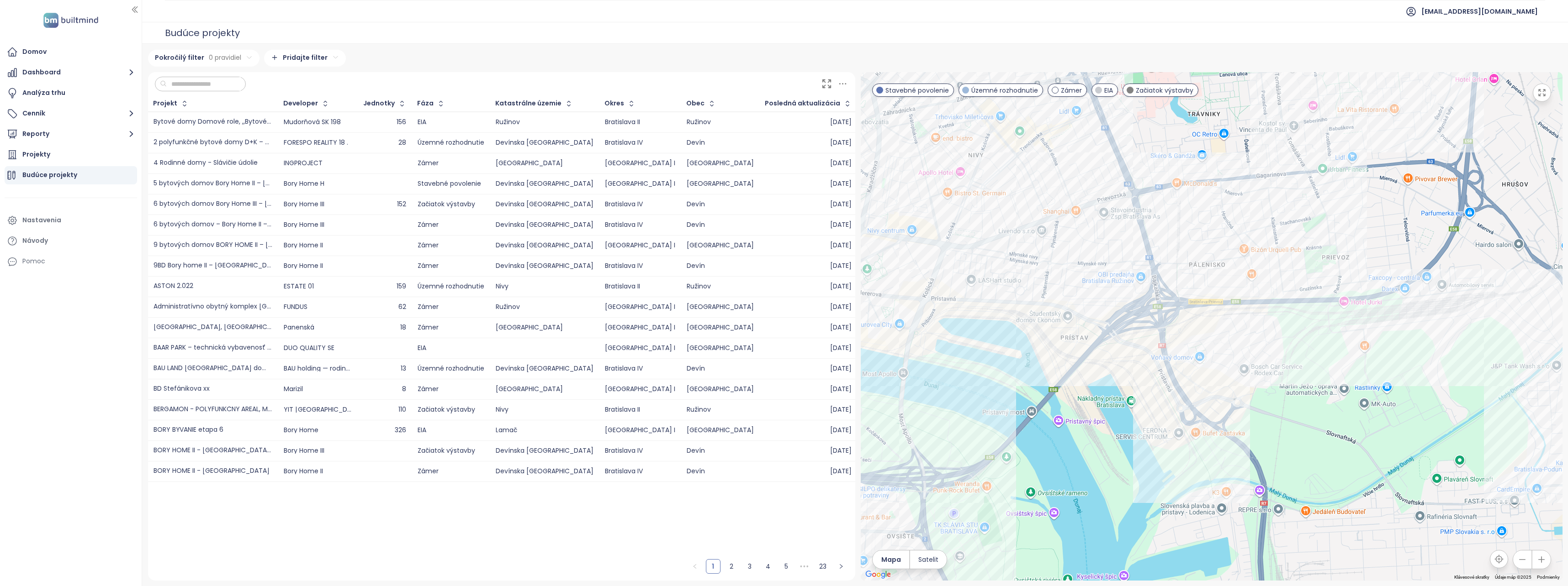
drag, startPoint x: 1190, startPoint y: 367, endPoint x: 1035, endPoint y: 327, distance: 160.1
click at [1035, 327] on div at bounding box center [1211, 326] width 701 height 509
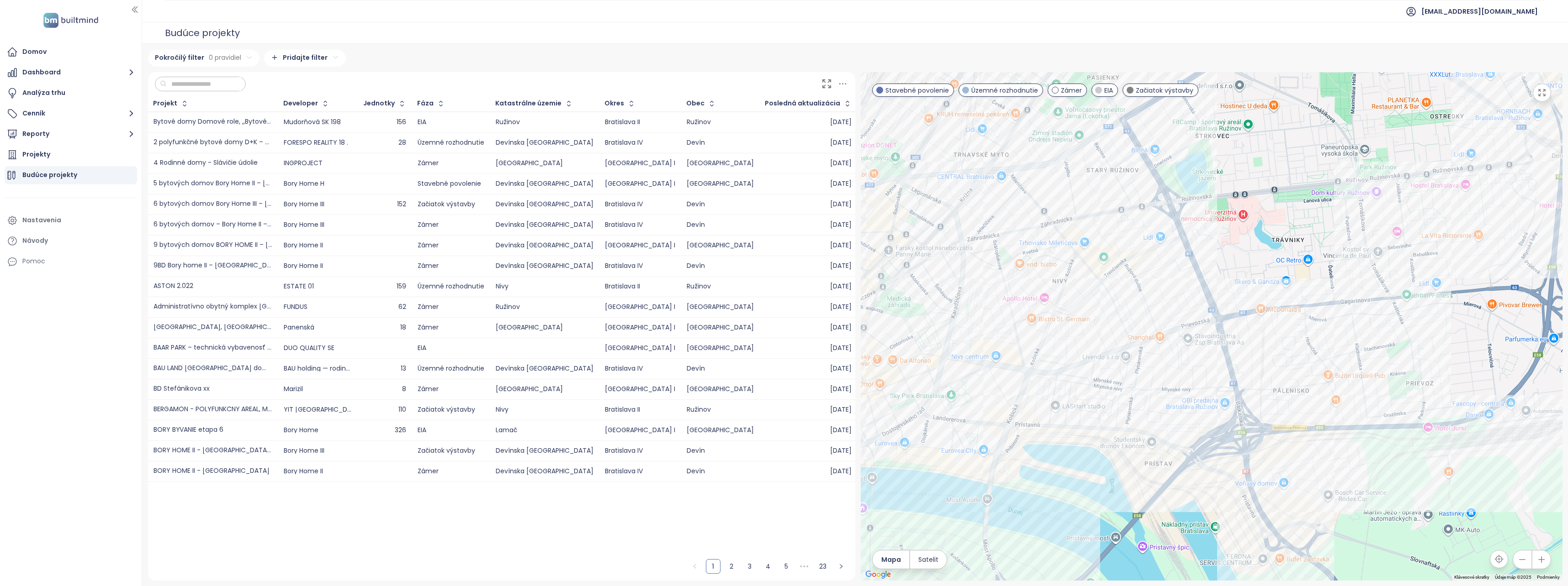
drag, startPoint x: 984, startPoint y: 425, endPoint x: 1074, endPoint y: 552, distance: 155.7
click at [1074, 552] on div at bounding box center [1211, 326] width 701 height 509
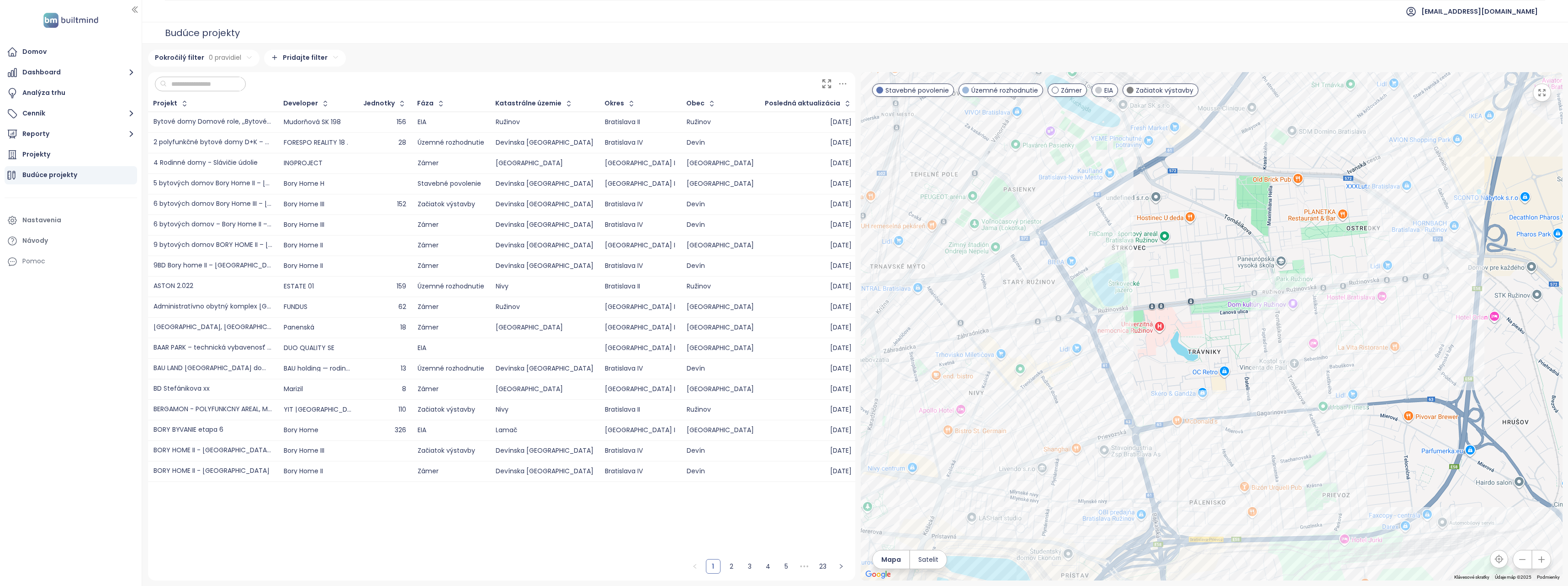
drag, startPoint x: 1346, startPoint y: 256, endPoint x: 1255, endPoint y: 361, distance: 138.9
click at [1255, 361] on div at bounding box center [1211, 326] width 701 height 509
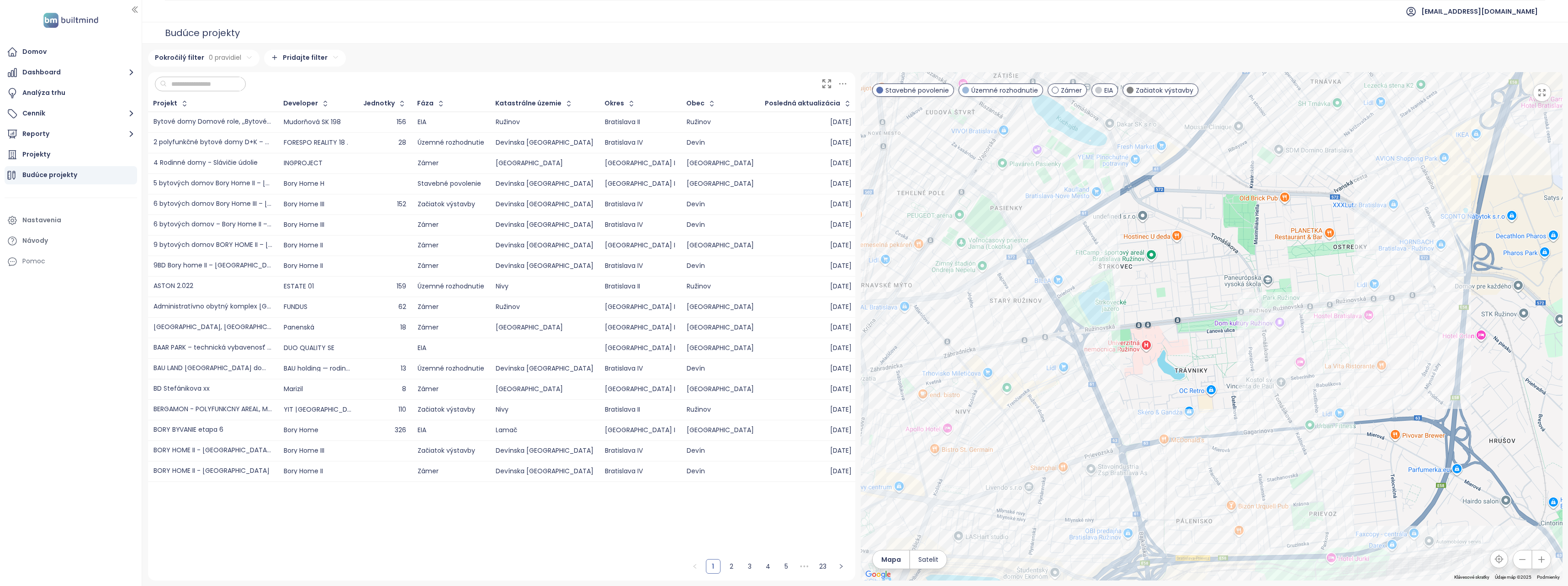
drag, startPoint x: 1150, startPoint y: 336, endPoint x: 1140, endPoint y: 356, distance: 22.4
click at [1140, 356] on div at bounding box center [1211, 326] width 701 height 509
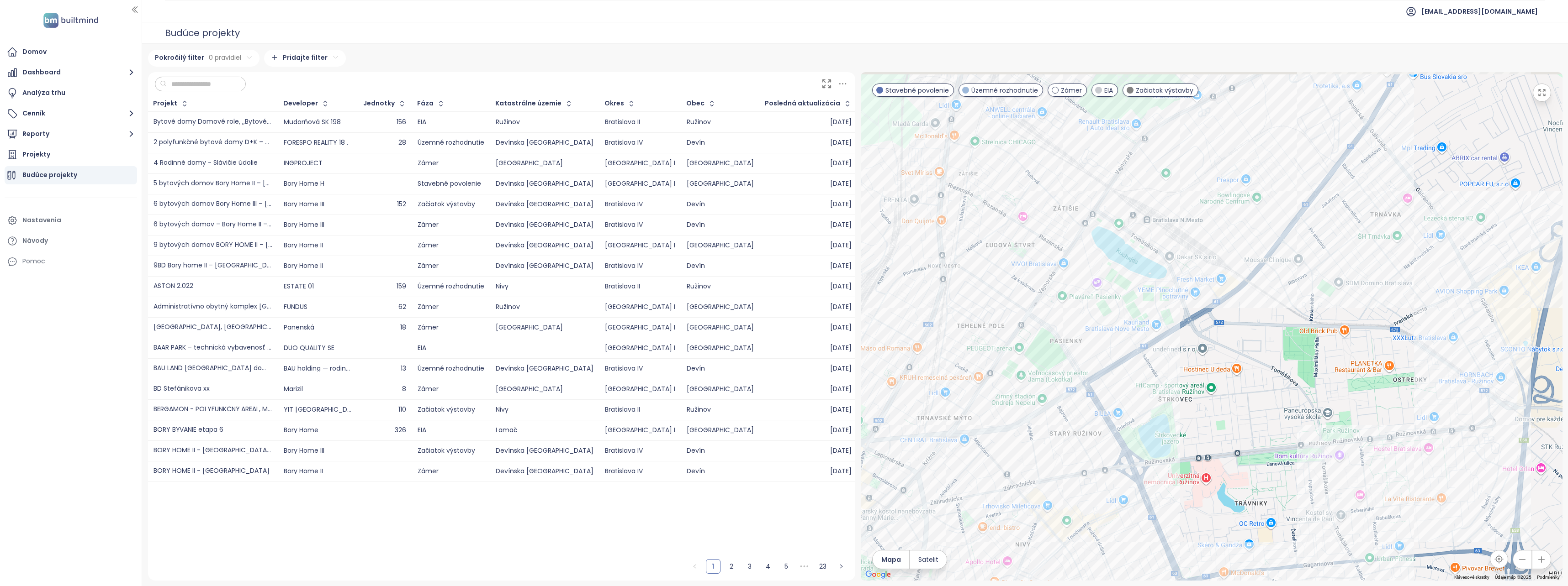
drag, startPoint x: 1016, startPoint y: 306, endPoint x: 1084, endPoint y: 423, distance: 135.3
click at [1084, 423] on div at bounding box center [1211, 326] width 701 height 509
click at [48, 156] on div "Projekty" at bounding box center [36, 154] width 28 height 12
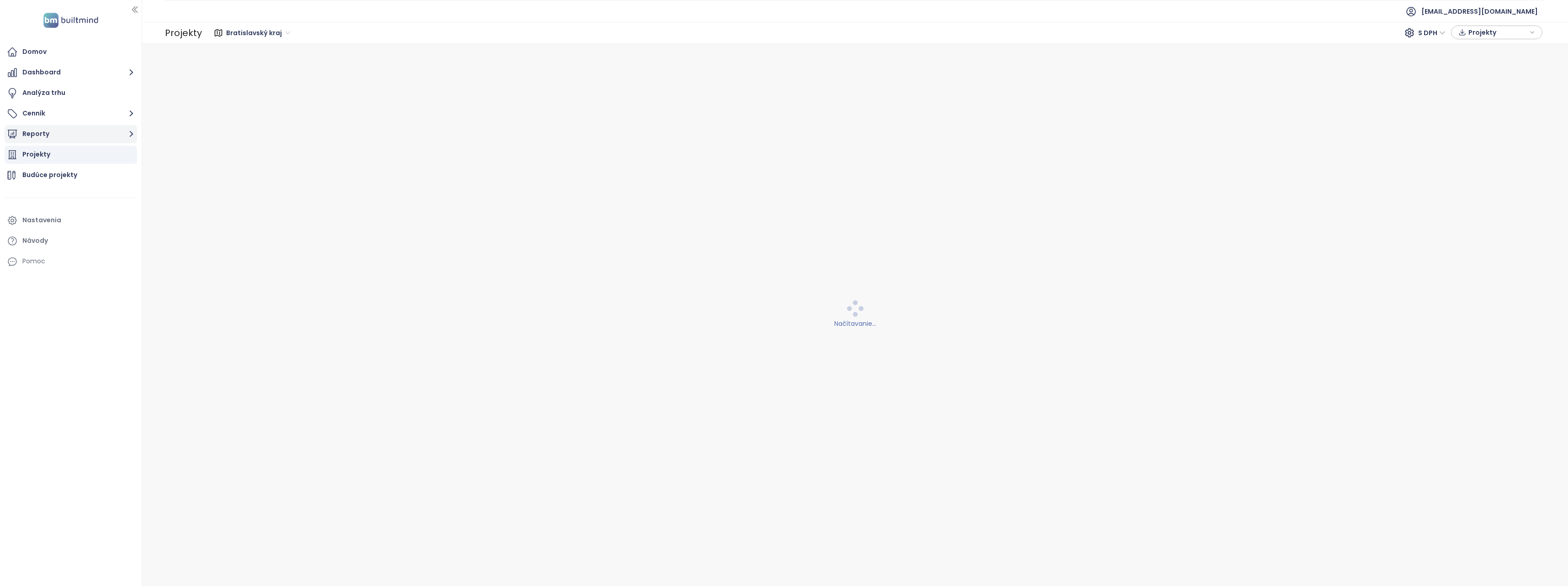
click at [69, 139] on button "Reporty" at bounding box center [71, 134] width 132 height 19
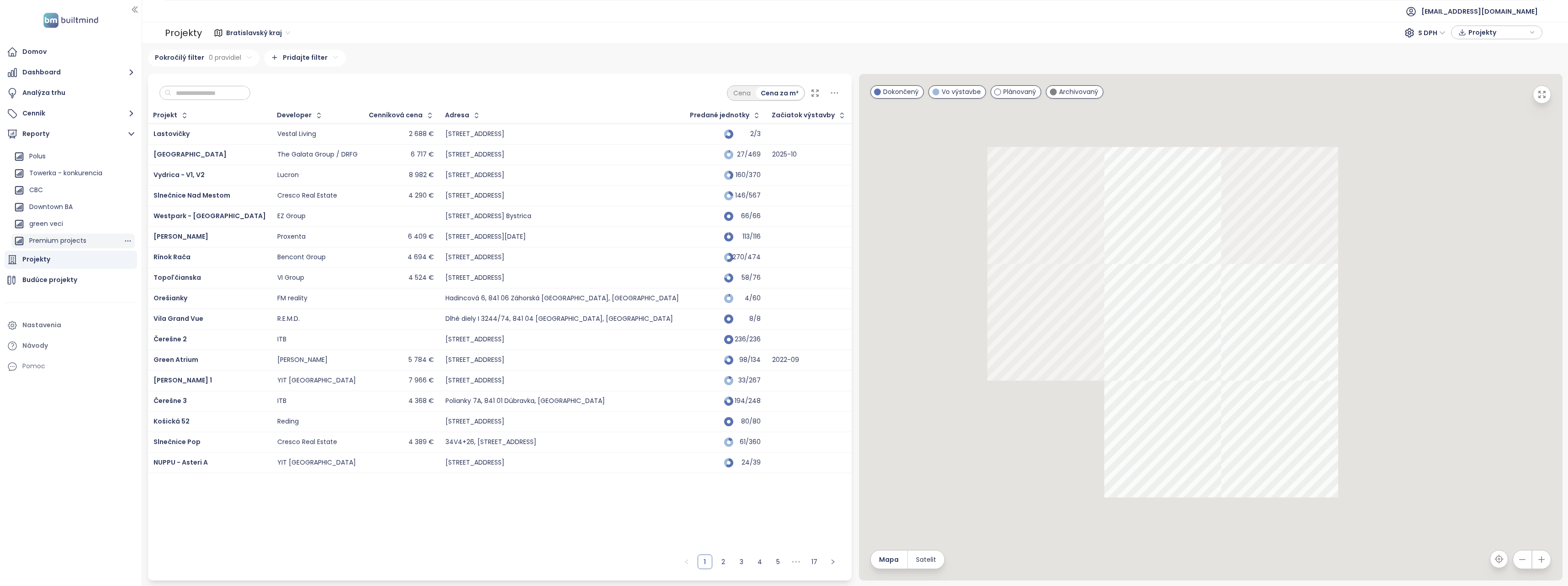
click at [91, 237] on div "Premium projects" at bounding box center [73, 241] width 123 height 14
